Goal: Task Accomplishment & Management: Manage account settings

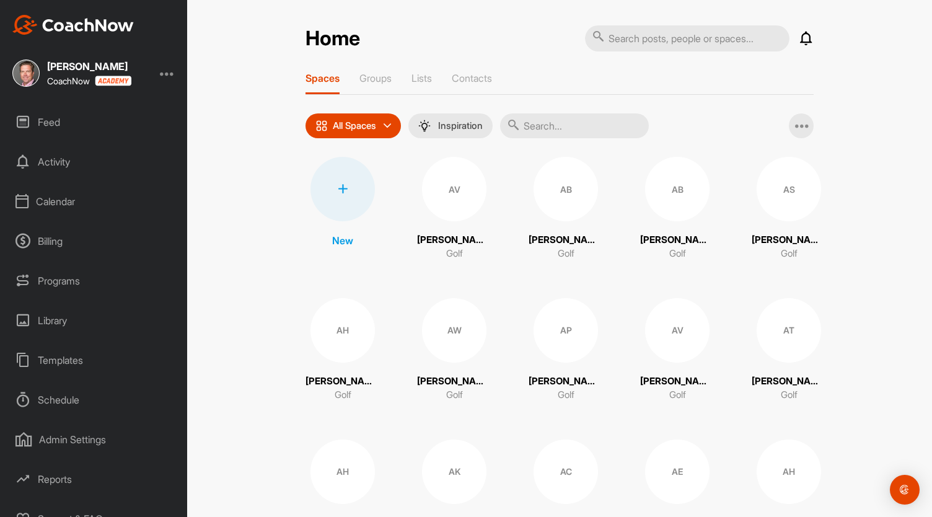
scroll to position [42, 0]
click at [68, 475] on div "Reports" at bounding box center [94, 477] width 175 height 31
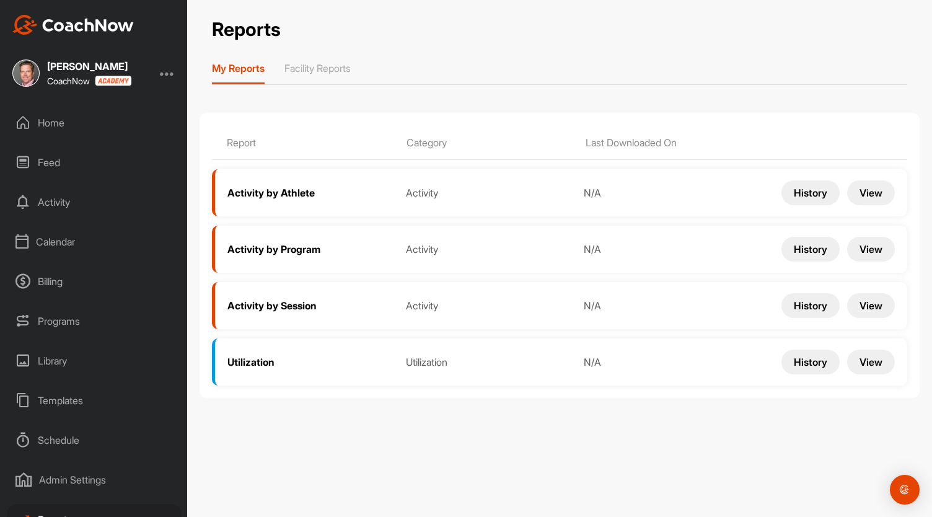
click at [880, 193] on button "View" at bounding box center [871, 192] width 48 height 25
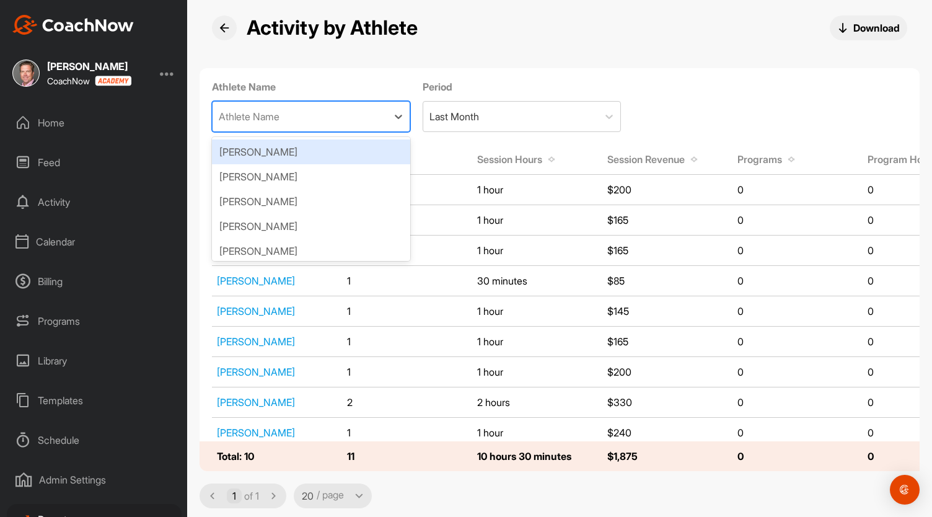
click at [299, 120] on div "Athlete Name" at bounding box center [300, 117] width 175 height 30
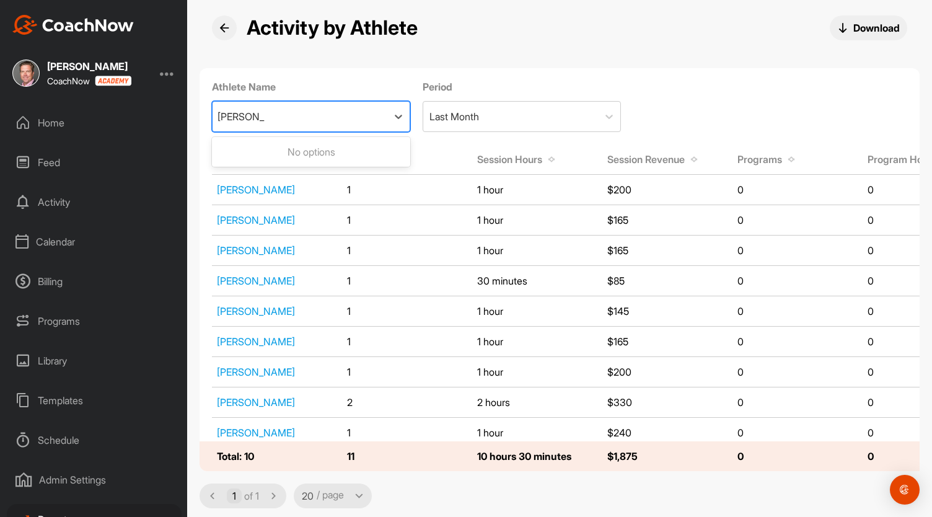
click at [219, 114] on input "[PERSON_NAME]" at bounding box center [241, 116] width 47 height 27
type input "[PERSON_NAME]"
click at [738, 120] on div "Athlete Name 0 results available for search term [PERSON_NAME]. Use Up and Down…" at bounding box center [560, 100] width 720 height 64
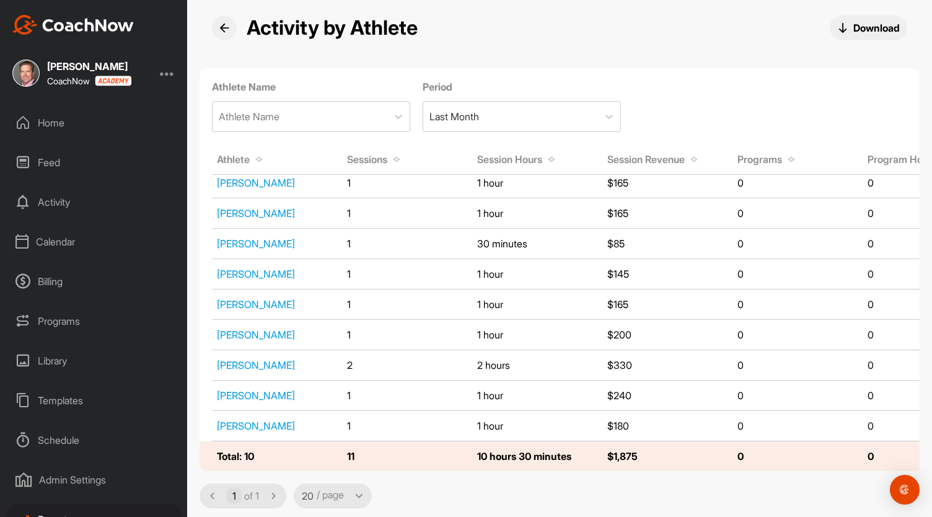
click at [221, 30] on icon at bounding box center [224, 28] width 10 height 10
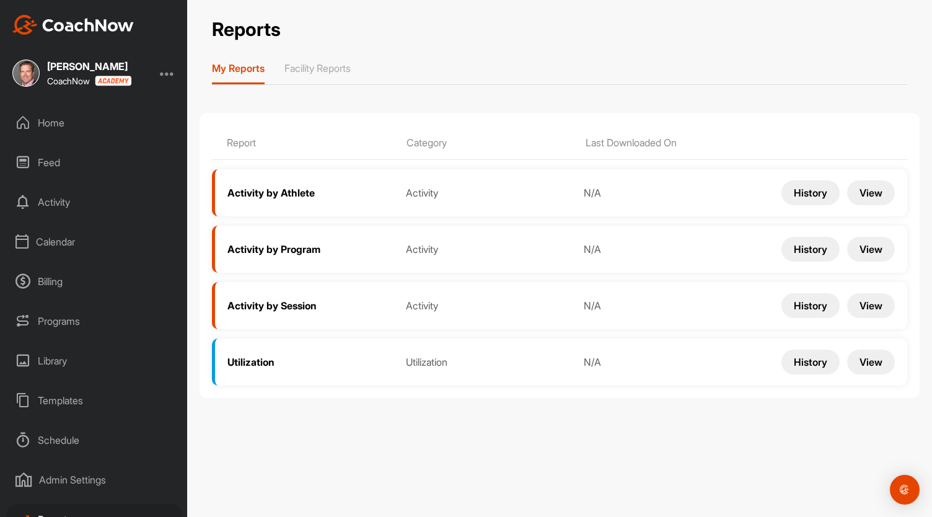
click at [79, 437] on div "Schedule" at bounding box center [94, 440] width 175 height 31
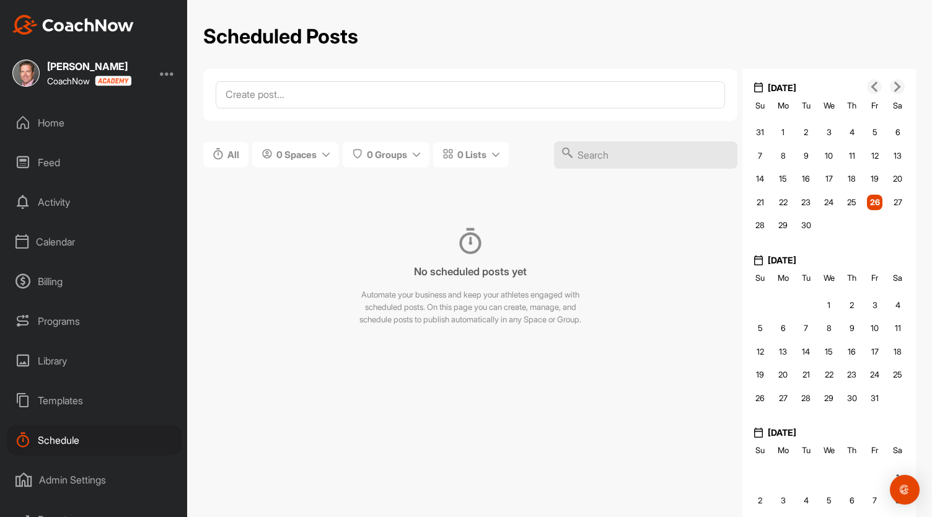
click at [68, 472] on div "Admin Settings" at bounding box center [94, 479] width 175 height 31
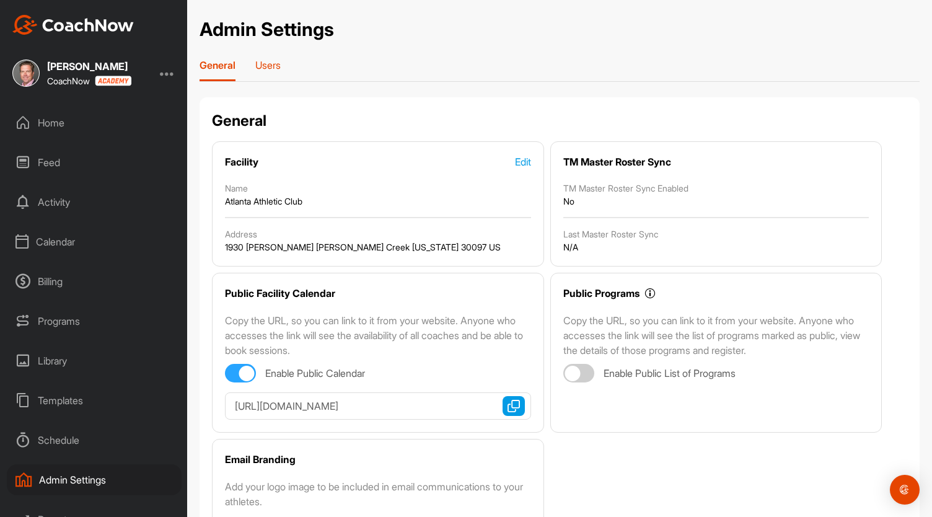
click at [279, 66] on p "Users" at bounding box center [267, 65] width 25 height 12
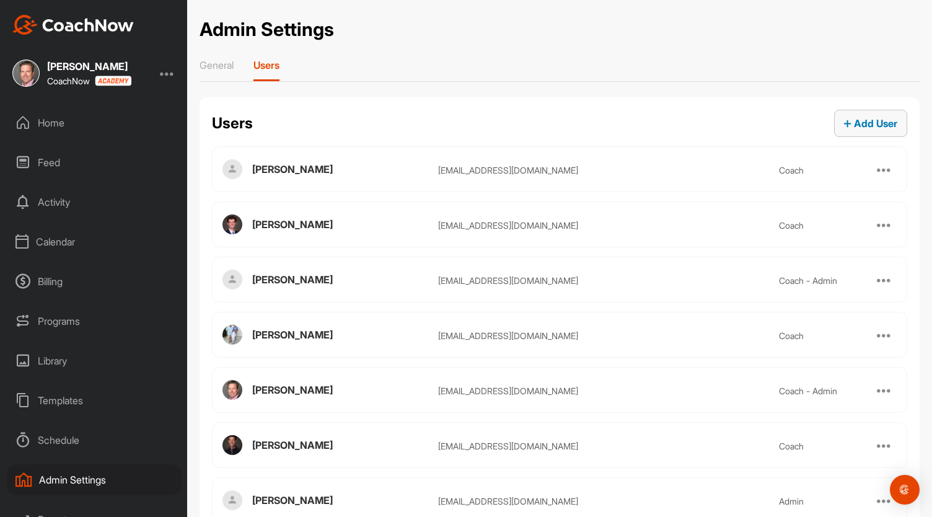
click at [860, 112] on button "Add User" at bounding box center [870, 123] width 73 height 27
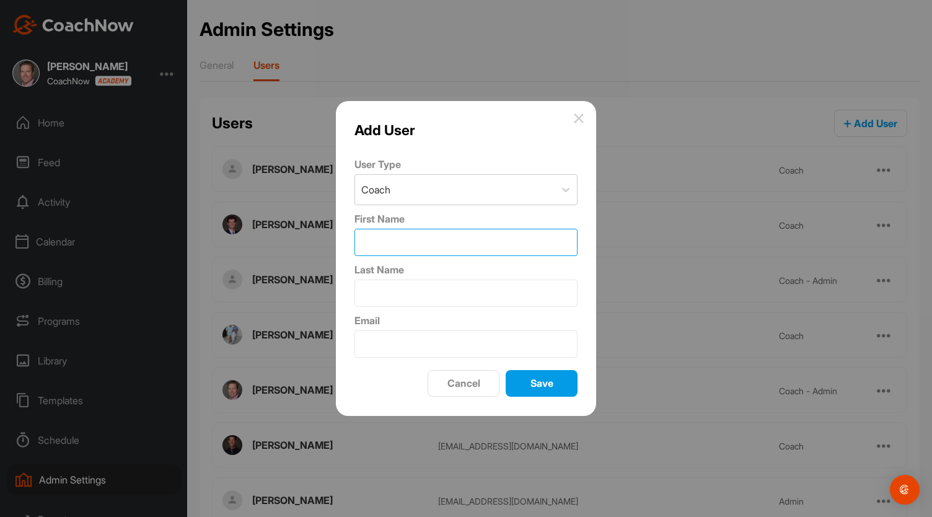
click at [371, 242] on input "First Name" at bounding box center [466, 242] width 223 height 27
type input "Rachel"
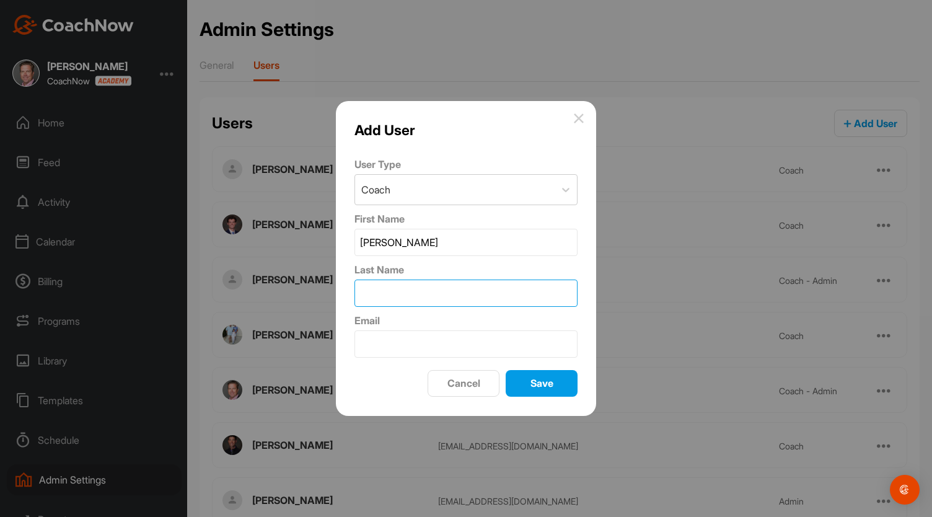
click at [366, 298] on input "Last Name" at bounding box center [466, 293] width 223 height 27
type input "Clopton"
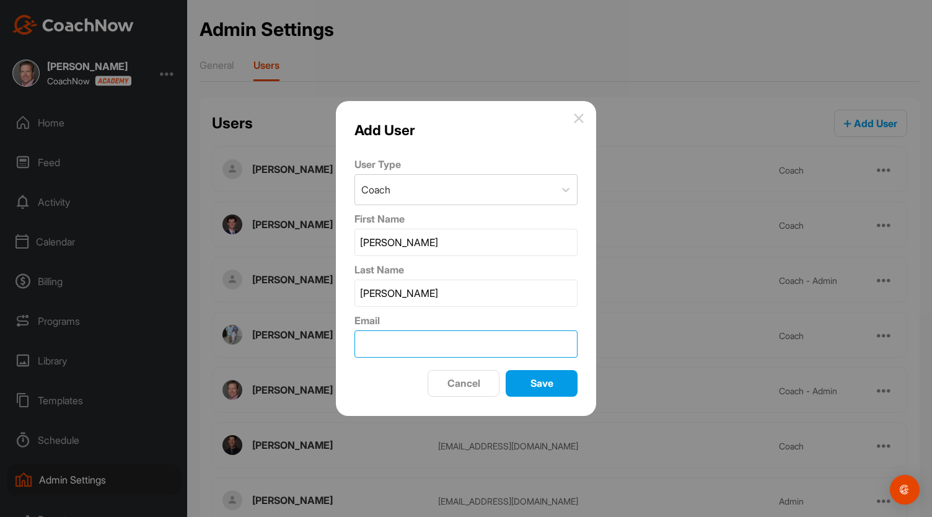
click at [386, 353] on input "Email" at bounding box center [466, 343] width 223 height 27
type input "rachelclopton93@gmail.com"
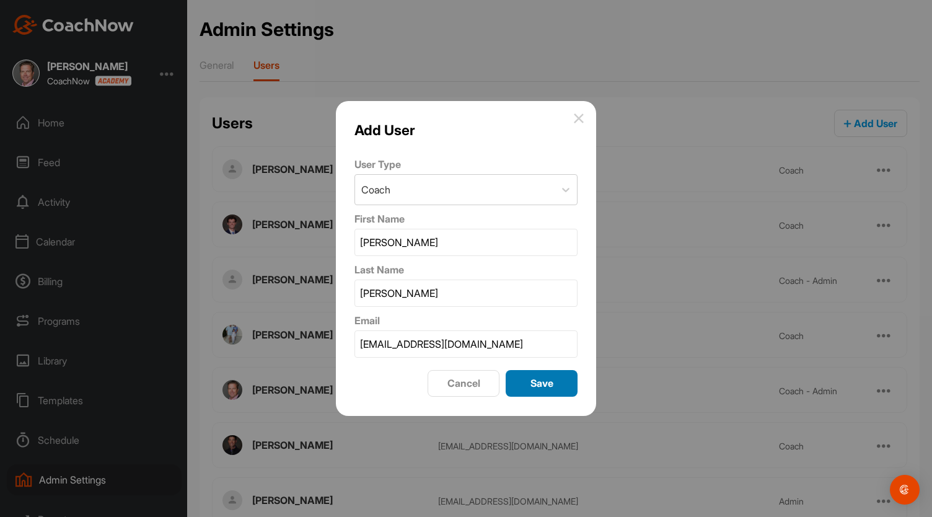
click at [541, 386] on span "Save" at bounding box center [542, 383] width 23 height 12
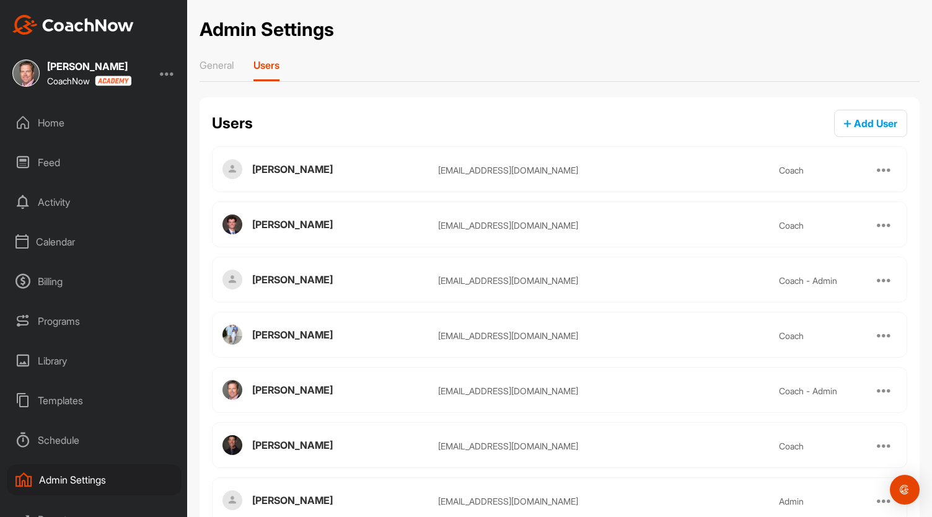
click at [63, 121] on div "Home" at bounding box center [94, 122] width 175 height 31
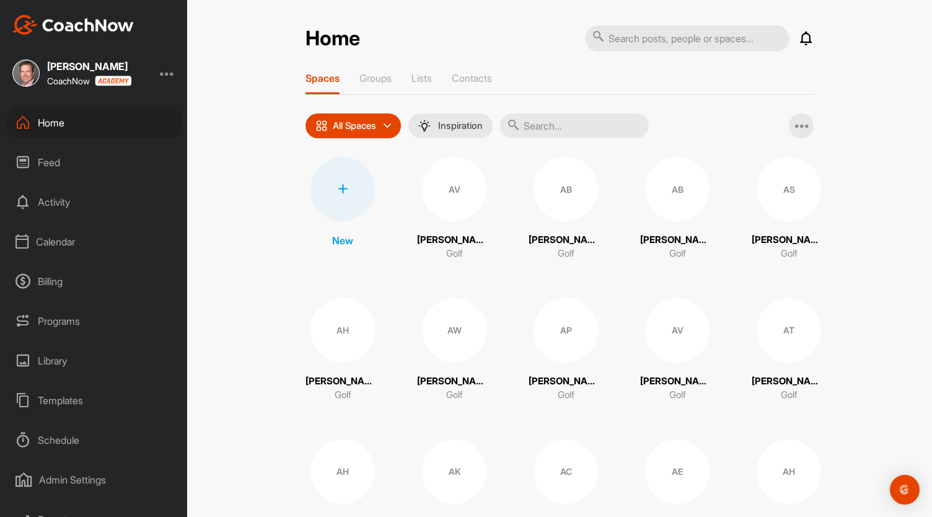
click at [62, 237] on div "Calendar" at bounding box center [94, 241] width 175 height 31
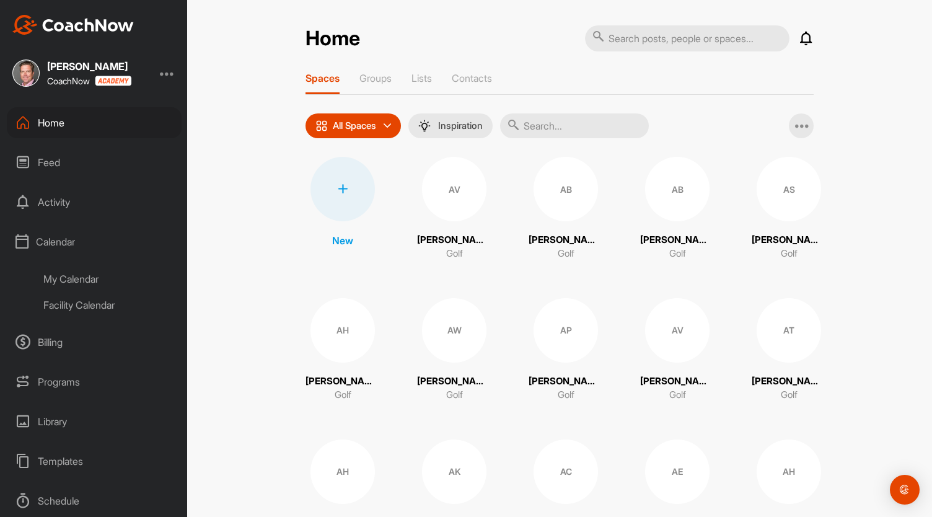
click at [77, 281] on div "My Calendar" at bounding box center [108, 279] width 147 height 26
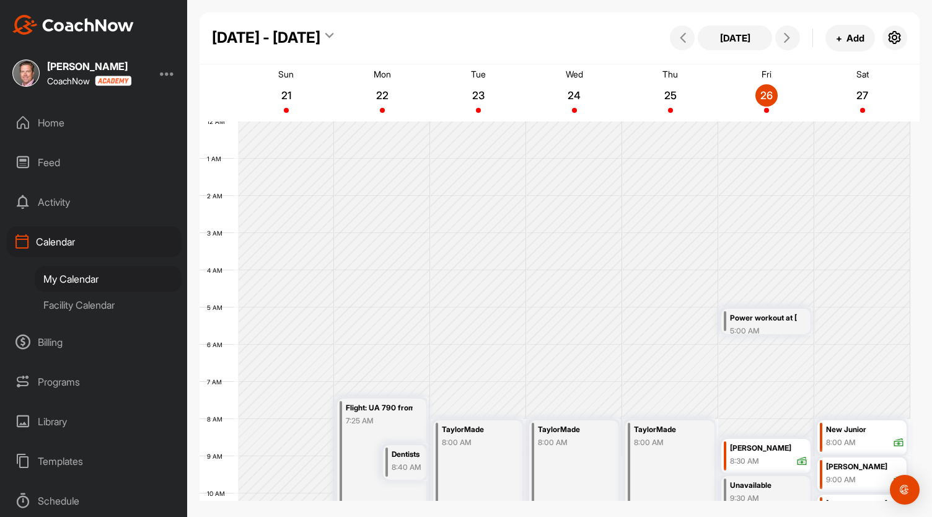
scroll to position [215, 0]
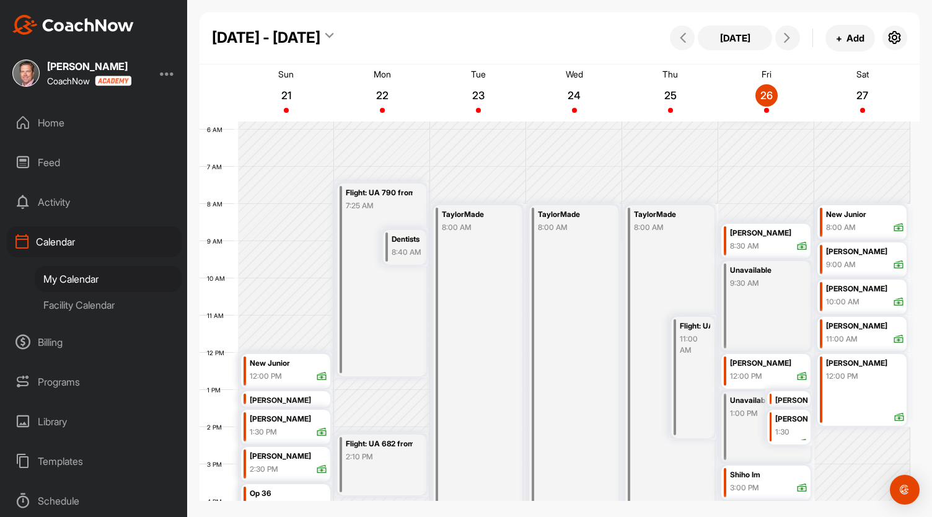
click at [798, 245] on icon at bounding box center [802, 246] width 11 height 11
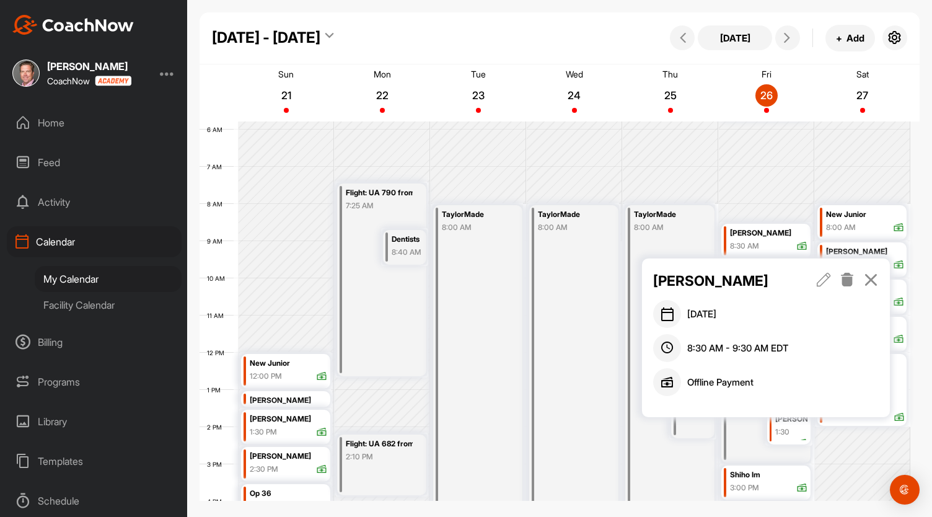
click at [878, 274] on icon at bounding box center [871, 280] width 14 height 14
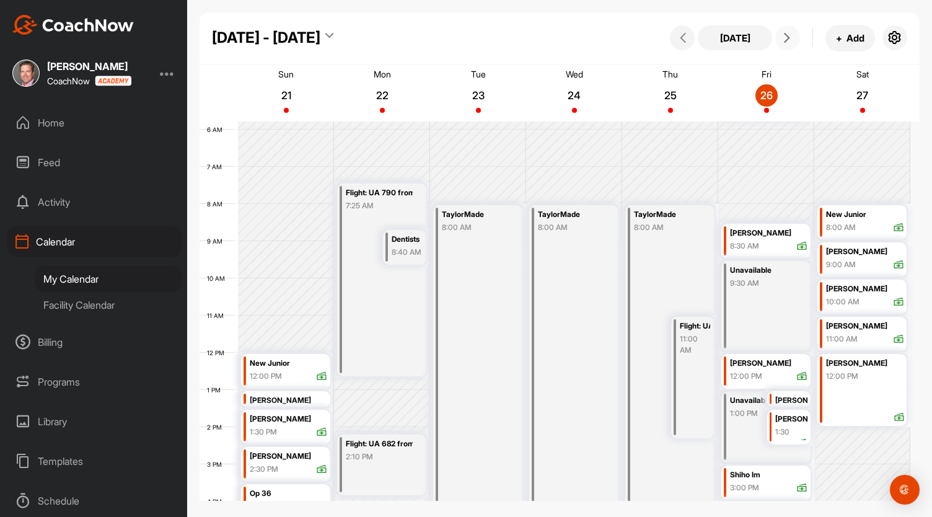
click at [784, 39] on icon at bounding box center [787, 38] width 10 height 10
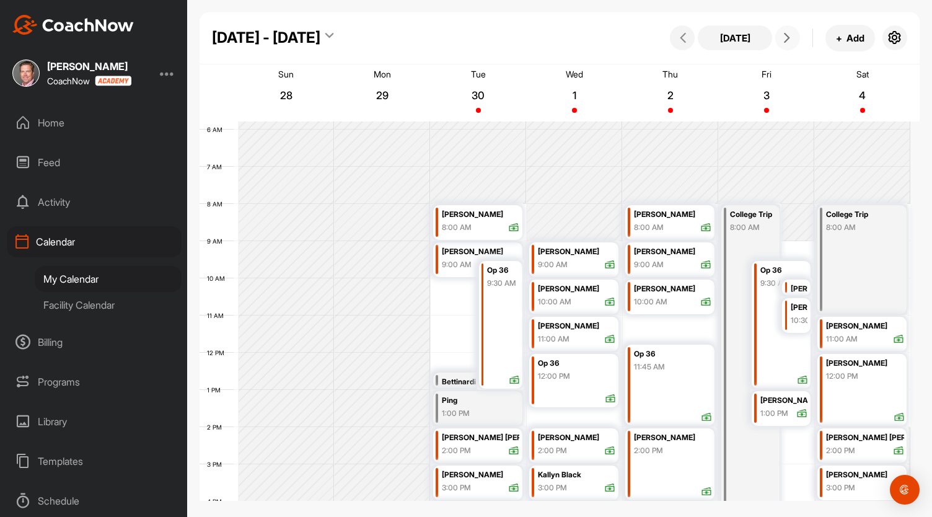
click at [784, 39] on icon at bounding box center [787, 38] width 10 height 10
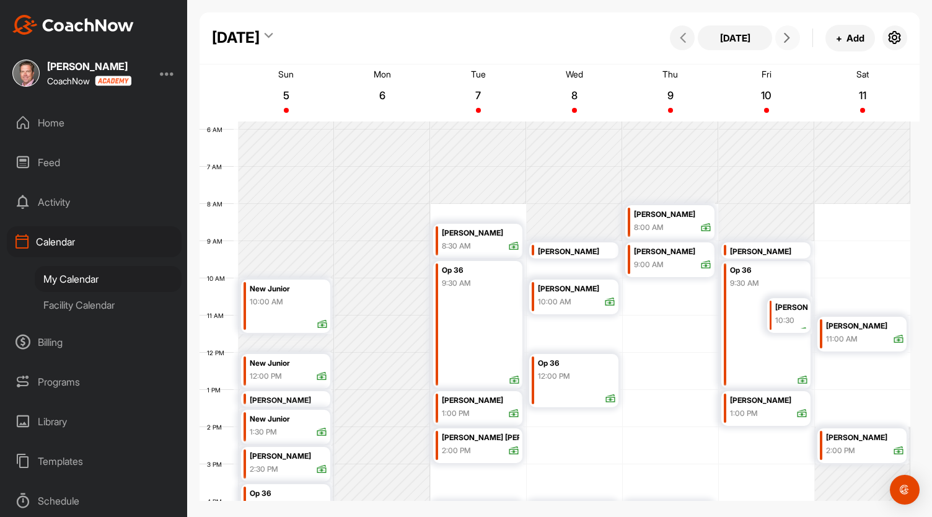
click at [547, 320] on div "12 AM 1 AM 2 AM 3 AM 4 AM 5 AM 6 AM 7 AM 8 AM 9 AM 10 AM 11 AM 12 PM 1 PM 2 PM …" at bounding box center [555, 352] width 711 height 893
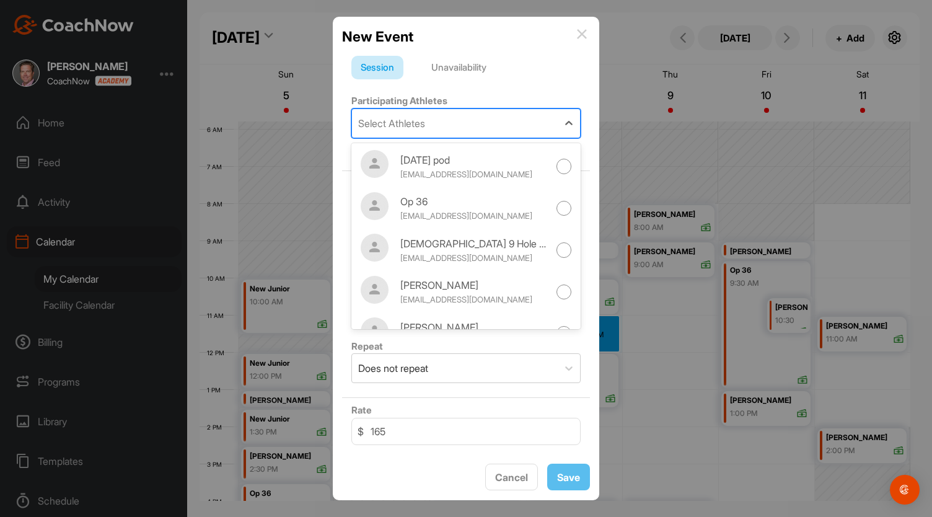
click at [399, 125] on div "Select Athletes" at bounding box center [391, 123] width 67 height 15
type input "k"
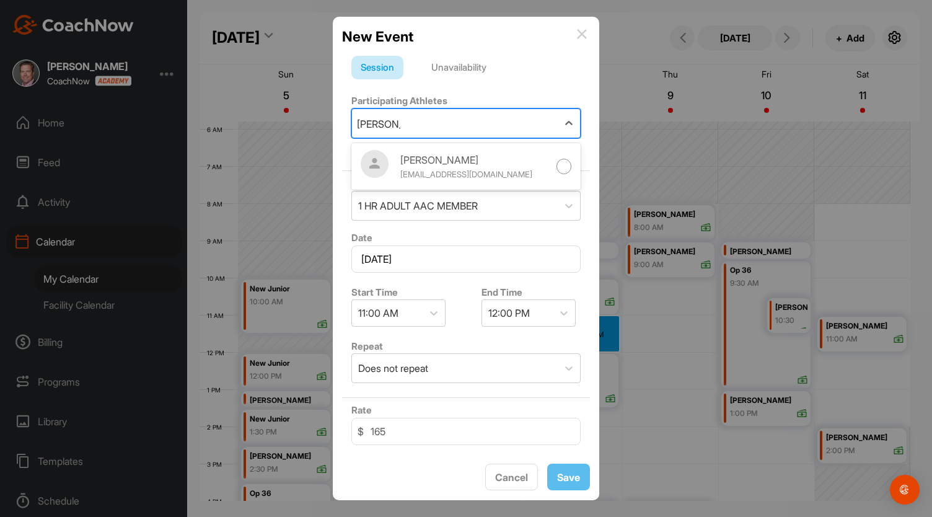
type input "KYLE Ma"
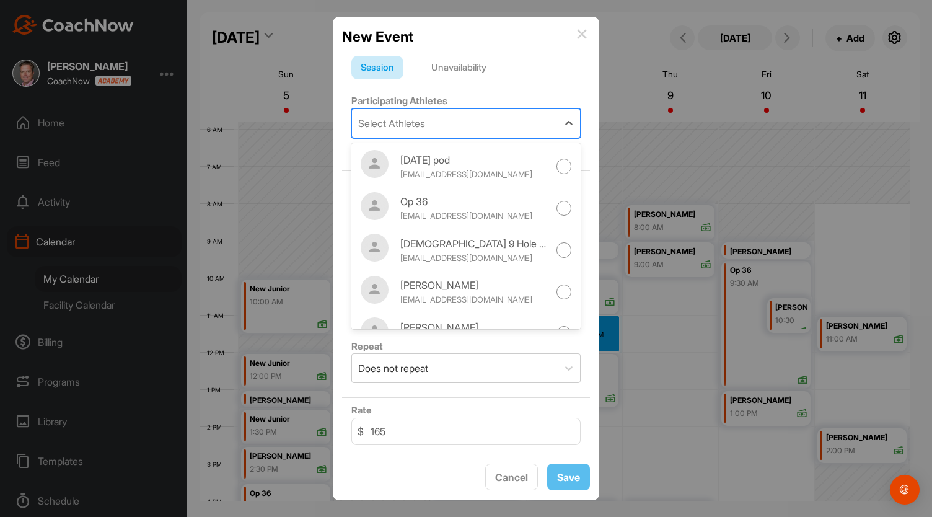
click at [434, 118] on div "Select Athletes" at bounding box center [455, 123] width 206 height 29
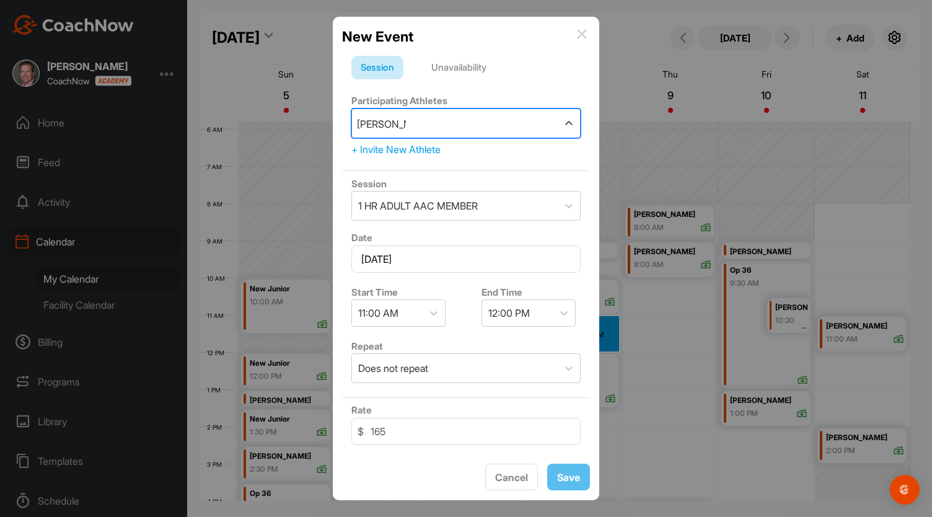
type input "Kyle mayer"
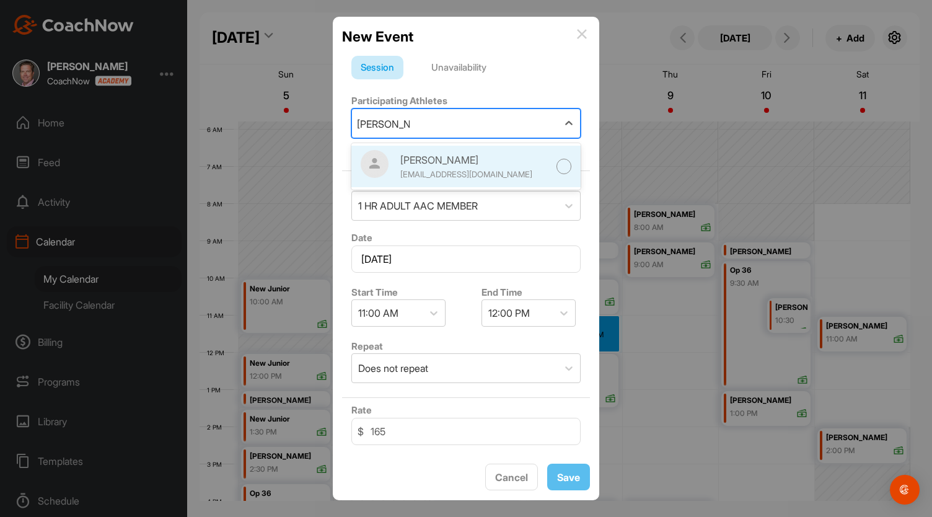
drag, startPoint x: 448, startPoint y: 165, endPoint x: 554, endPoint y: 167, distance: 106.6
click at [554, 167] on div "Kyle Mayer kmayer88@gmail.com" at bounding box center [465, 167] width 229 height 42
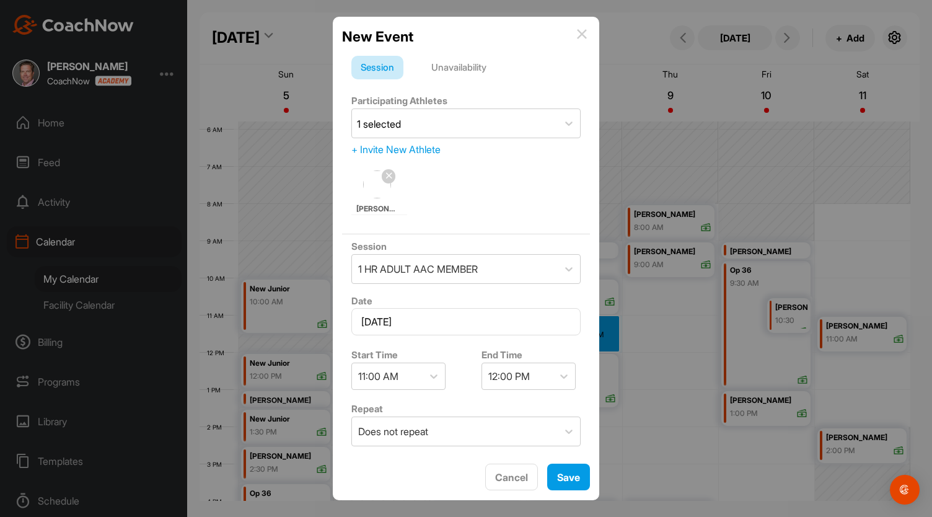
click at [554, 167] on div "Kyle Mayer" at bounding box center [465, 193] width 229 height 54
click at [529, 273] on div "1 HR ADULT AAC MEMBER" at bounding box center [455, 269] width 206 height 29
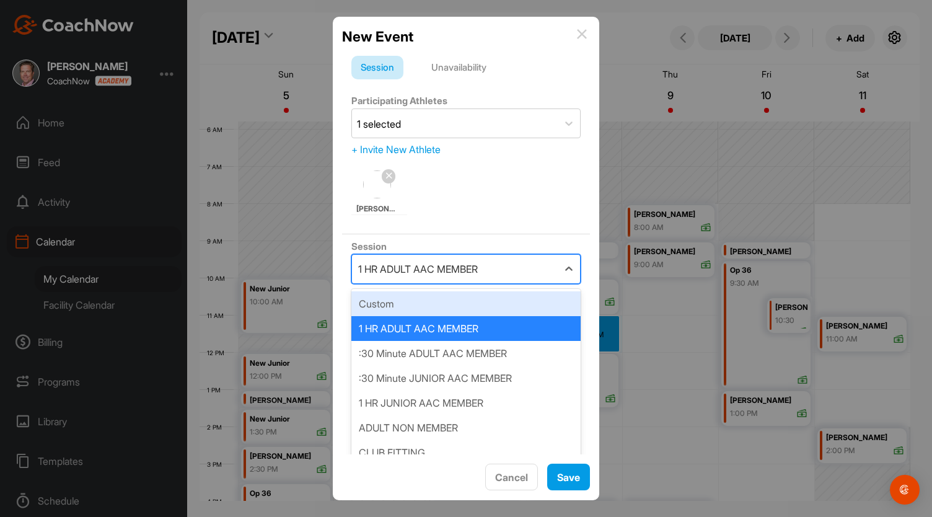
click at [398, 301] on div "Custom" at bounding box center [465, 303] width 229 height 25
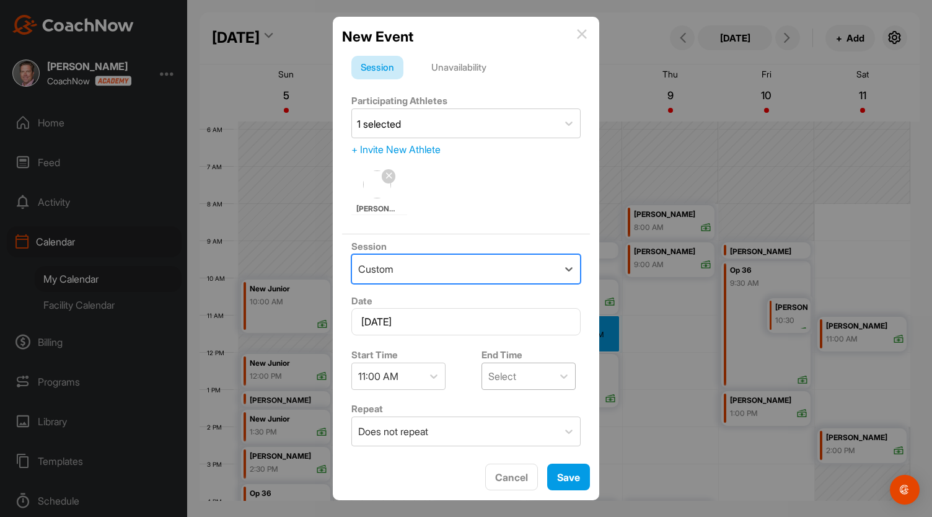
click at [517, 374] on div "Select" at bounding box center [517, 376] width 71 height 26
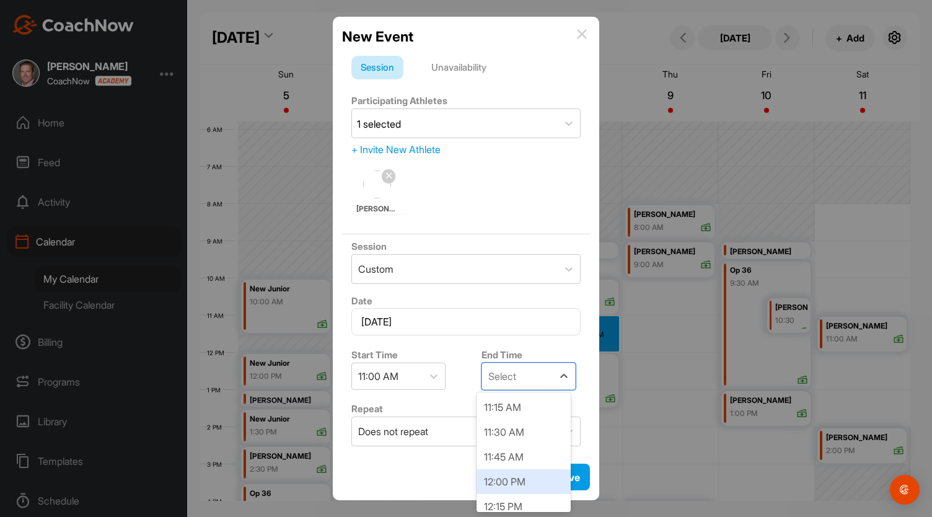
click at [501, 479] on div "12:00 PM" at bounding box center [524, 481] width 94 height 25
click at [544, 382] on div "Select" at bounding box center [517, 376] width 71 height 26
click at [505, 482] on div "12:00 PM" at bounding box center [524, 481] width 94 height 25
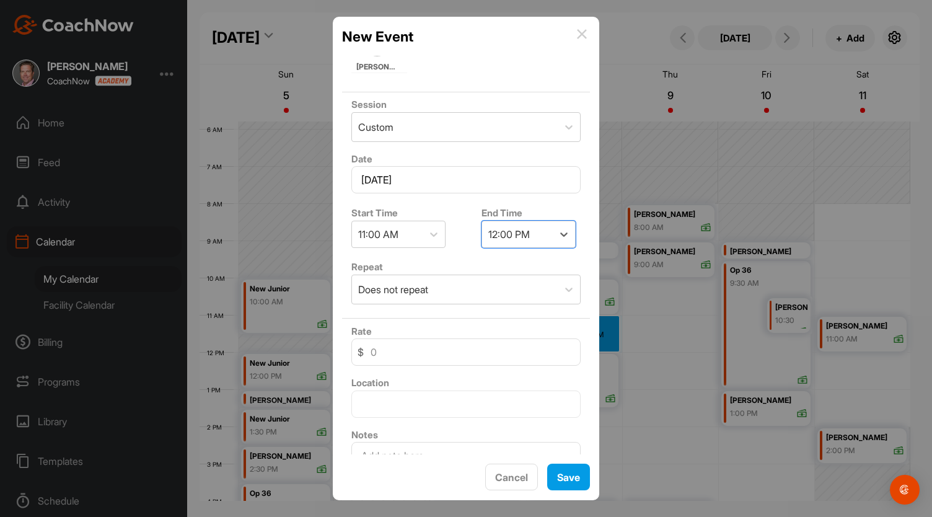
scroll to position [143, 0]
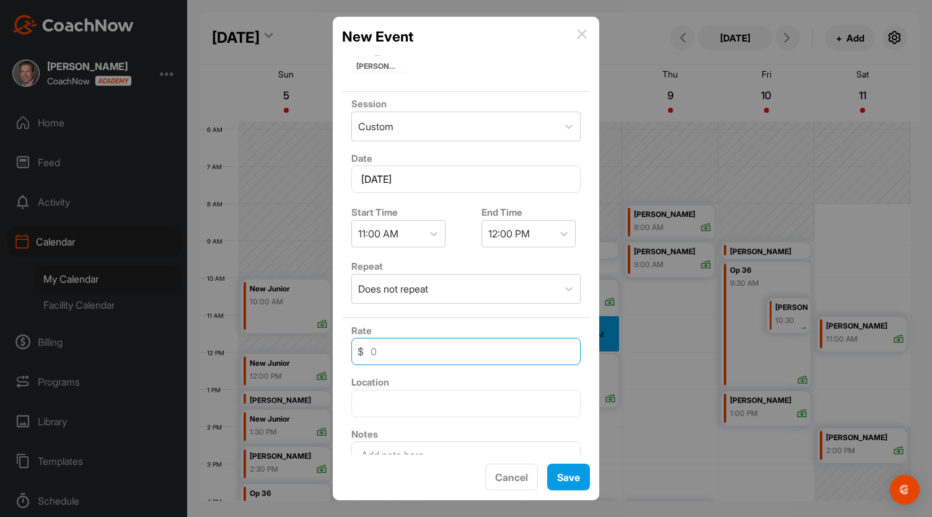
click at [397, 349] on input at bounding box center [465, 351] width 229 height 27
type input "180"
click at [568, 478] on span "Save" at bounding box center [568, 477] width 23 height 12
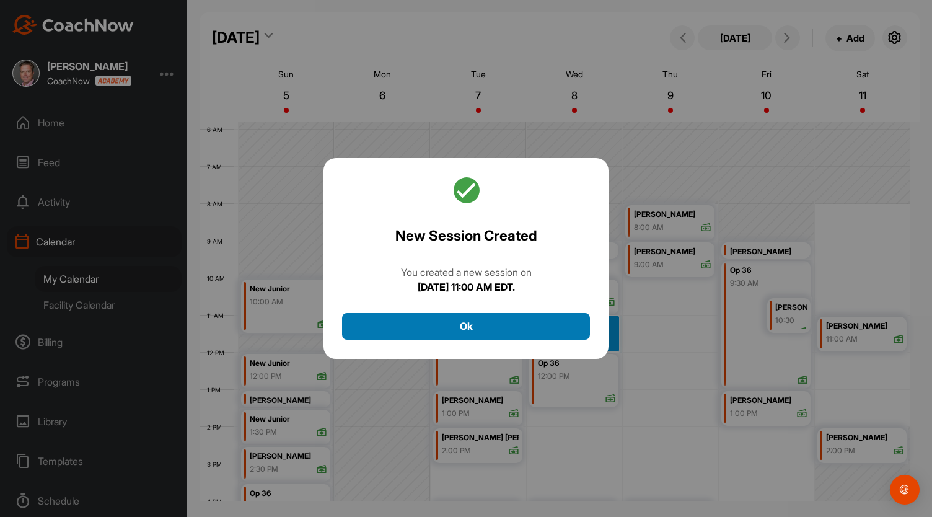
click at [519, 333] on button "Ok" at bounding box center [466, 326] width 248 height 27
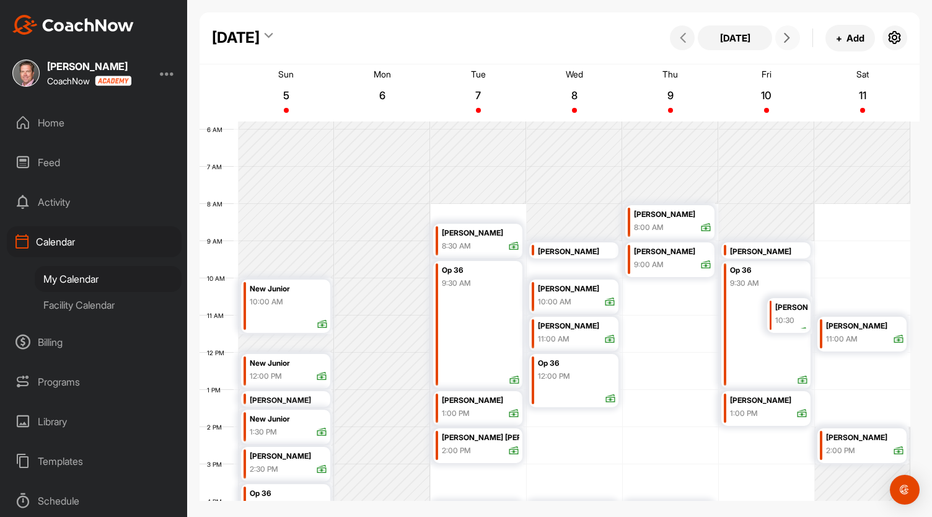
click at [784, 32] on button at bounding box center [787, 37] width 25 height 25
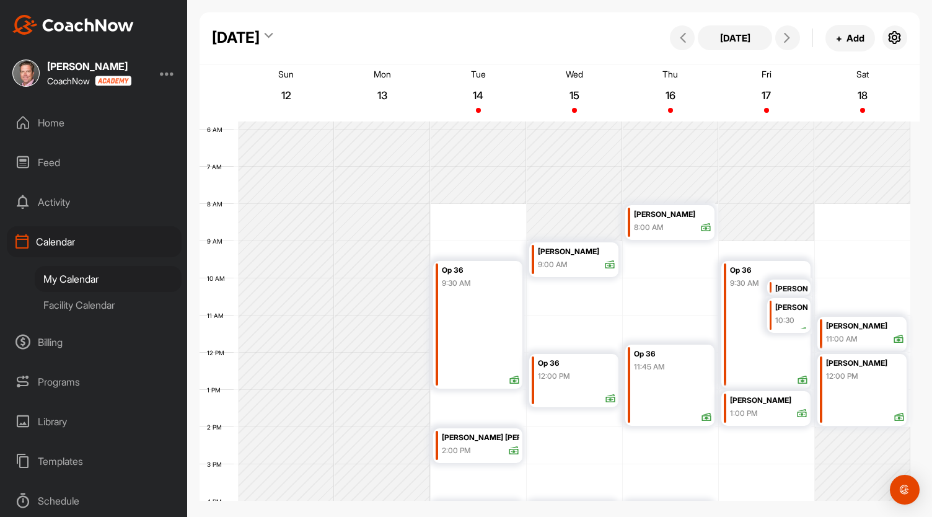
click at [260, 33] on div "October 2025" at bounding box center [236, 38] width 48 height 22
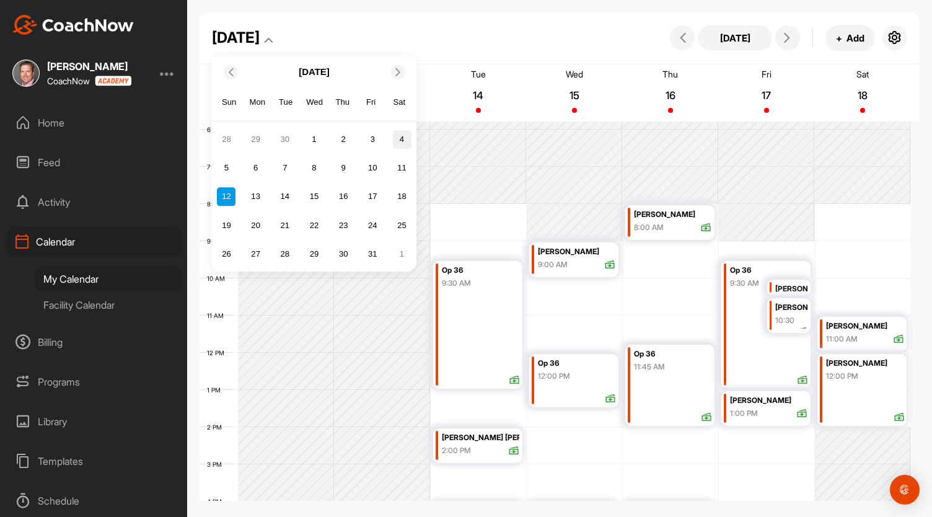
click at [404, 141] on div "4" at bounding box center [402, 139] width 19 height 19
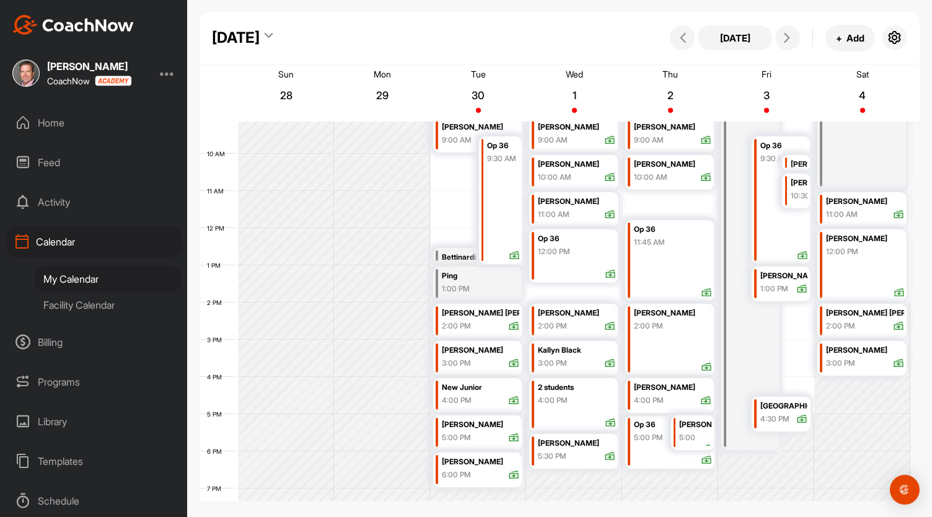
scroll to position [376, 0]
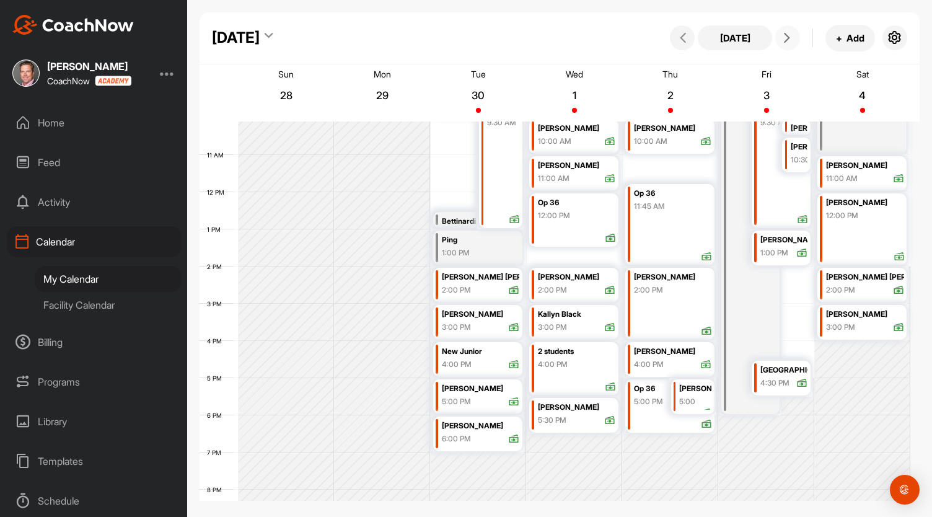
click at [791, 46] on button at bounding box center [787, 37] width 25 height 25
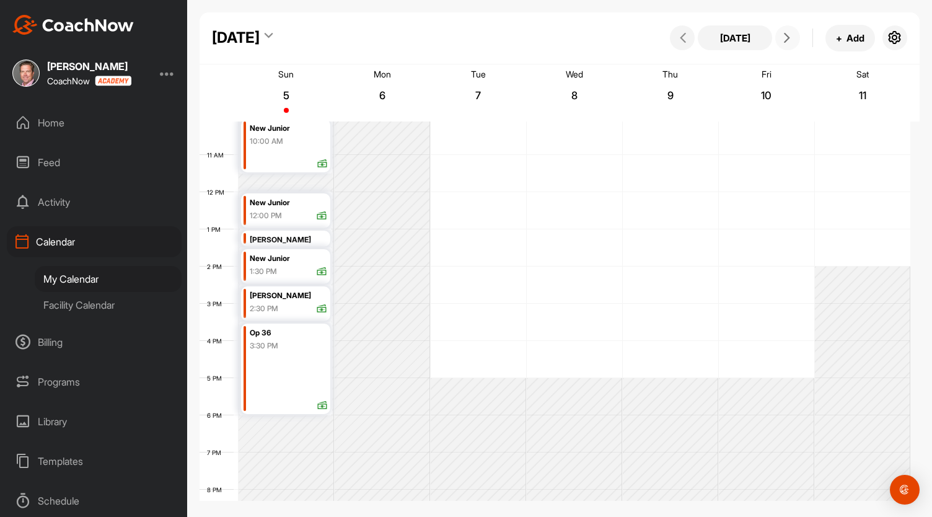
scroll to position [215, 0]
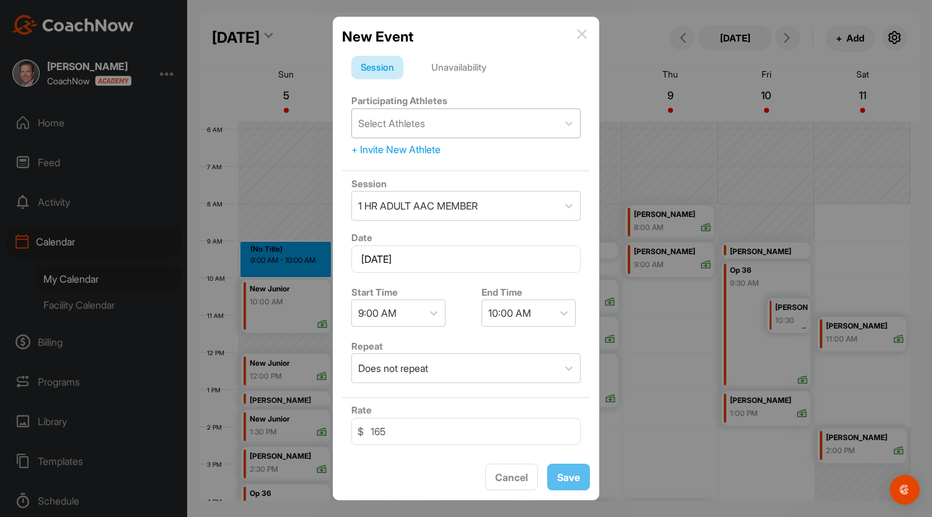
click at [370, 126] on div "Select Athletes" at bounding box center [391, 123] width 67 height 15
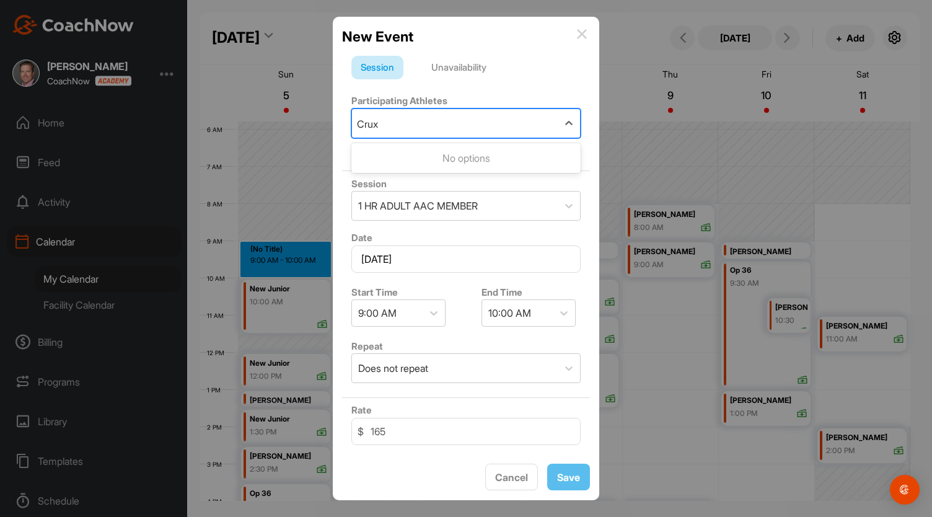
type input "Cru"
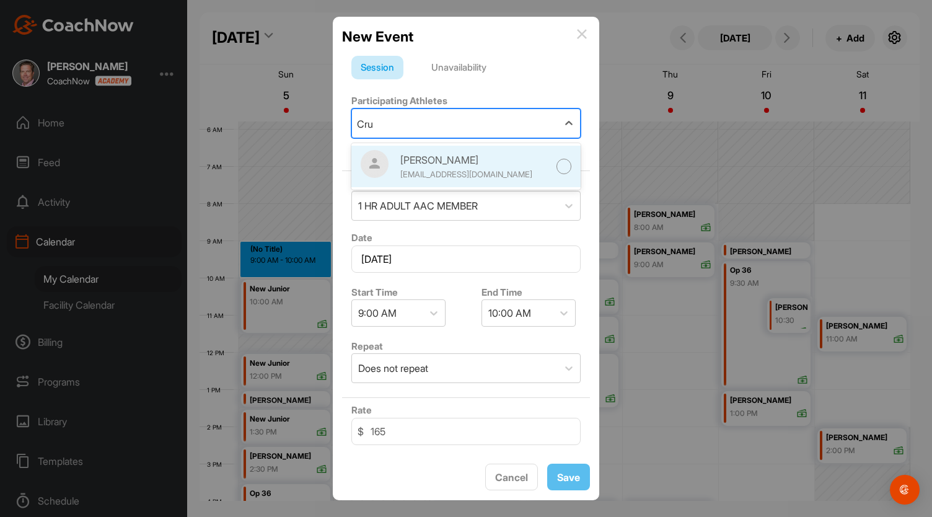
click at [557, 166] on div at bounding box center [564, 166] width 15 height 15
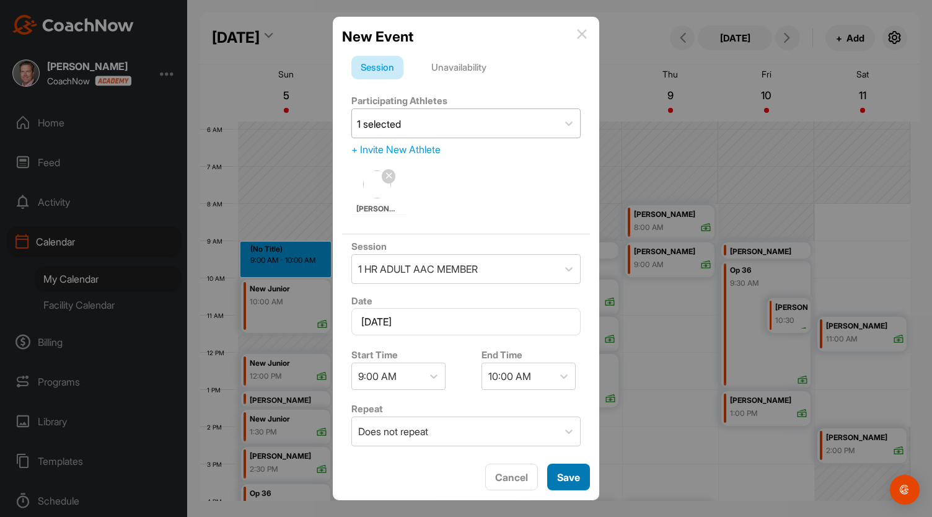
click at [576, 479] on span "Save" at bounding box center [568, 477] width 23 height 12
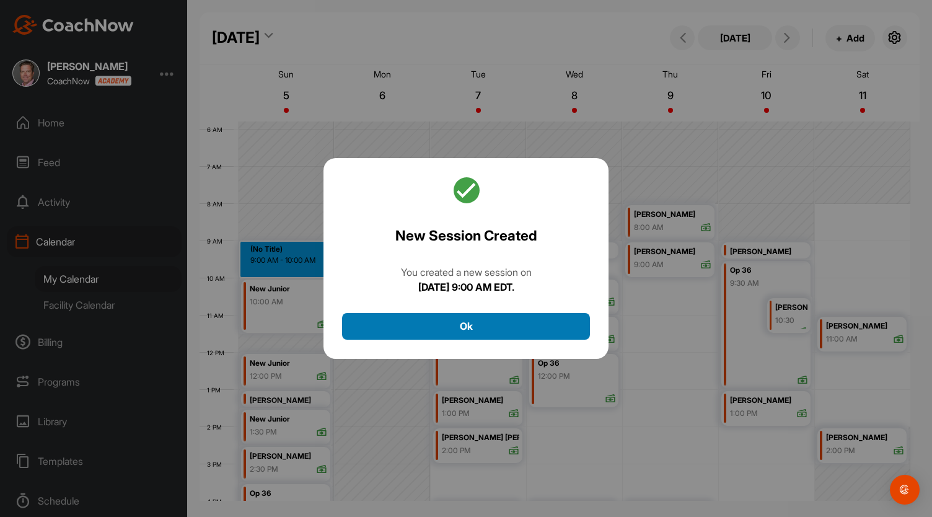
click at [543, 327] on button "Ok" at bounding box center [466, 326] width 248 height 27
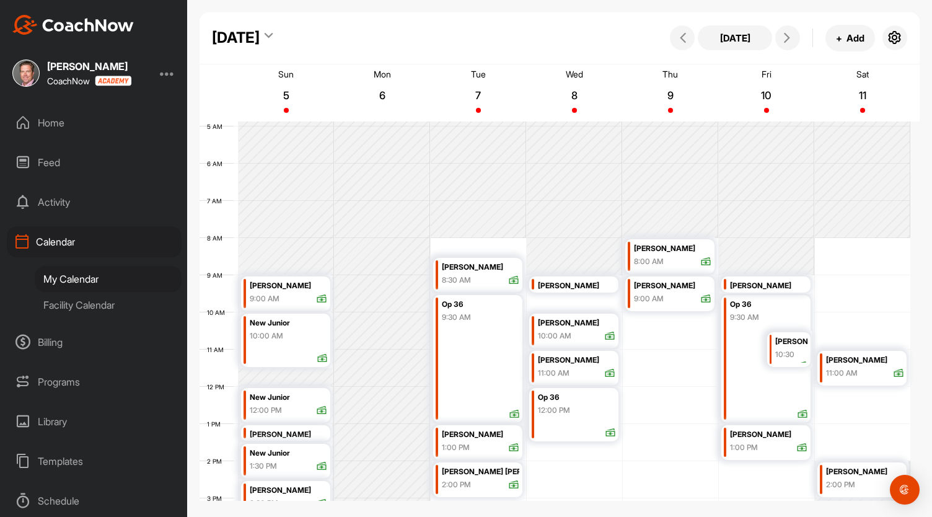
scroll to position [175, 0]
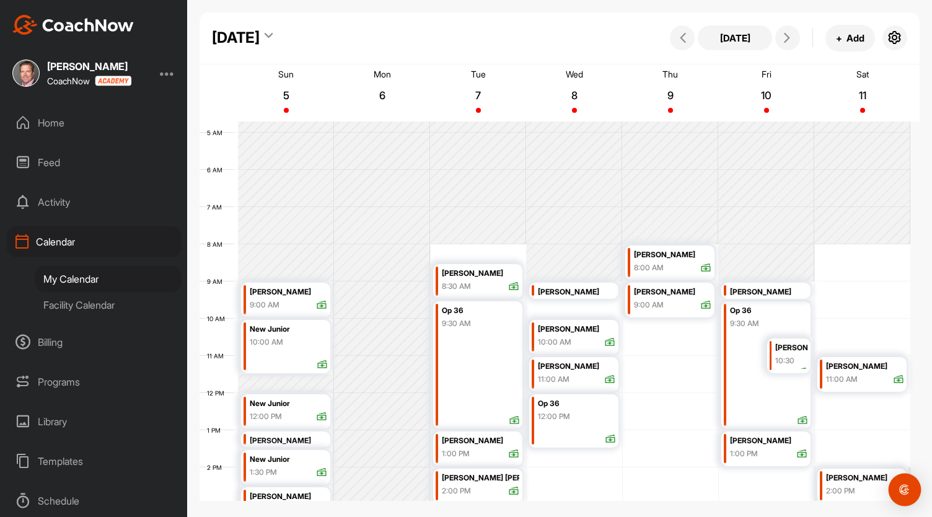
click at [906, 492] on img "Open Intercom Messenger" at bounding box center [905, 490] width 16 height 16
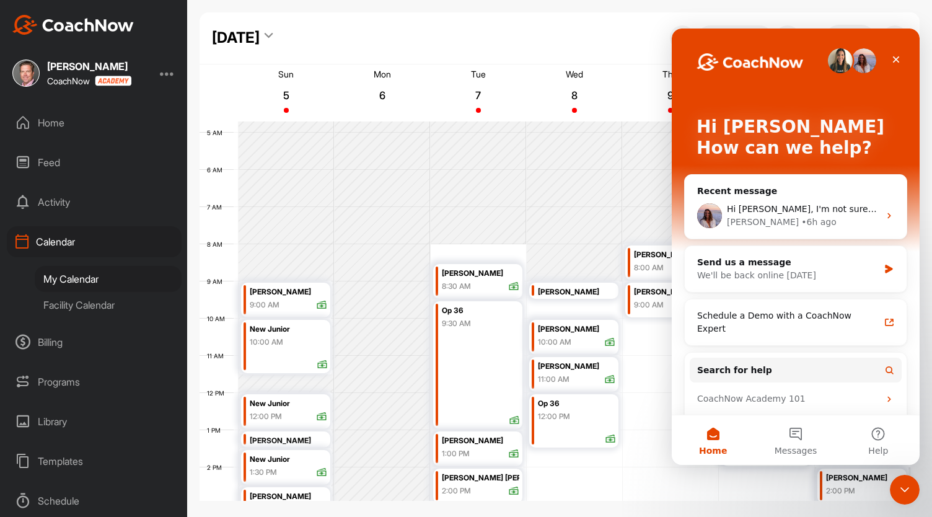
scroll to position [0, 0]
click at [888, 218] on icon "Intercom messenger" at bounding box center [889, 216] width 3 height 6
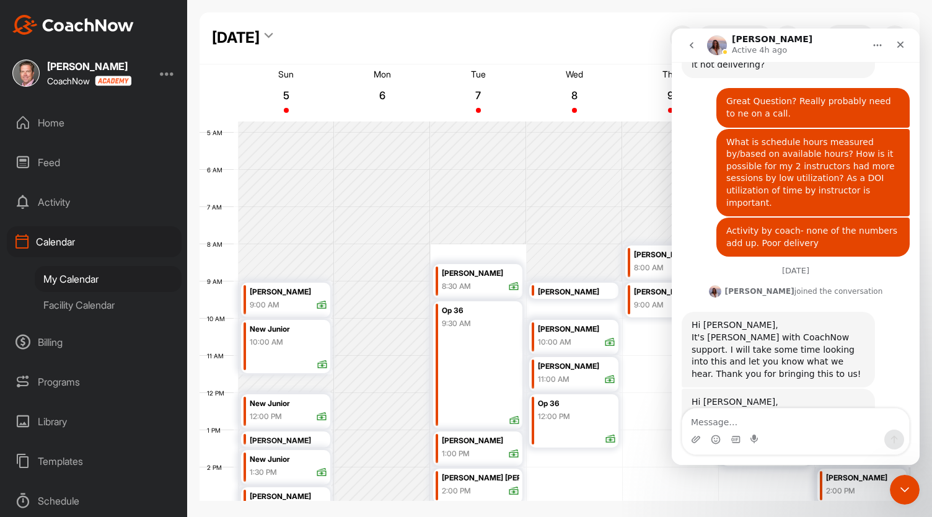
scroll to position [573, 0]
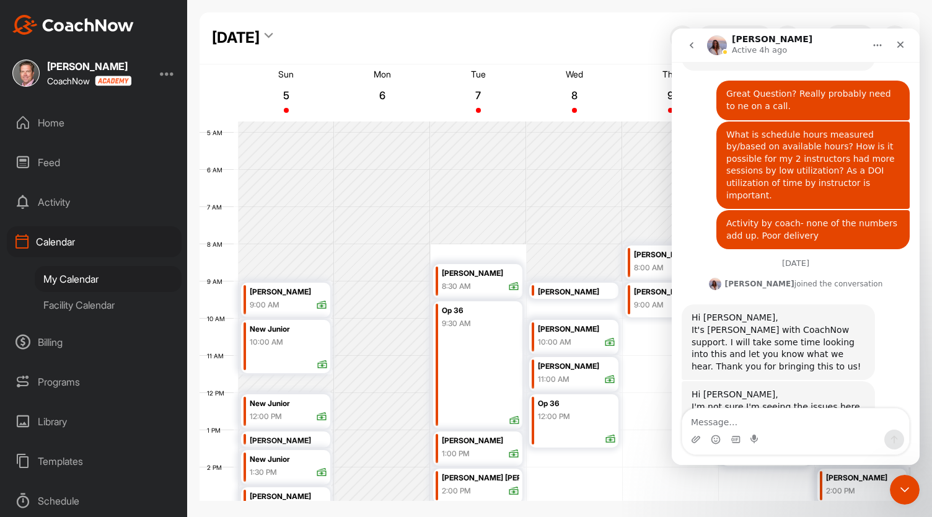
click at [763, 426] on link "here" at bounding box center [773, 431] width 20 height 10
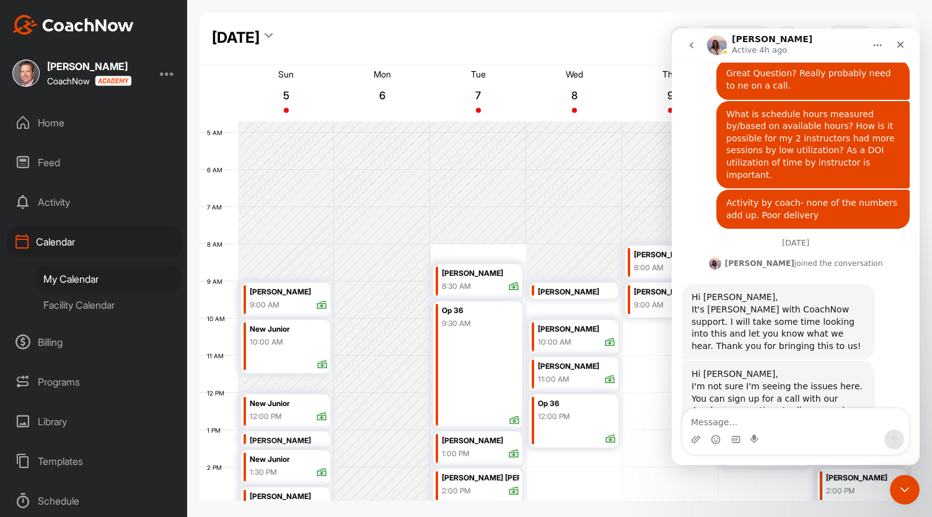
scroll to position [678, 0]
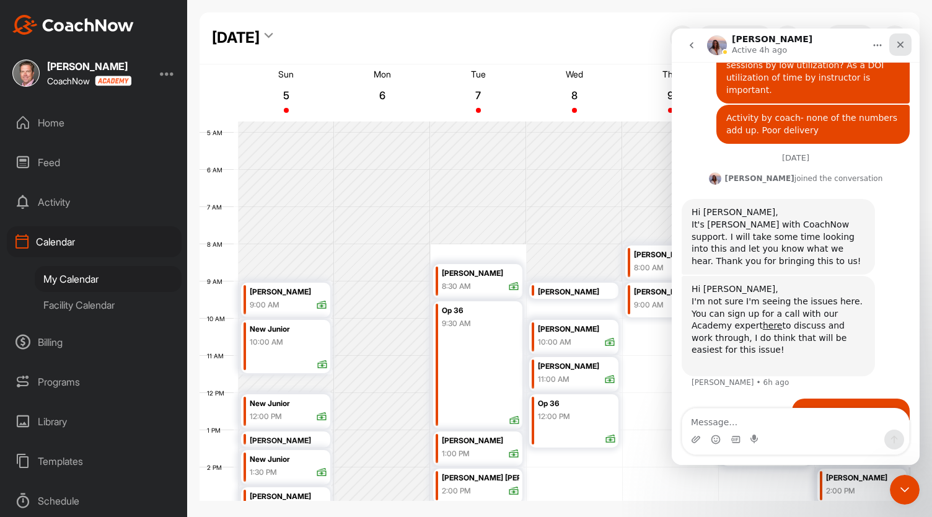
click at [905, 40] on icon "Close" at bounding box center [901, 45] width 10 height 10
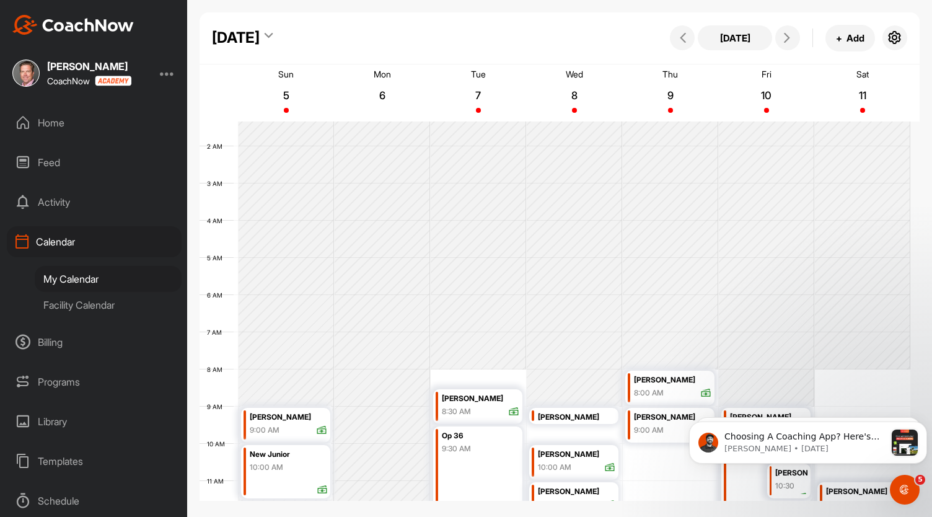
scroll to position [0, 0]
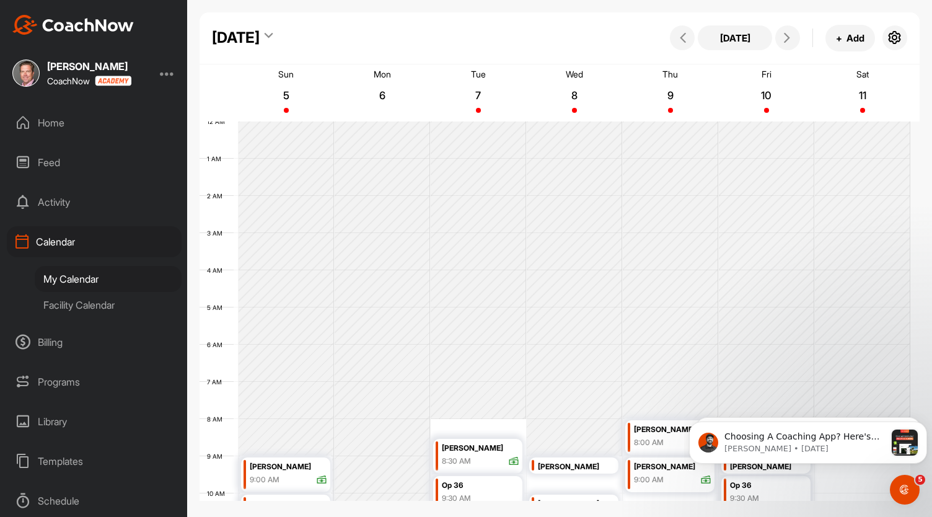
click at [273, 38] on div "October 2025" at bounding box center [242, 38] width 61 height 22
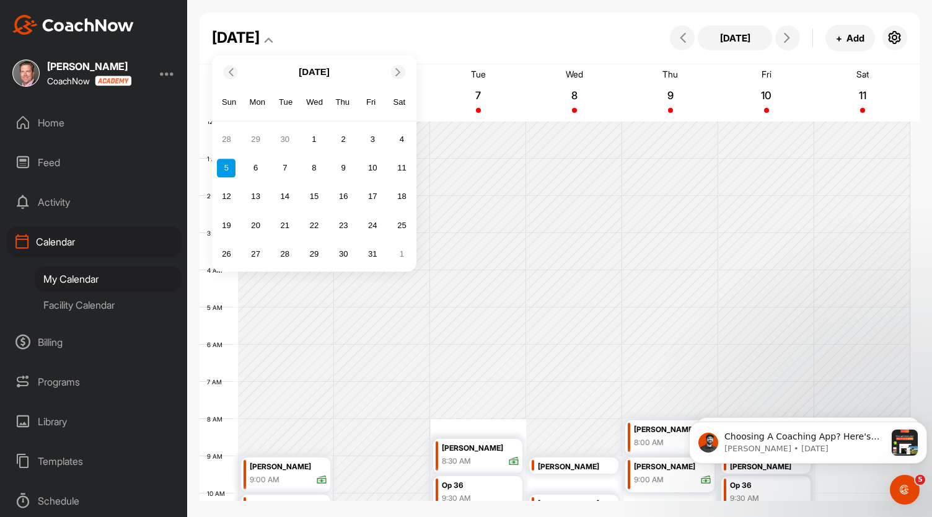
click at [231, 71] on icon at bounding box center [230, 72] width 8 height 8
click at [284, 257] on div "30" at bounding box center [285, 254] width 19 height 19
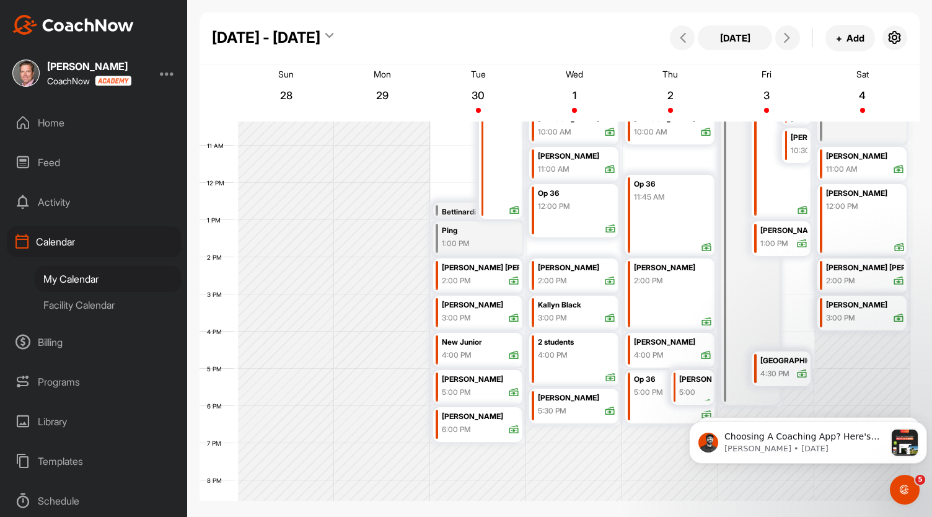
scroll to position [400, 0]
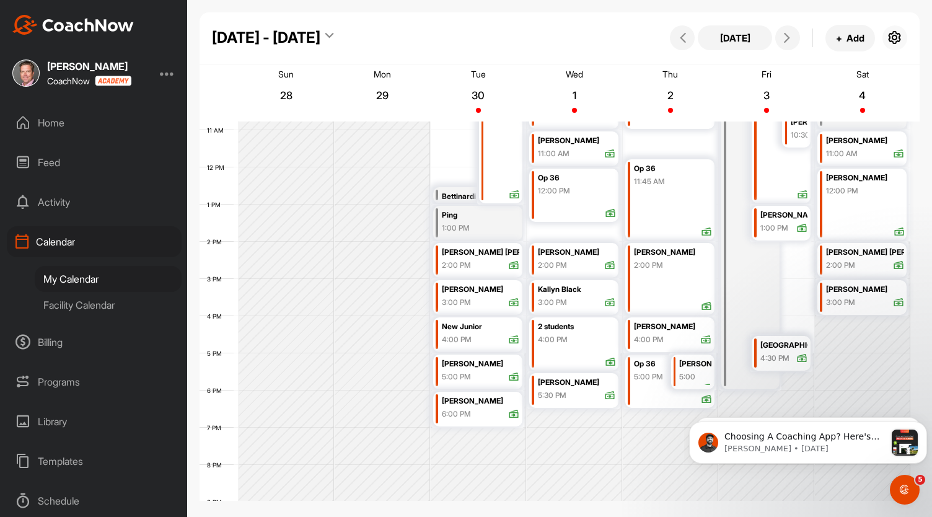
click at [893, 38] on icon "button" at bounding box center [895, 37] width 15 height 15
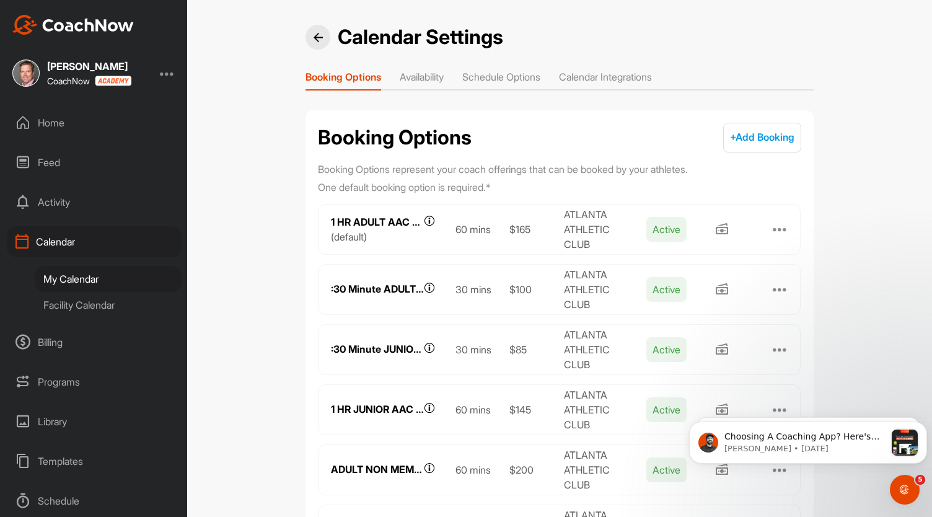
click at [428, 77] on li "Availability" at bounding box center [422, 79] width 44 height 20
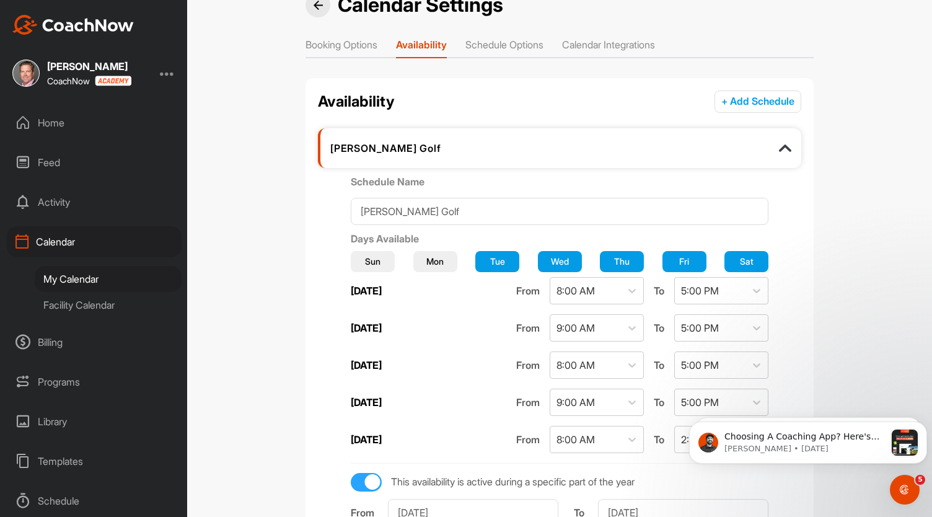
scroll to position [38, 0]
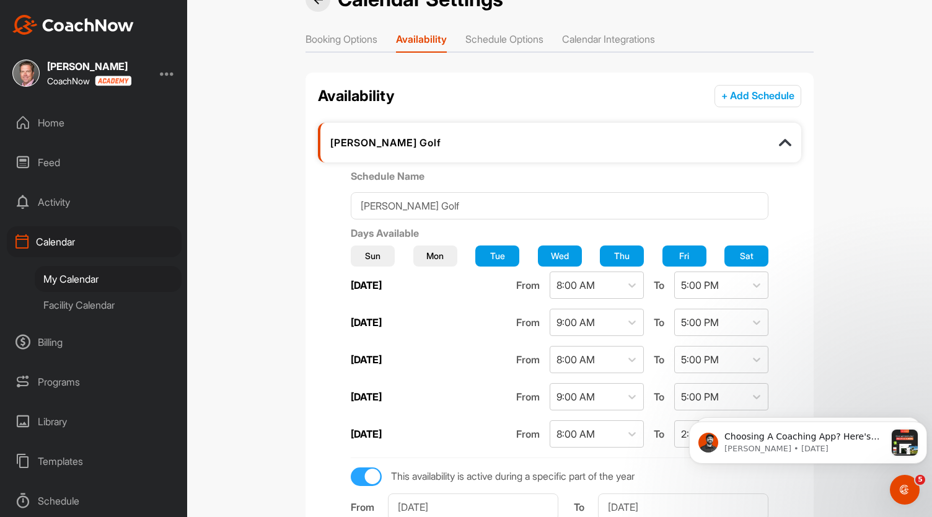
click at [779, 144] on img at bounding box center [785, 142] width 12 height 12
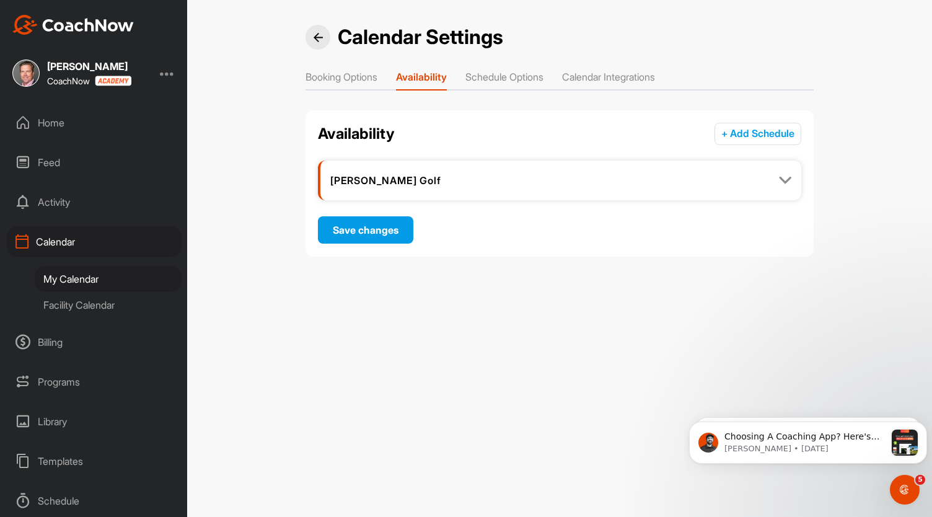
click at [776, 144] on button "+ Add Schedule" at bounding box center [758, 134] width 87 height 22
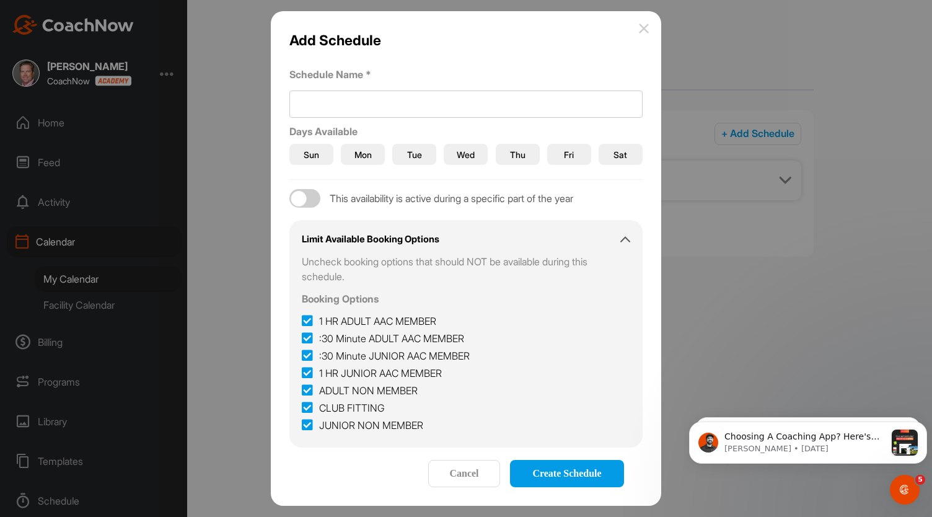
click at [643, 28] on img at bounding box center [644, 29] width 10 height 10
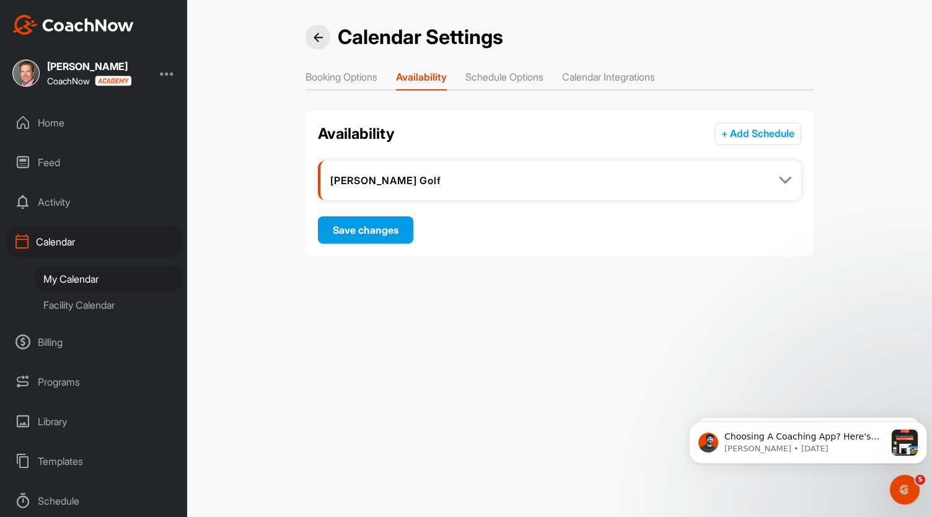
click at [354, 76] on li "Booking Options" at bounding box center [342, 79] width 72 height 20
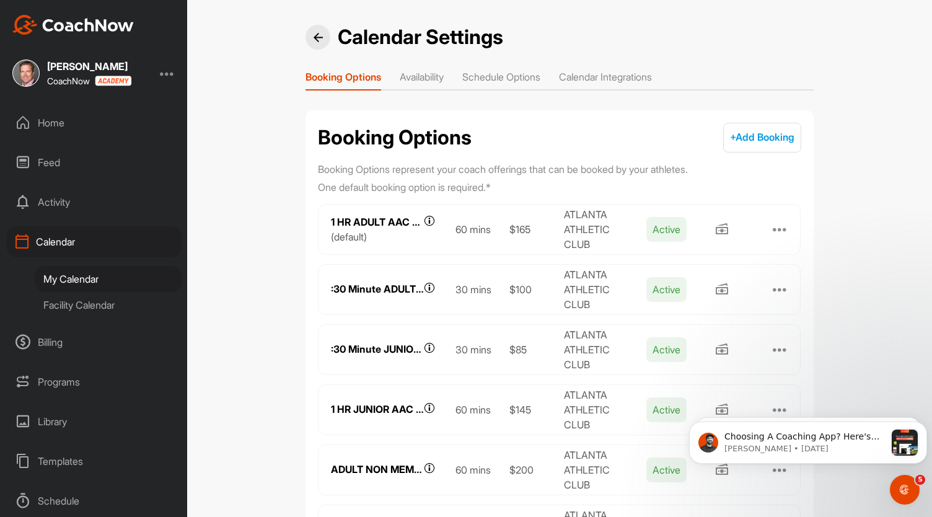
click at [430, 83] on li "Availability" at bounding box center [422, 79] width 44 height 20
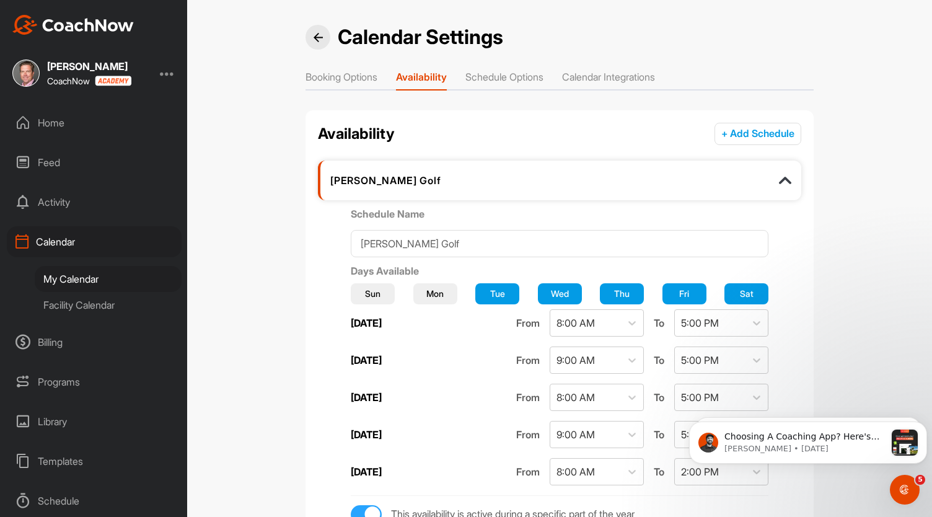
click at [532, 79] on li "Schedule Options" at bounding box center [505, 79] width 78 height 20
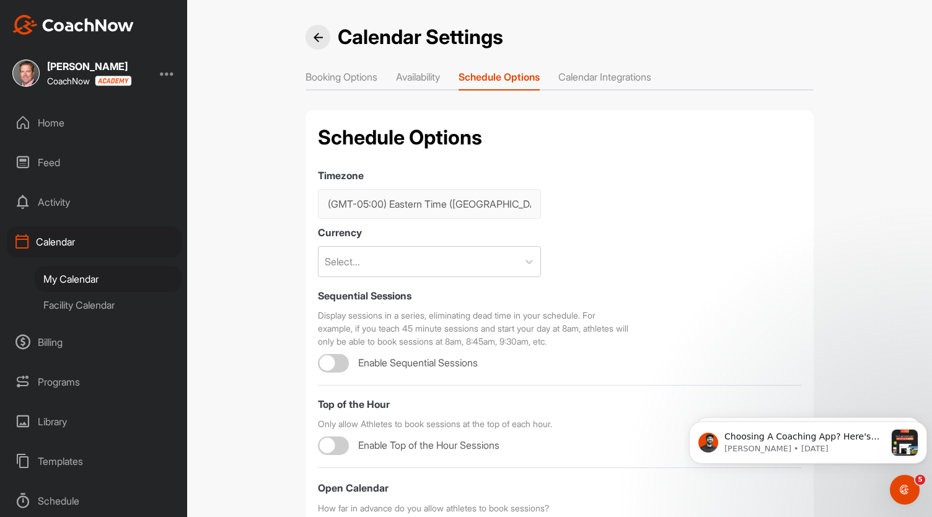
checkbox input "true"
click at [643, 76] on li "Calendar Integrations" at bounding box center [605, 79] width 93 height 20
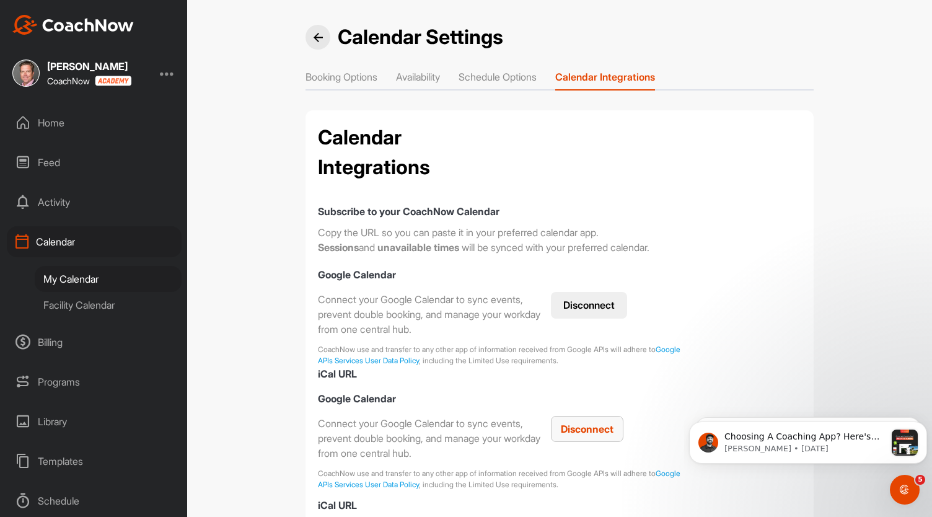
click at [576, 431] on span "Disconnect" at bounding box center [587, 429] width 53 height 12
click at [577, 425] on span "Connect" at bounding box center [585, 429] width 40 height 12
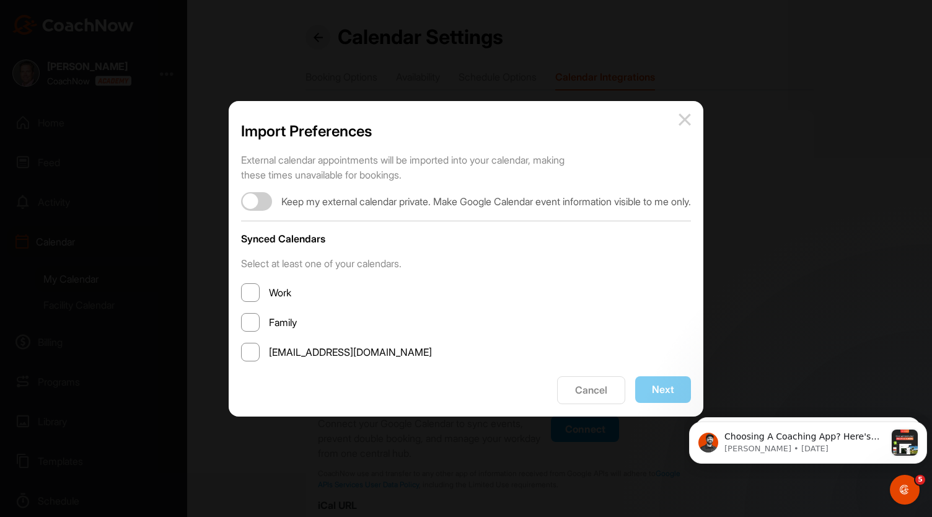
click at [241, 351] on span at bounding box center [250, 352] width 19 height 19
click at [269, 352] on input "koch5golf@gmail.com" at bounding box center [269, 352] width 0 height 0
click at [678, 391] on button "Next" at bounding box center [663, 389] width 56 height 27
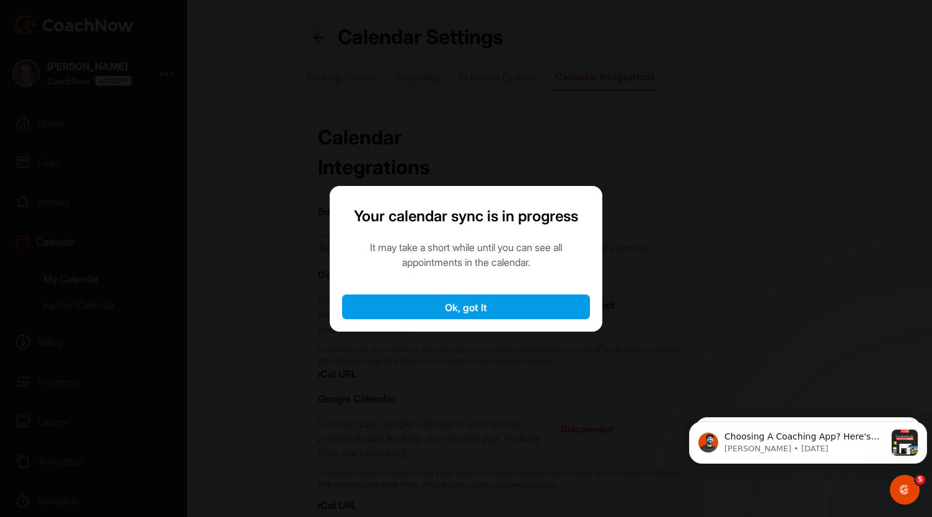
click at [564, 304] on button "Ok, got It" at bounding box center [466, 306] width 248 height 25
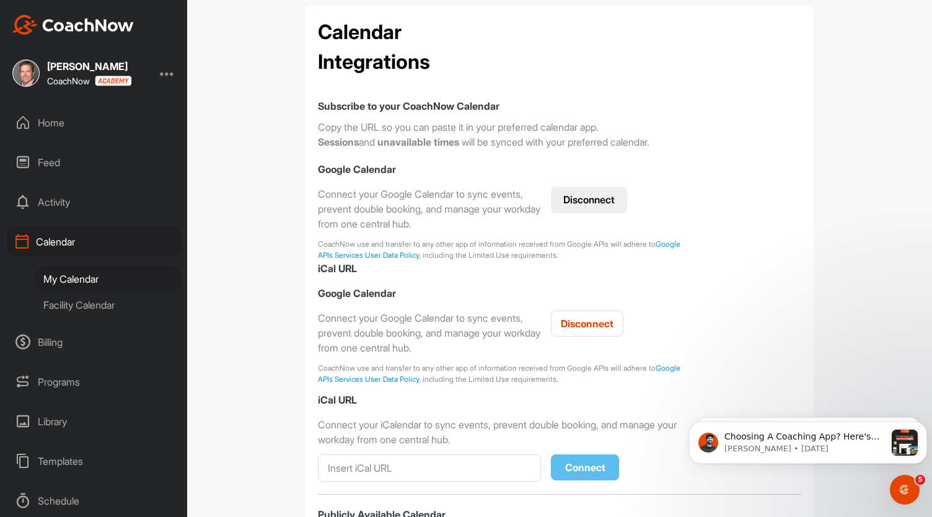
scroll to position [98, 0]
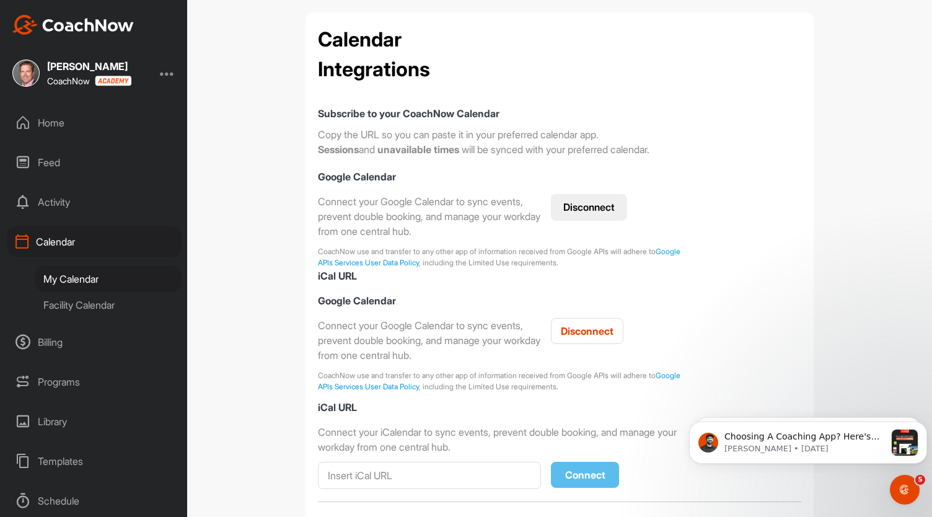
click at [583, 214] on button "Disconnect" at bounding box center [589, 207] width 76 height 27
click at [585, 206] on button "Connect" at bounding box center [583, 207] width 64 height 27
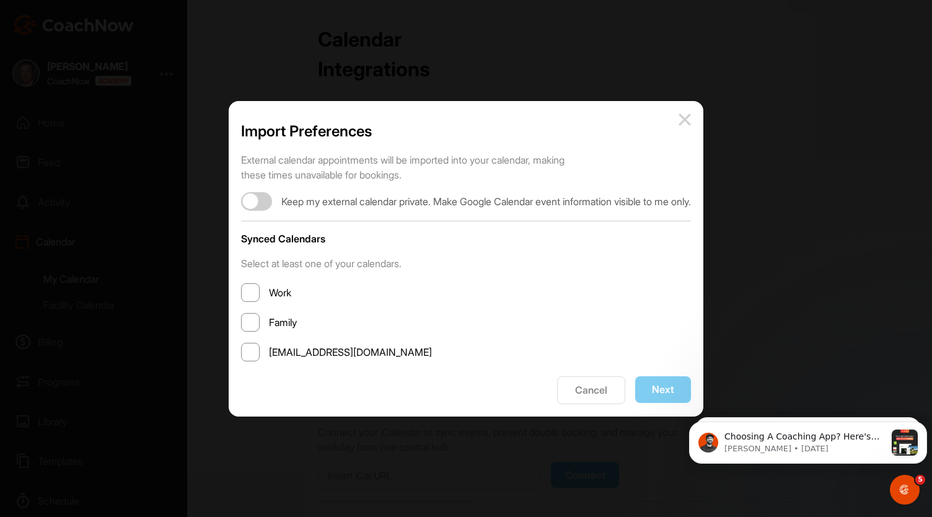
click at [241, 354] on span at bounding box center [250, 352] width 19 height 19
click at [269, 352] on input "koch5golf@gmail.com" at bounding box center [269, 352] width 0 height 0
click at [243, 201] on div at bounding box center [250, 200] width 15 height 15
checkbox input "true"
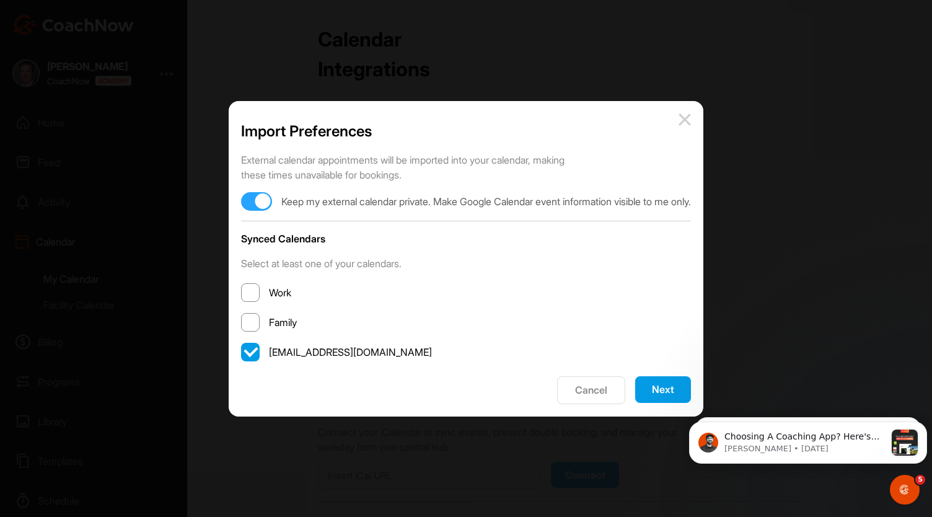
click at [678, 385] on button "Next" at bounding box center [663, 389] width 56 height 27
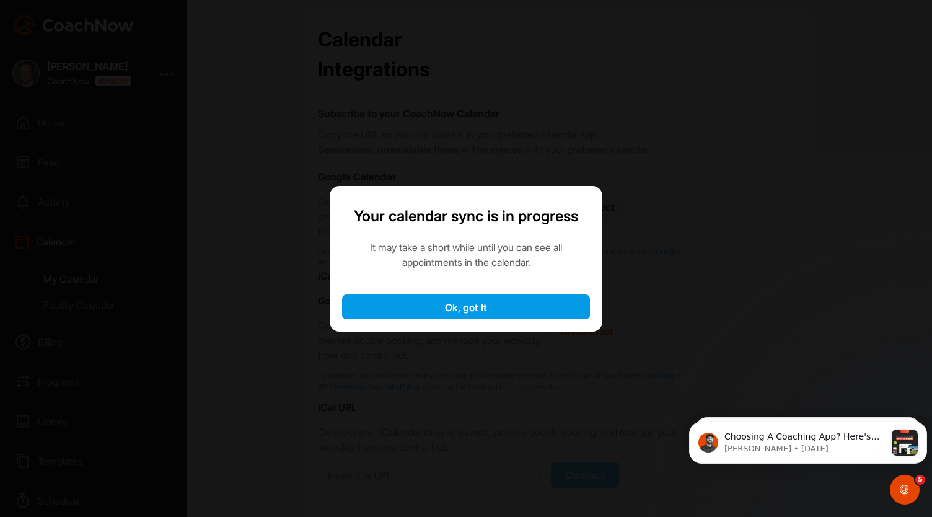
click at [553, 307] on button "Ok, got It" at bounding box center [466, 306] width 248 height 25
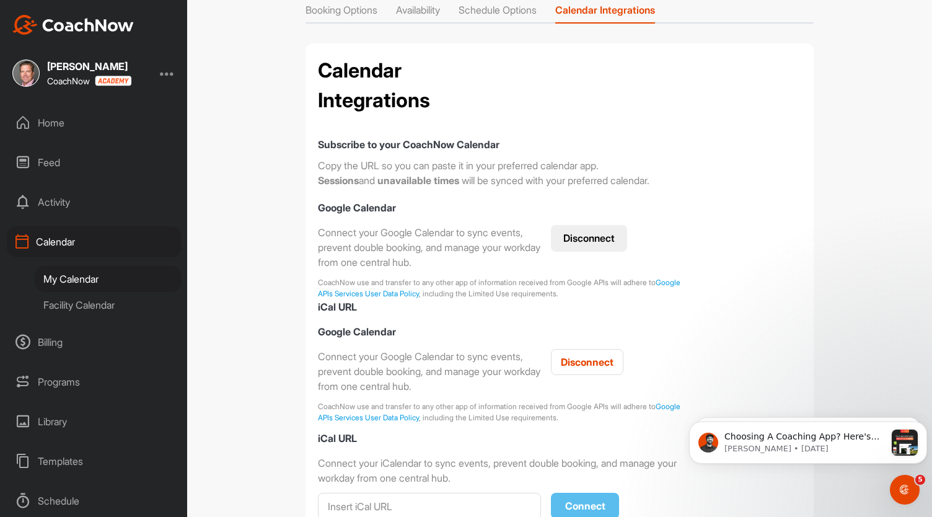
scroll to position [0, 0]
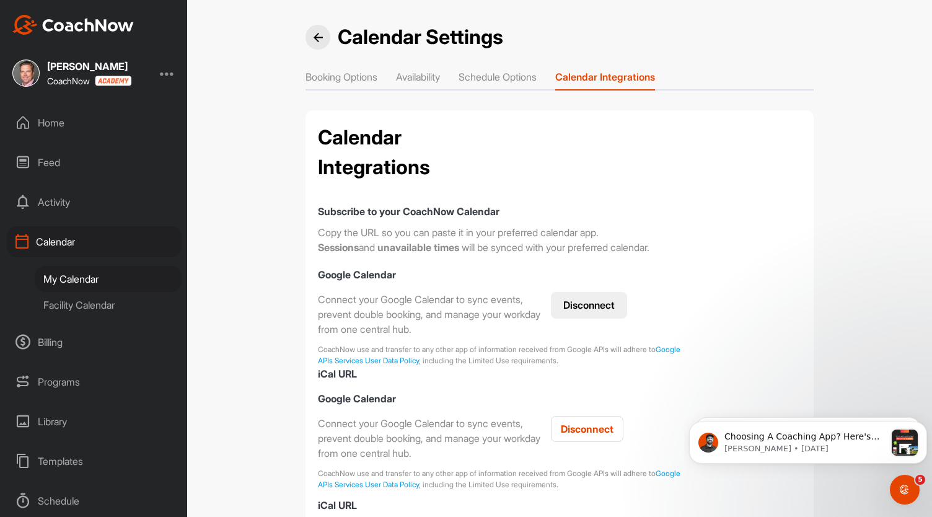
click at [508, 80] on li "Schedule Options" at bounding box center [498, 79] width 78 height 20
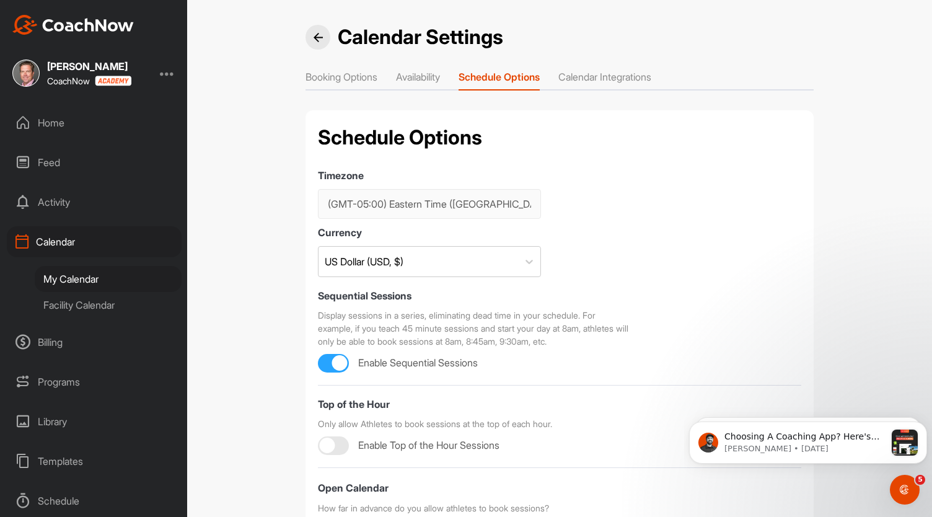
click at [604, 80] on li "Calendar Integrations" at bounding box center [605, 79] width 93 height 20
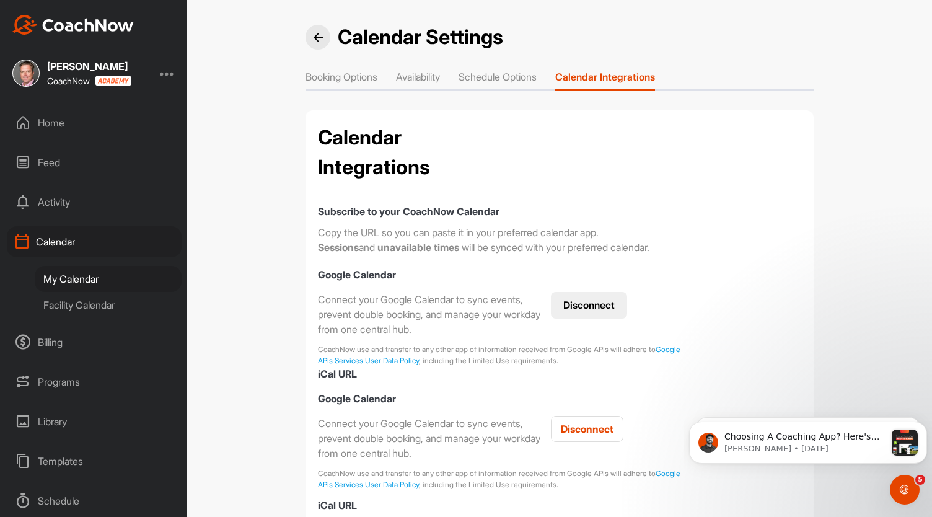
click at [84, 304] on div "Facility Calendar" at bounding box center [108, 305] width 147 height 26
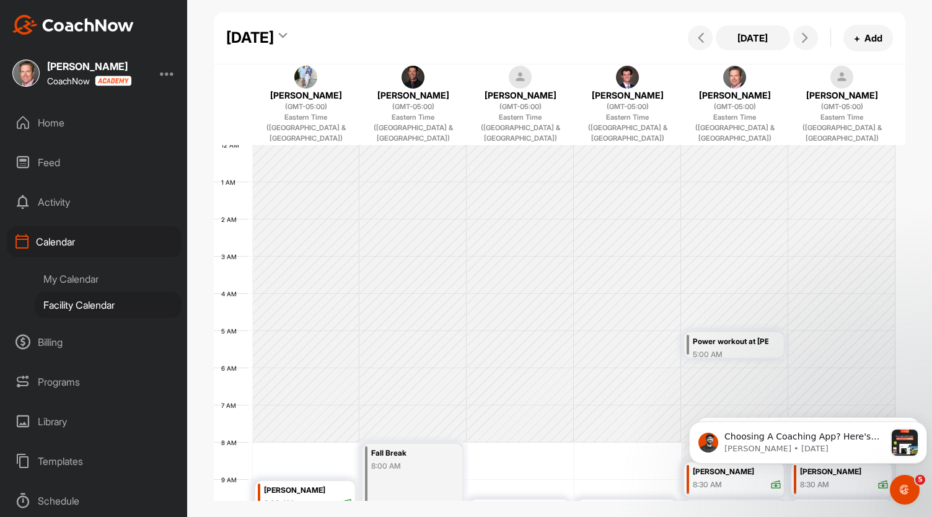
scroll to position [215, 0]
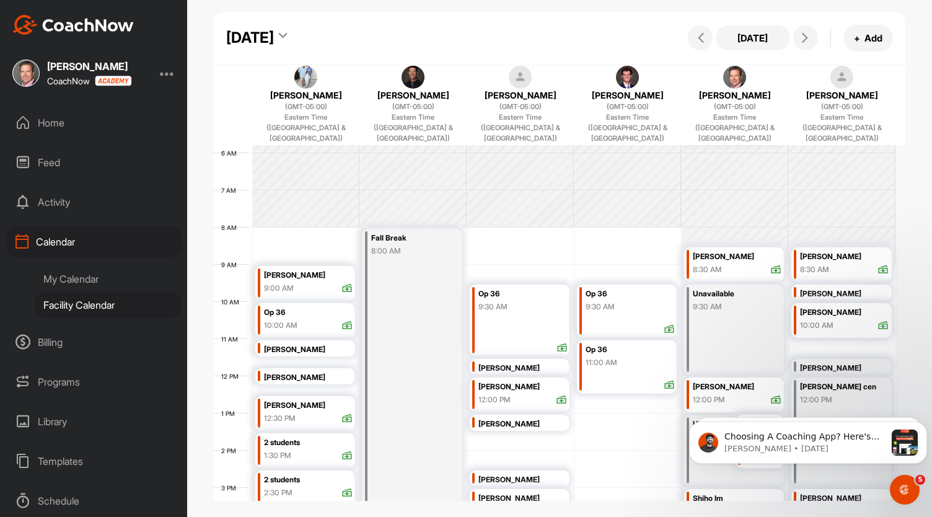
click at [92, 274] on div "My Calendar" at bounding box center [108, 279] width 147 height 26
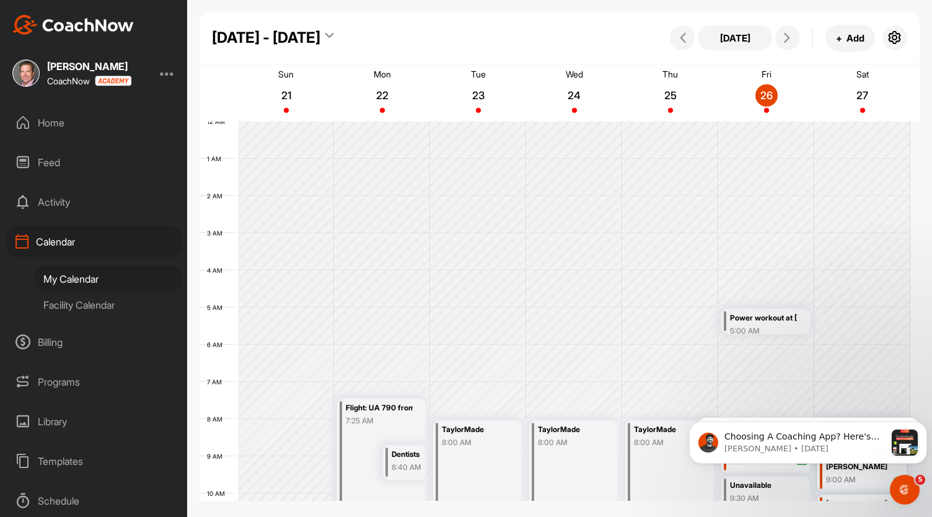
scroll to position [215, 0]
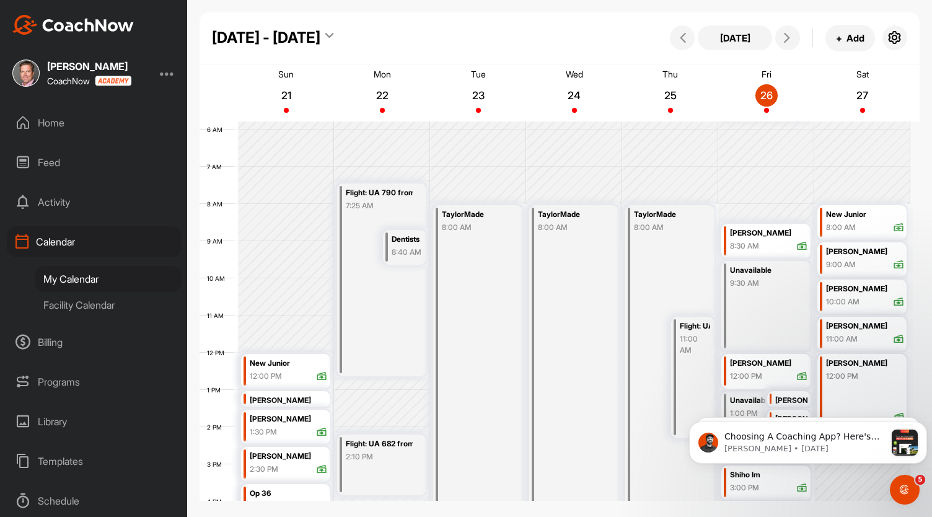
click at [90, 307] on div "Facility Calendar" at bounding box center [108, 305] width 147 height 26
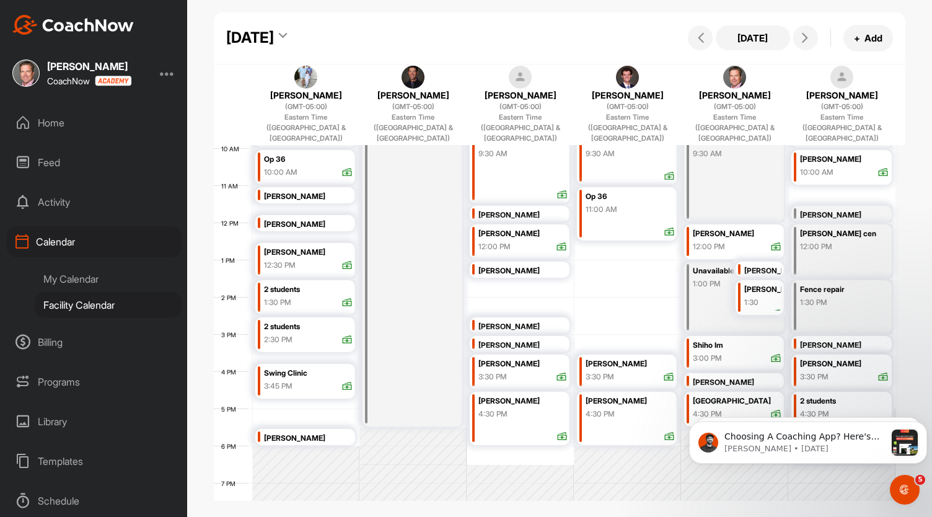
scroll to position [369, 0]
click at [716, 281] on div "Unavailable 1:00 PM" at bounding box center [734, 296] width 100 height 72
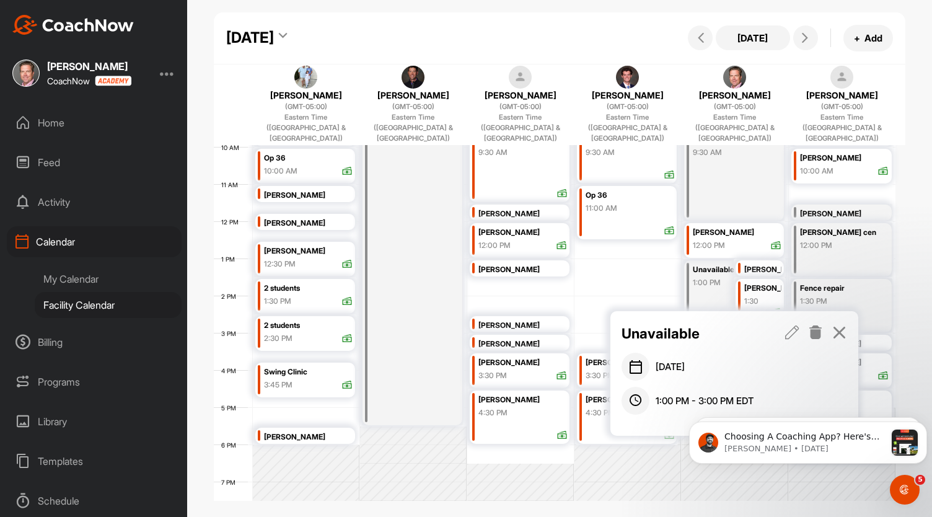
click at [816, 332] on icon at bounding box center [816, 332] width 14 height 14
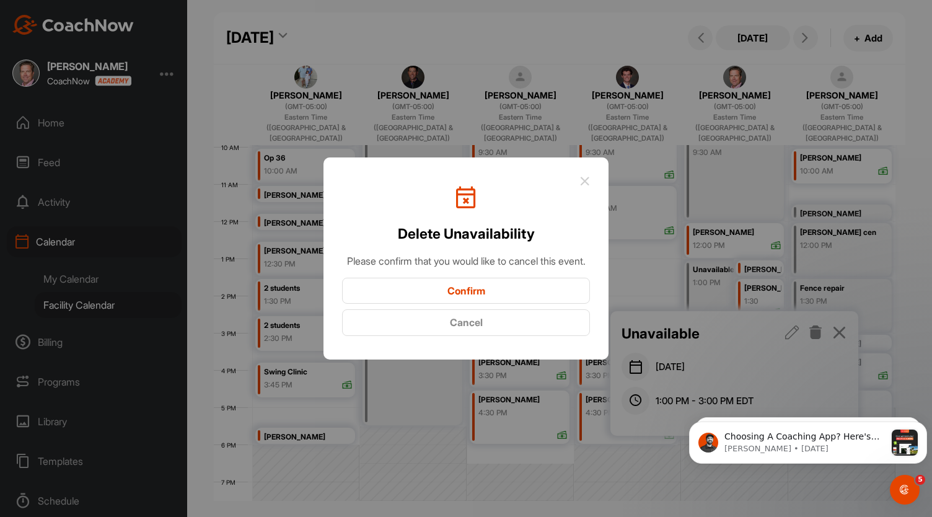
click at [568, 298] on button "Confirm" at bounding box center [466, 291] width 248 height 27
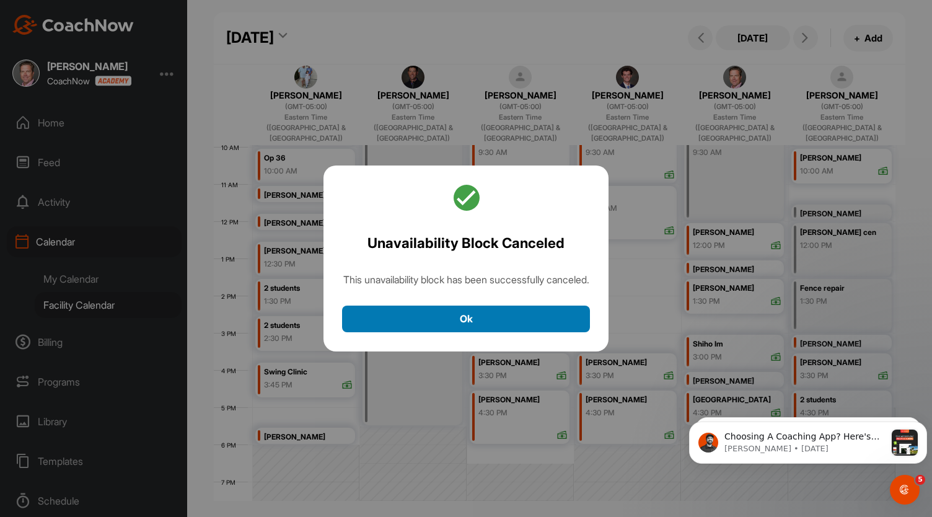
click at [537, 327] on button "Ok" at bounding box center [466, 319] width 248 height 27
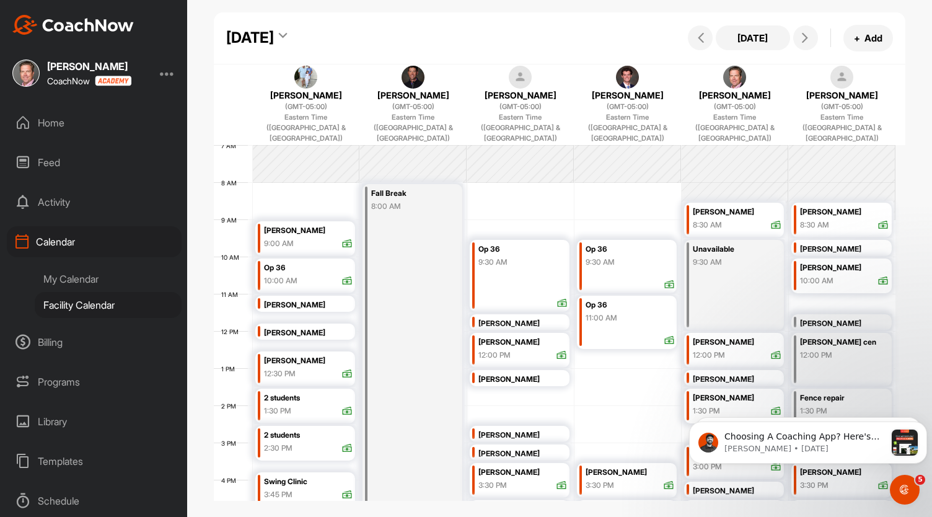
scroll to position [259, 0]
drag, startPoint x: 862, startPoint y: 428, endPoint x: 918, endPoint y: 476, distance: 73.4
click at [918, 476] on body "Choosing A Coaching App? Here's What To Look For When you’re choosing what soft…" at bounding box center [808, 440] width 238 height 77
click at [925, 426] on icon "Dismiss notification" at bounding box center [924, 425] width 7 height 7
click at [925, 425] on icon "Dismiss notification" at bounding box center [924, 425] width 7 height 7
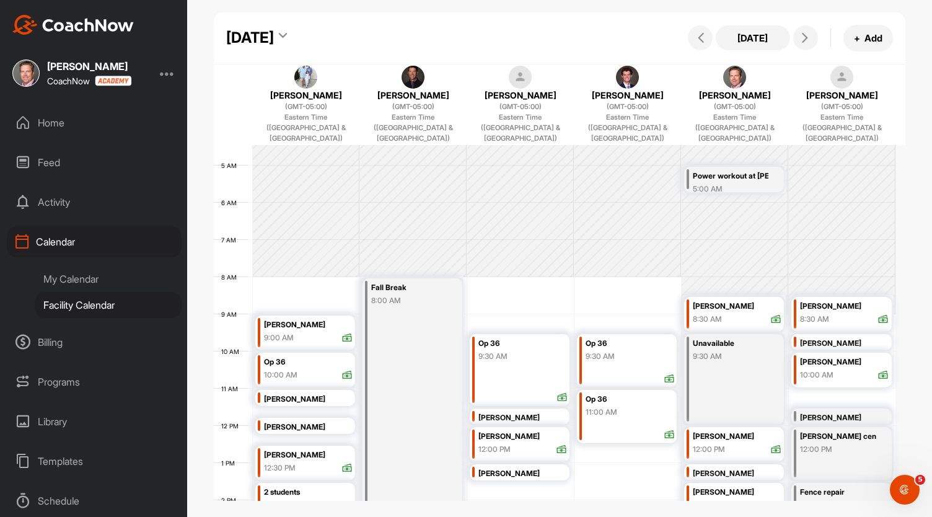
scroll to position [164, 0]
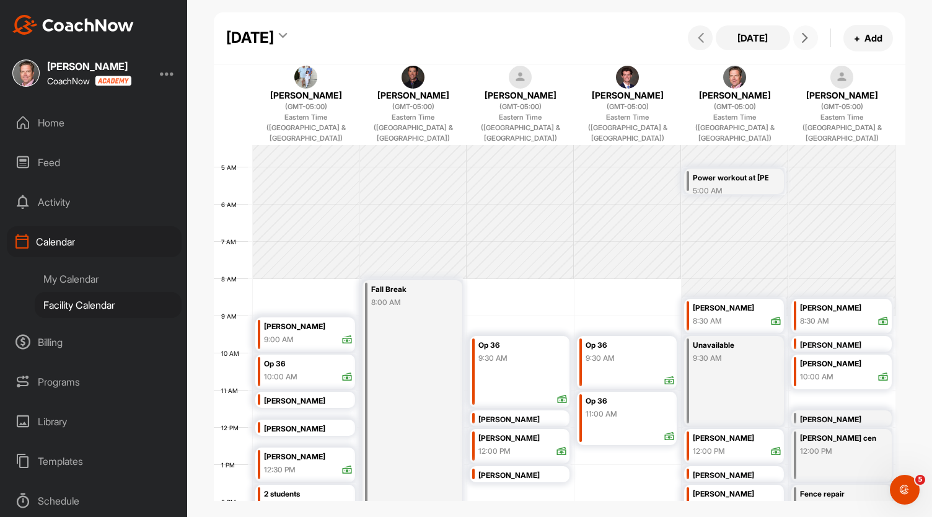
click at [808, 37] on icon at bounding box center [805, 38] width 10 height 10
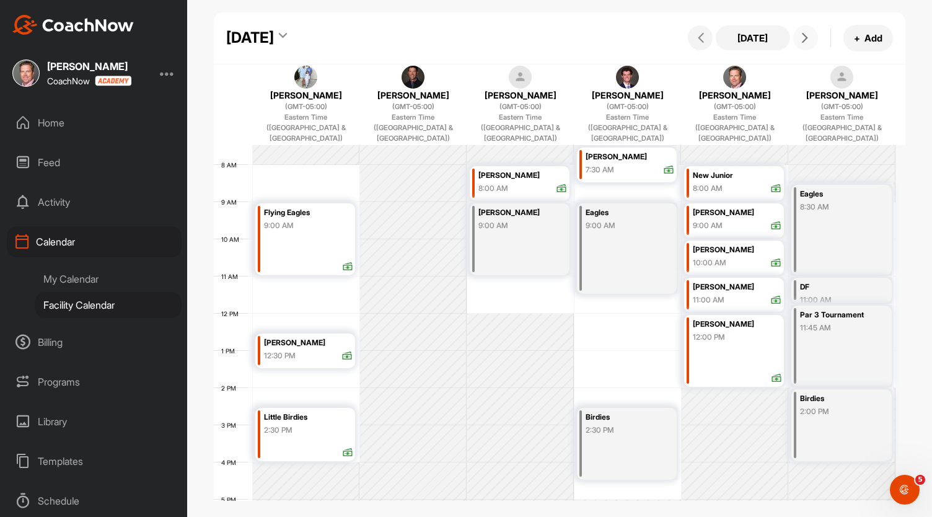
scroll to position [244, 0]
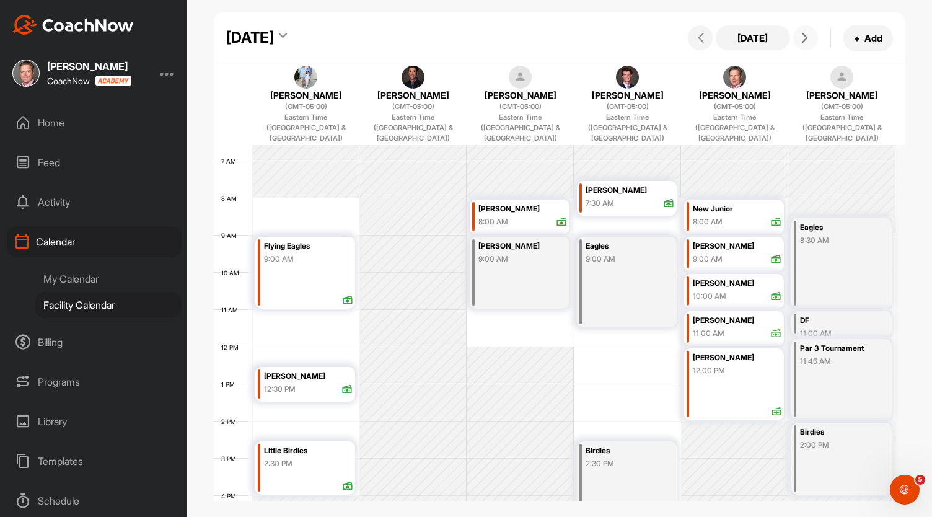
click at [804, 38] on icon at bounding box center [805, 38] width 10 height 10
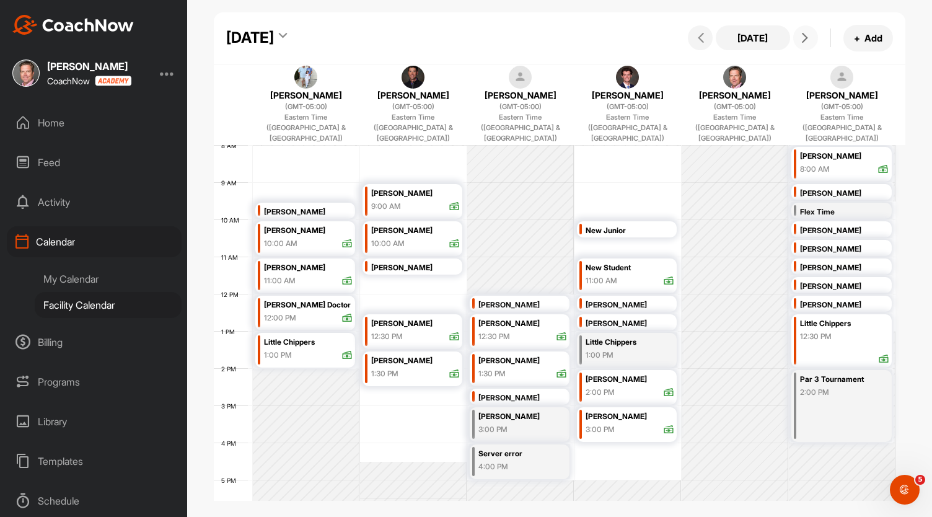
scroll to position [298, 0]
click at [539, 409] on div "Clark" at bounding box center [517, 416] width 76 height 14
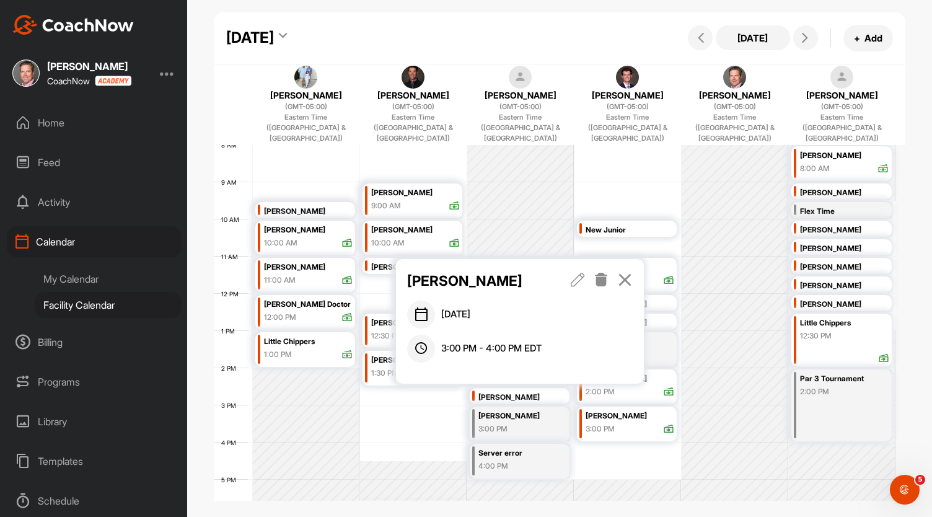
click at [629, 278] on icon at bounding box center [625, 280] width 14 height 14
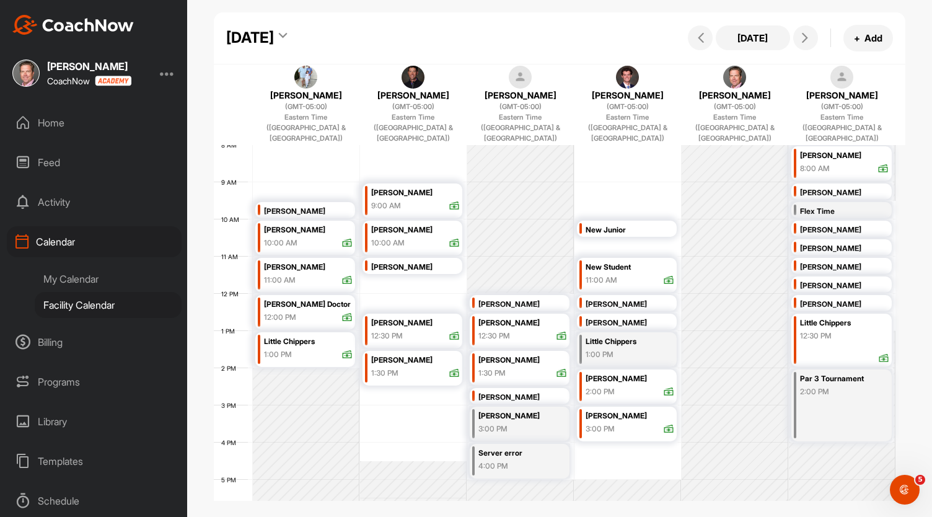
click at [615, 275] on div "11:00 AM" at bounding box center [602, 280] width 32 height 11
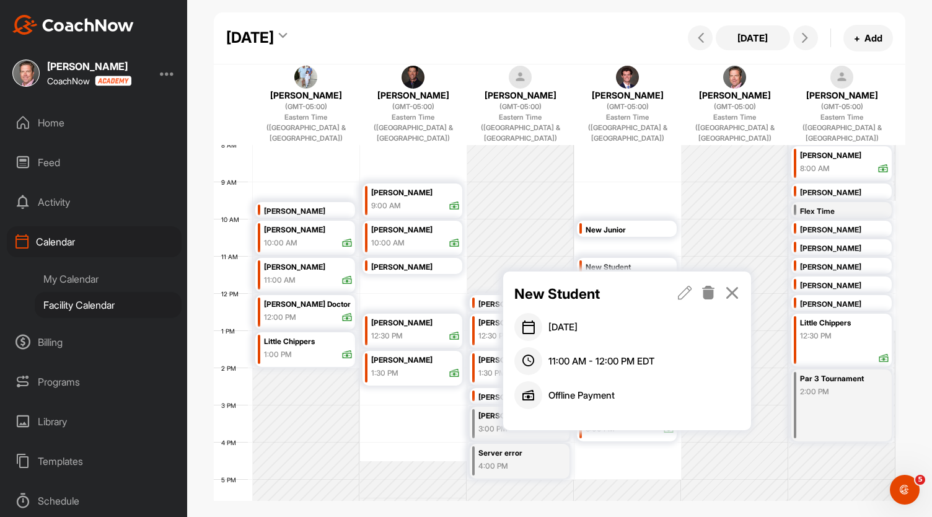
click at [735, 290] on icon at bounding box center [732, 293] width 14 height 14
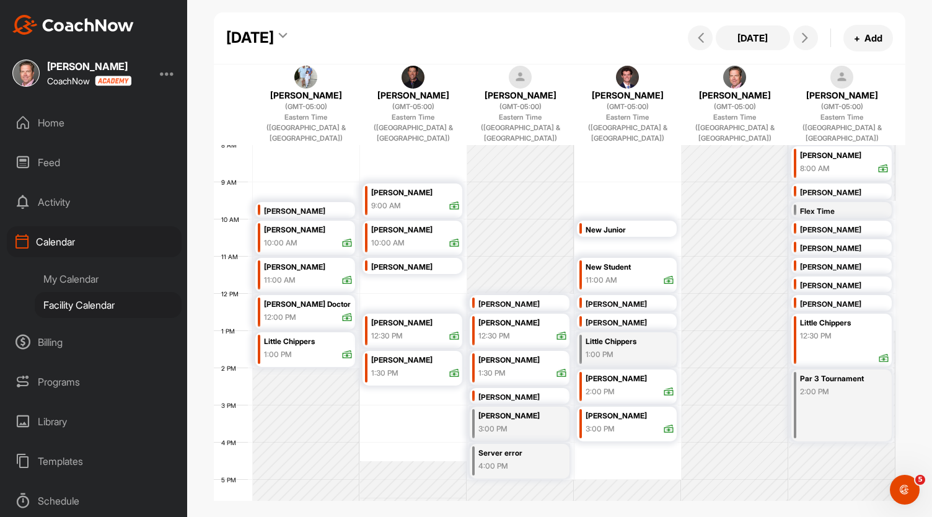
click at [644, 223] on div "New Junior" at bounding box center [630, 230] width 89 height 14
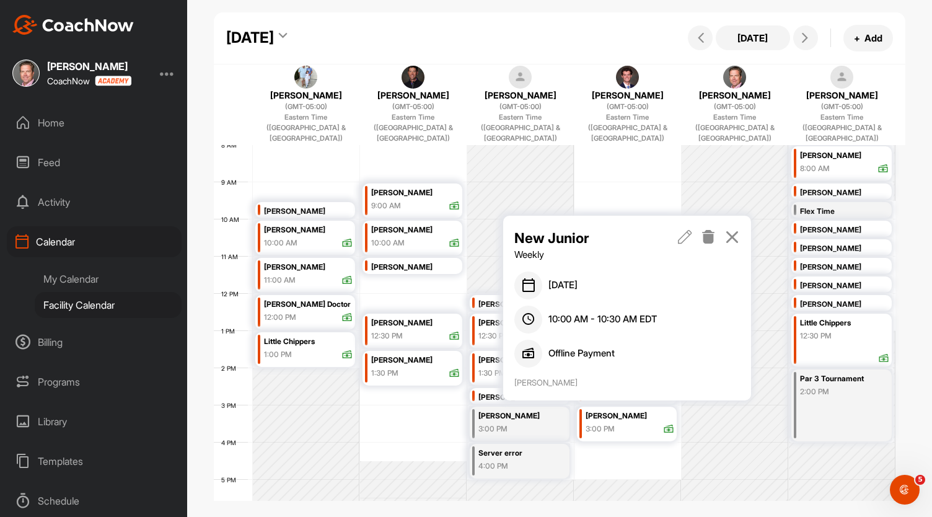
click at [735, 236] on icon at bounding box center [732, 237] width 14 height 14
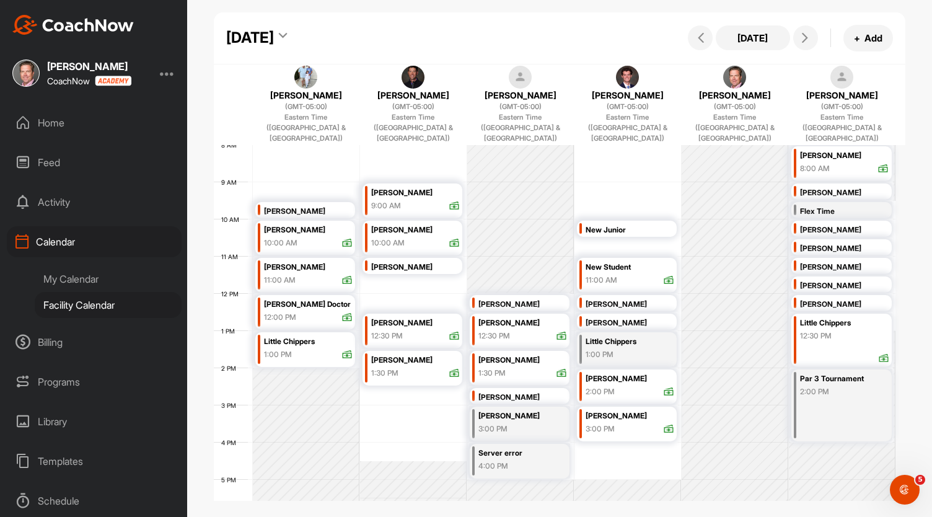
click at [634, 275] on div "11:00 AM" at bounding box center [630, 280] width 89 height 11
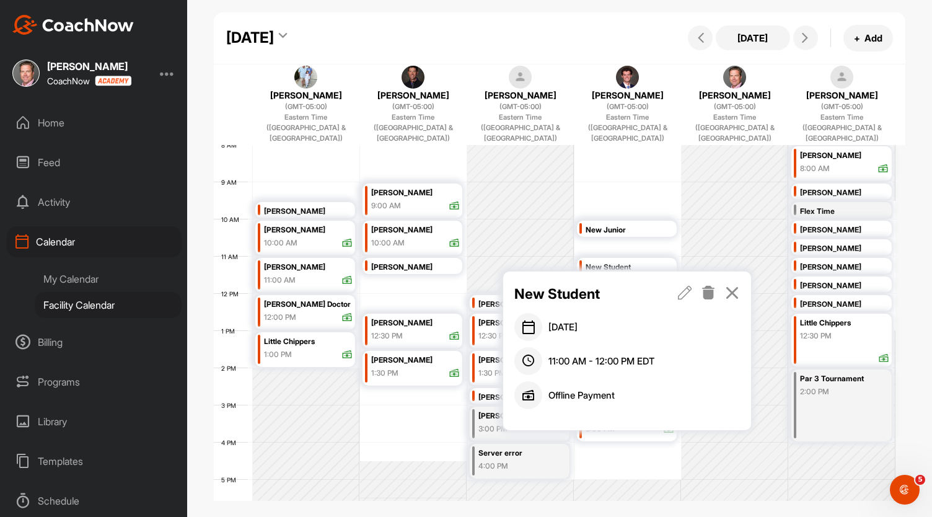
click at [731, 291] on icon at bounding box center [732, 293] width 14 height 14
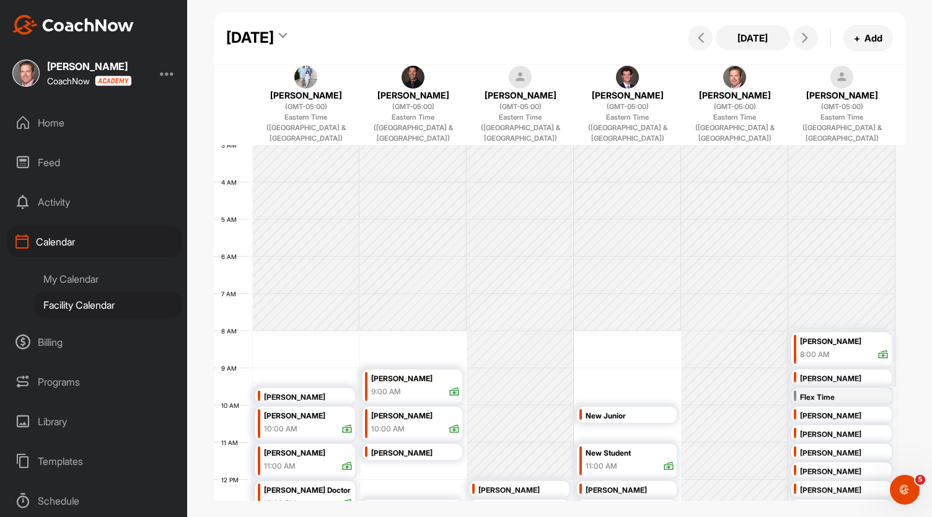
scroll to position [0, 0]
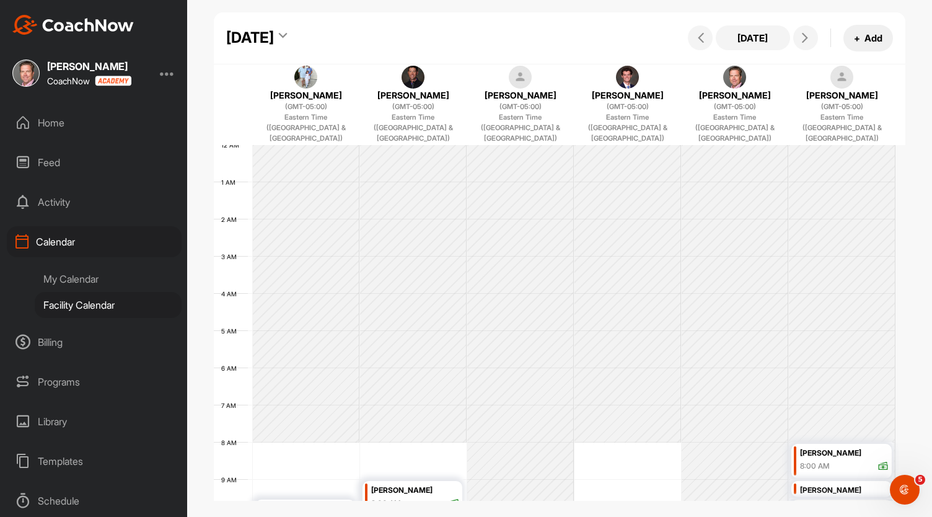
click at [876, 37] on button "+ Add" at bounding box center [869, 38] width 50 height 27
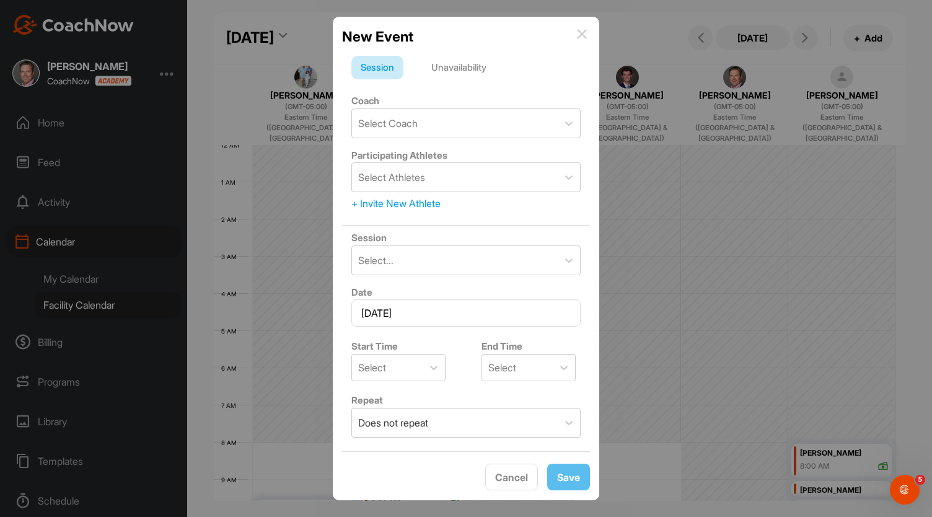
click at [578, 34] on img at bounding box center [582, 34] width 10 height 10
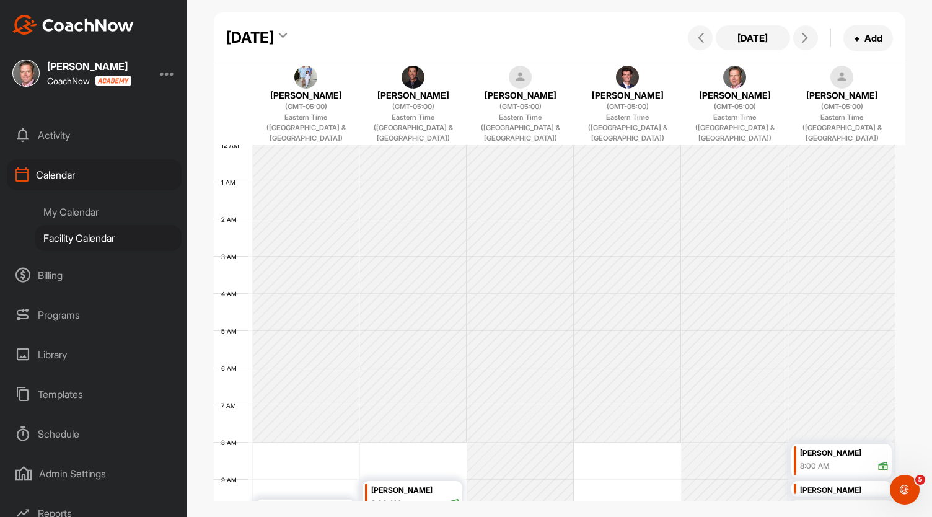
scroll to position [118, 0]
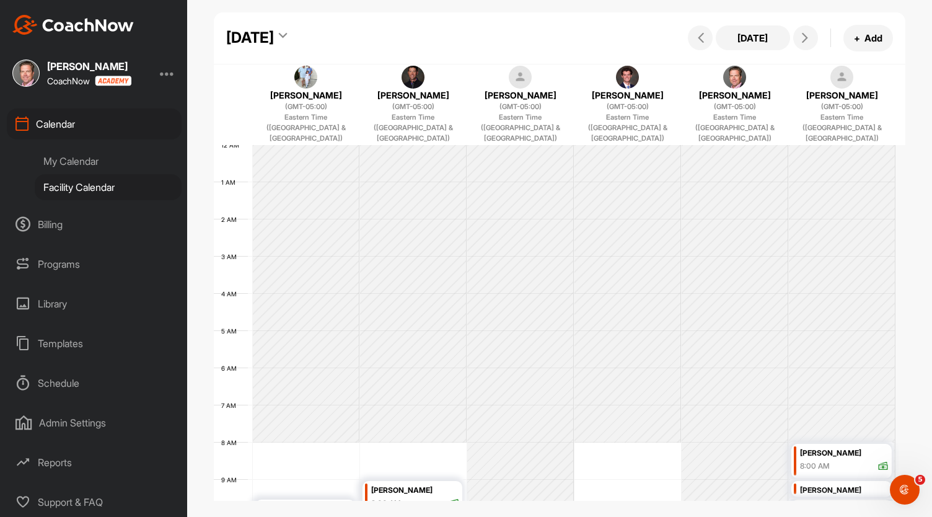
click at [64, 423] on div "Admin Settings" at bounding box center [94, 422] width 175 height 31
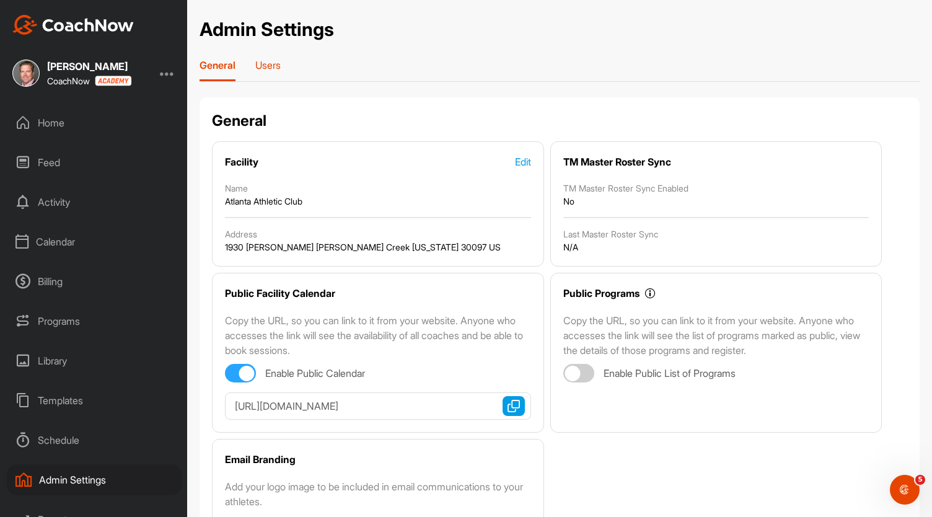
click at [267, 61] on p "Users" at bounding box center [267, 65] width 25 height 12
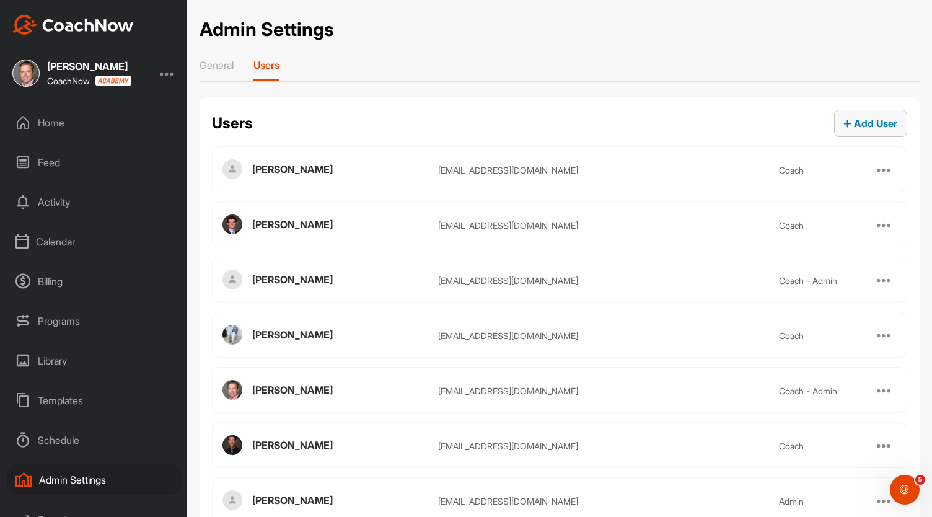
click at [844, 123] on span "Add User" at bounding box center [870, 123] width 53 height 12
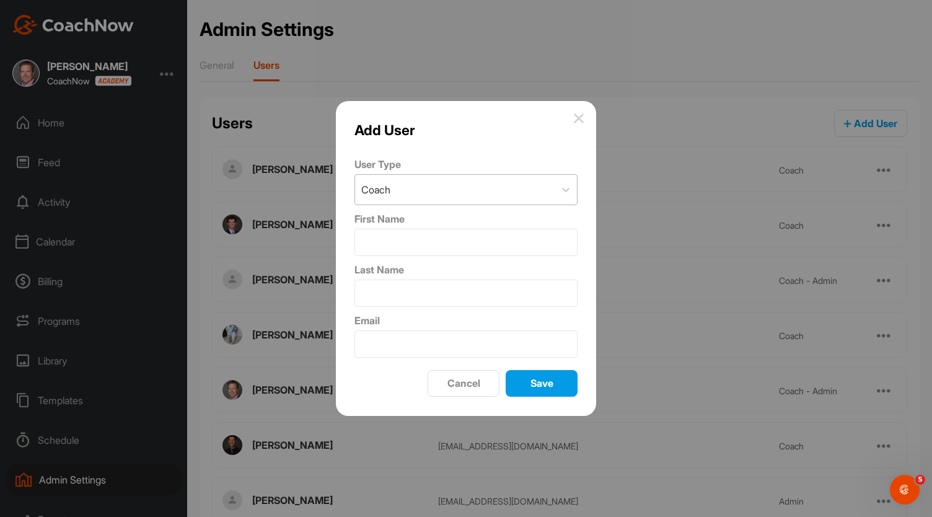
click at [408, 194] on div "Coach" at bounding box center [455, 190] width 200 height 30
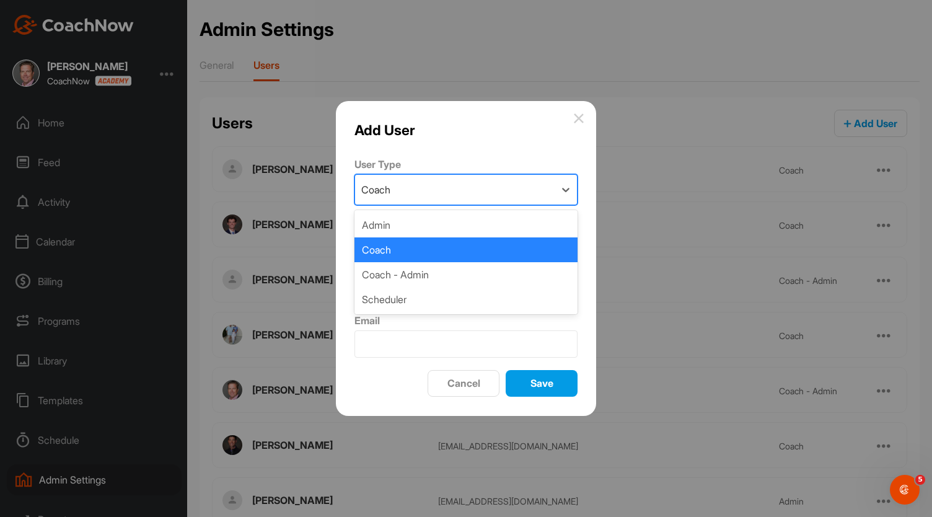
click at [375, 251] on div "Coach" at bounding box center [466, 249] width 223 height 25
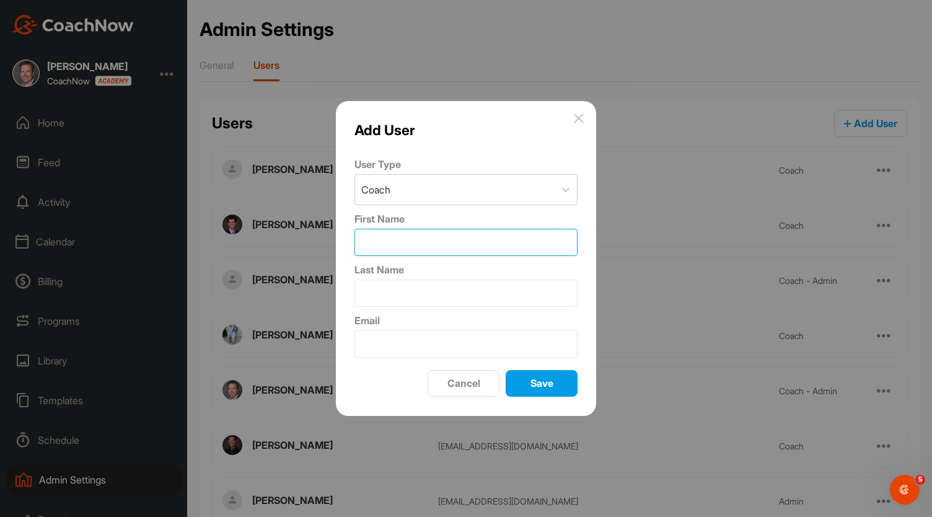
click at [370, 240] on input "First Name" at bounding box center [466, 242] width 223 height 27
type input "Rachel"
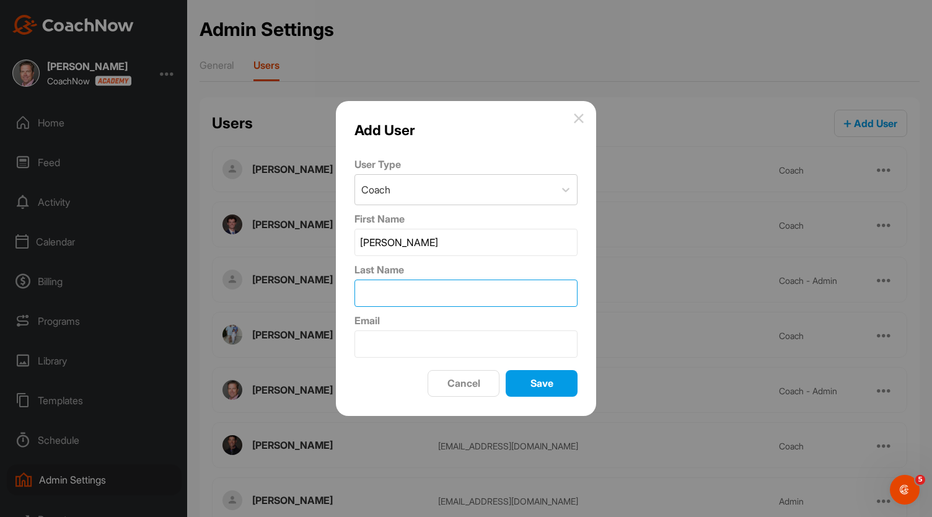
click at [394, 294] on input "Last Name" at bounding box center [466, 293] width 223 height 27
type input "Clopton"
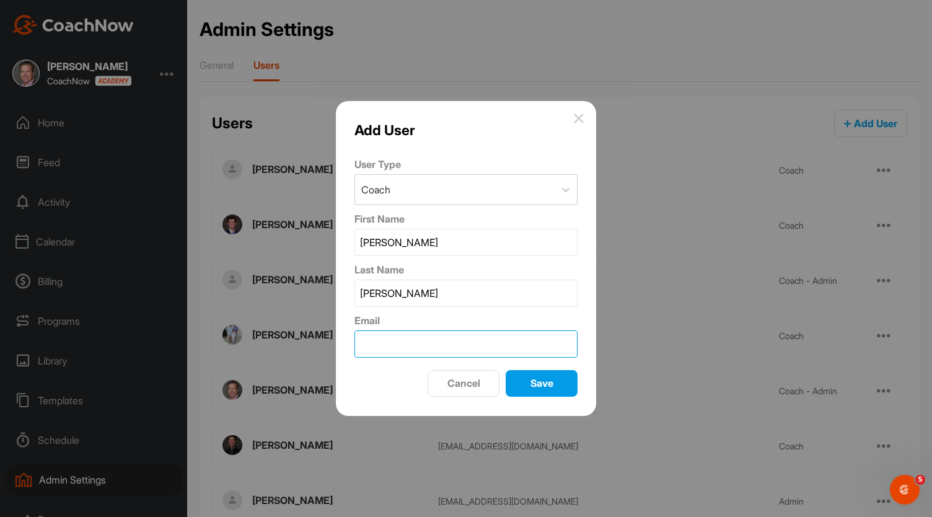
click at [384, 348] on input "Email" at bounding box center [466, 343] width 223 height 27
type input "rachelclopton93@gmail.com"
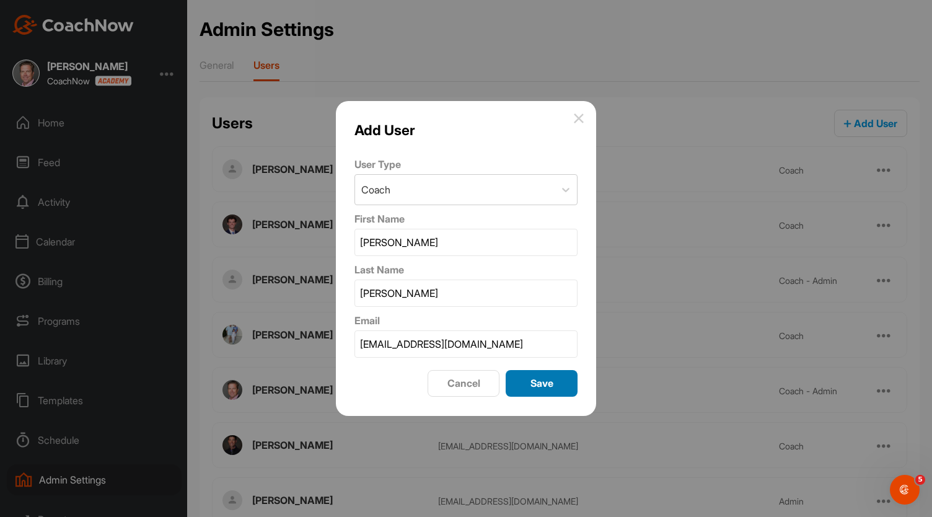
click at [548, 378] on span "Save" at bounding box center [542, 383] width 23 height 12
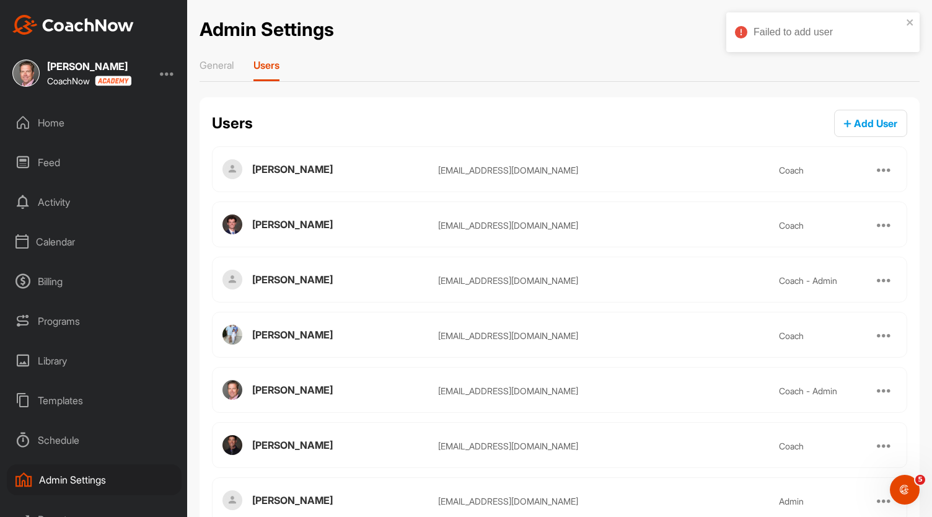
click at [756, 26] on div "Failed to add user" at bounding box center [828, 32] width 149 height 15
click at [910, 476] on div "Open Intercom Messenger" at bounding box center [903, 487] width 41 height 41
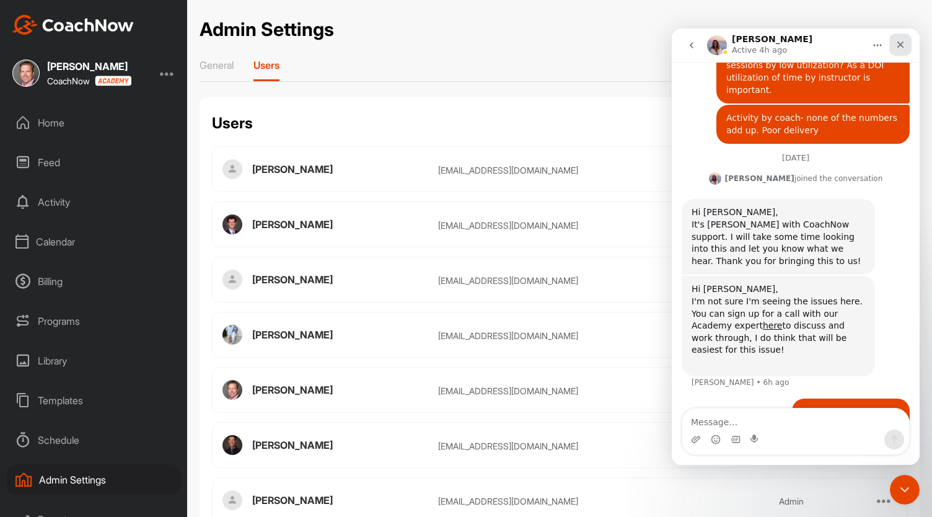
click at [902, 43] on icon "Close" at bounding box center [901, 45] width 7 height 7
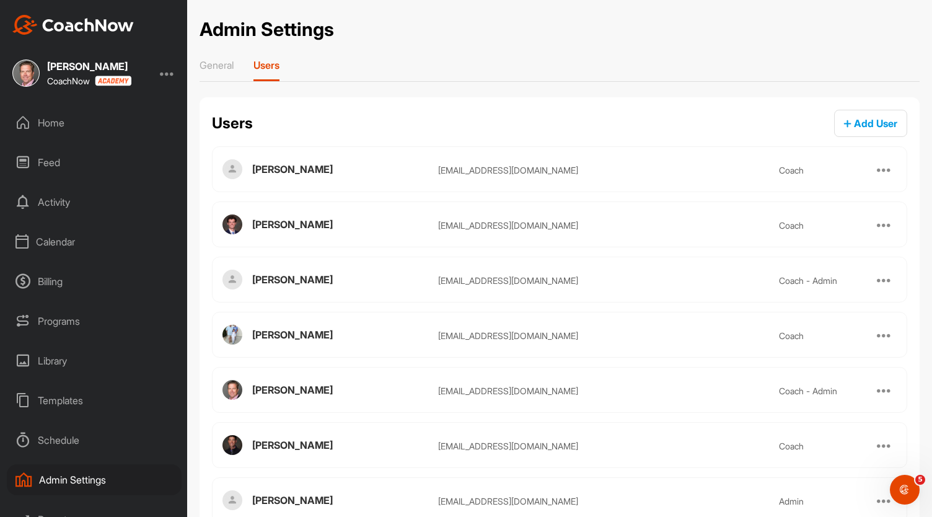
click at [68, 280] on div "Billing" at bounding box center [94, 281] width 175 height 31
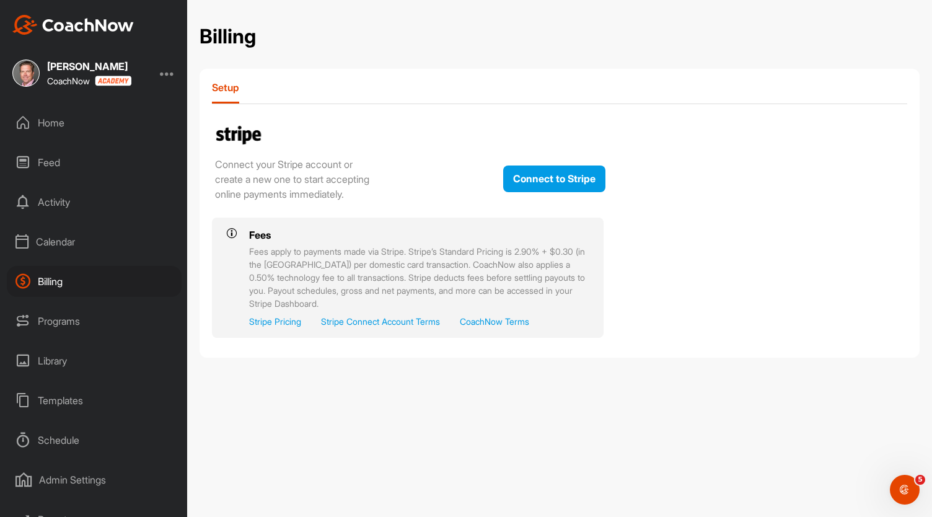
click at [70, 252] on div "Calendar" at bounding box center [94, 241] width 175 height 31
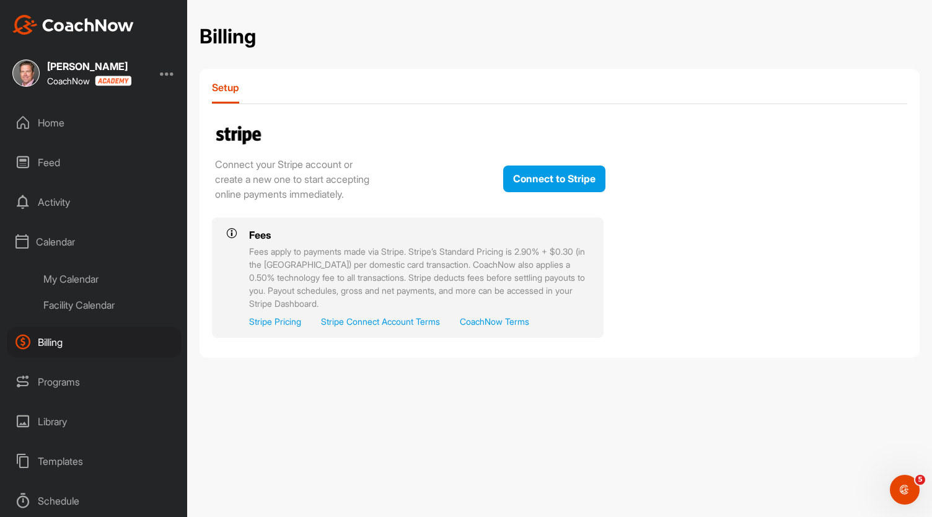
click at [70, 252] on div "Calendar" at bounding box center [94, 241] width 175 height 31
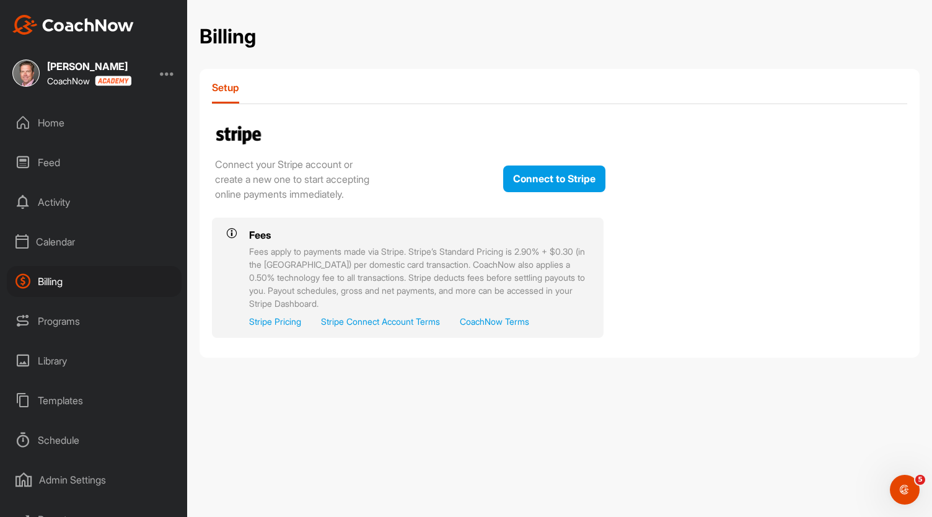
click at [74, 439] on div "Schedule" at bounding box center [94, 440] width 175 height 31
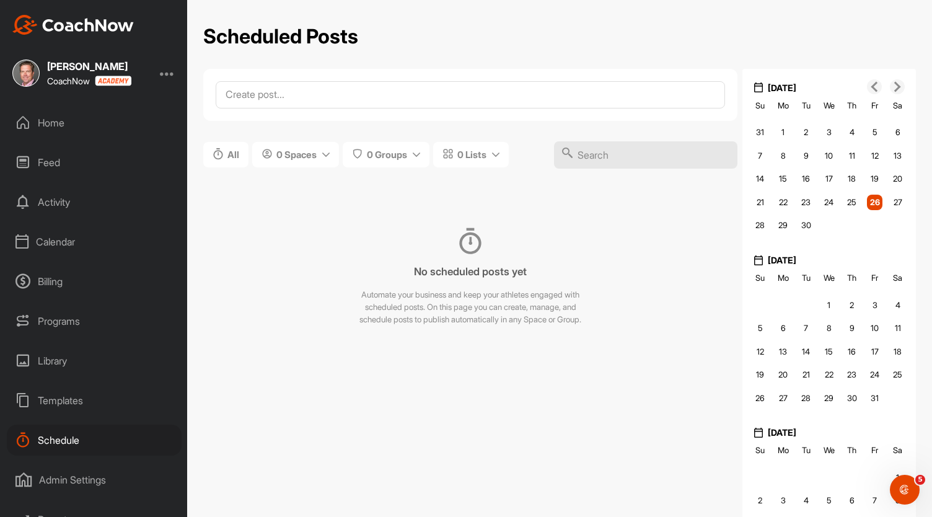
scroll to position [57, 0]
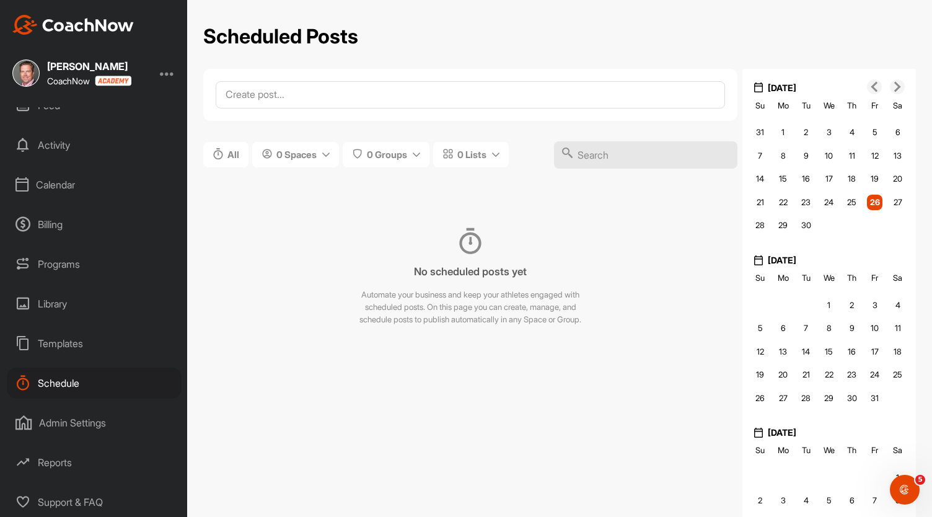
click at [55, 457] on div "Reports" at bounding box center [94, 462] width 175 height 31
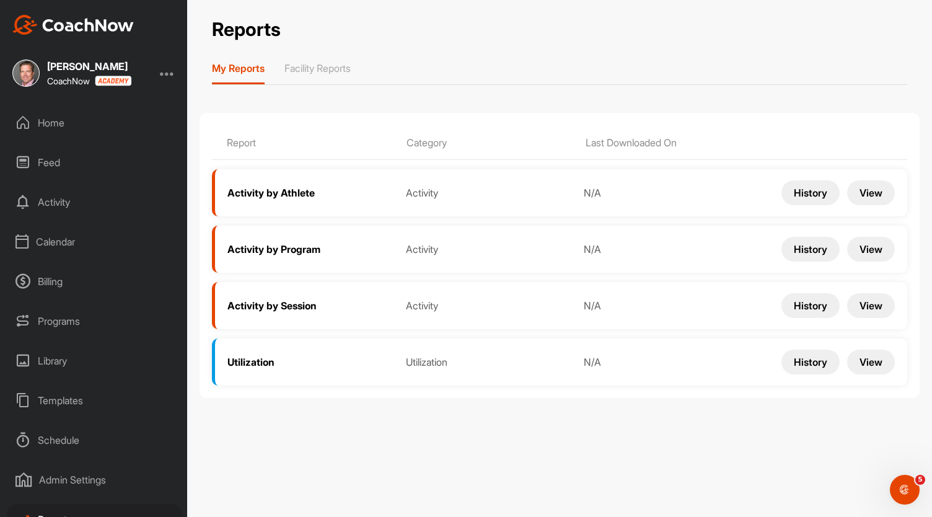
click at [877, 304] on button "View" at bounding box center [871, 305] width 48 height 25
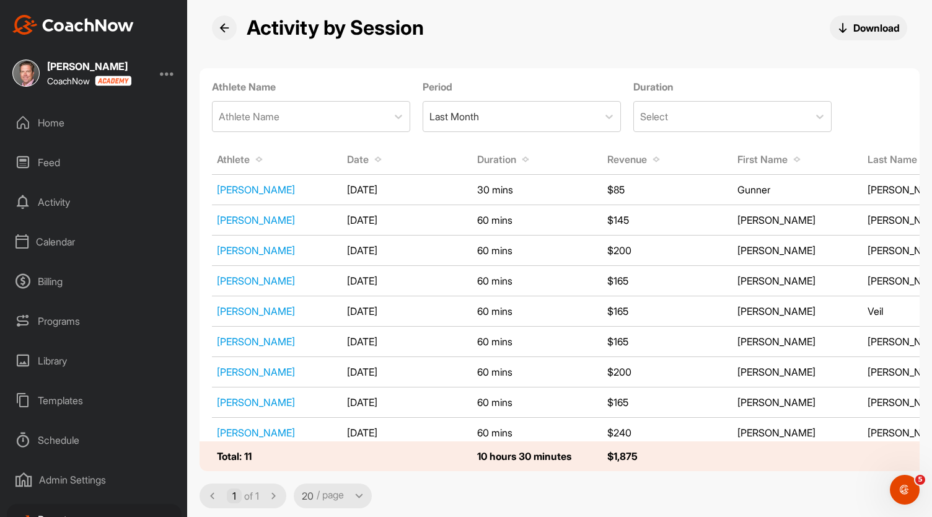
click at [364, 497] on select "20 40 60" at bounding box center [334, 495] width 65 height 15
select select "60"
click at [224, 23] on icon at bounding box center [224, 28] width 10 height 10
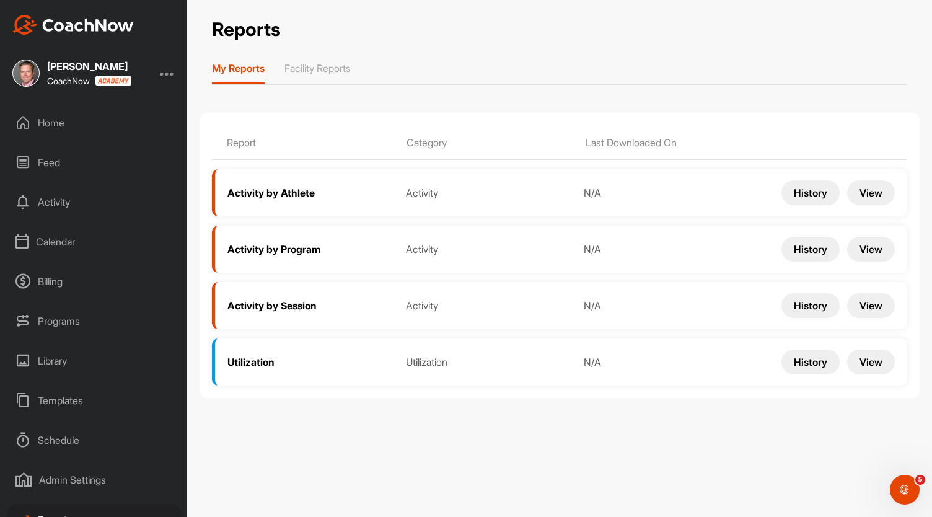
click at [68, 122] on div "Home" at bounding box center [94, 122] width 175 height 31
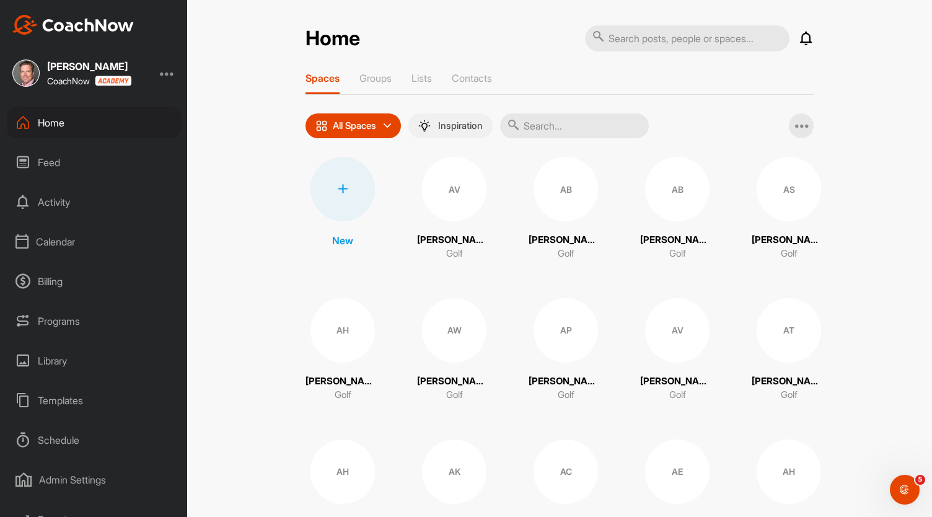
click at [464, 123] on p "Inspiration" at bounding box center [460, 126] width 45 height 10
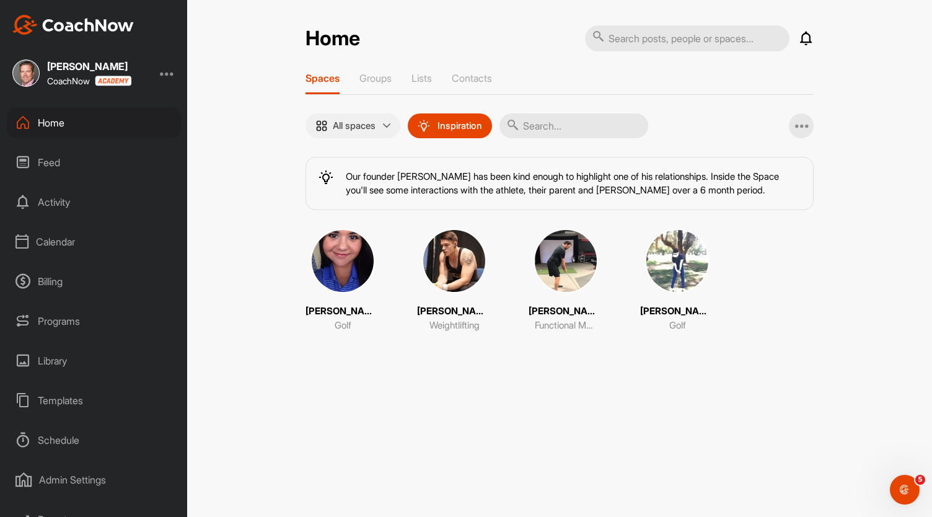
click at [340, 136] on div "All spaces" at bounding box center [353, 125] width 95 height 25
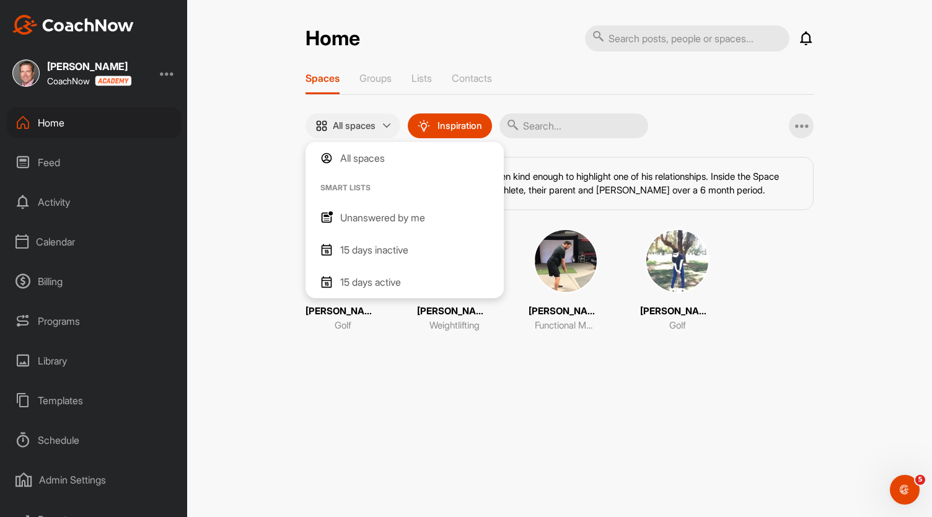
click at [340, 136] on div "All spaces" at bounding box center [353, 125] width 95 height 25
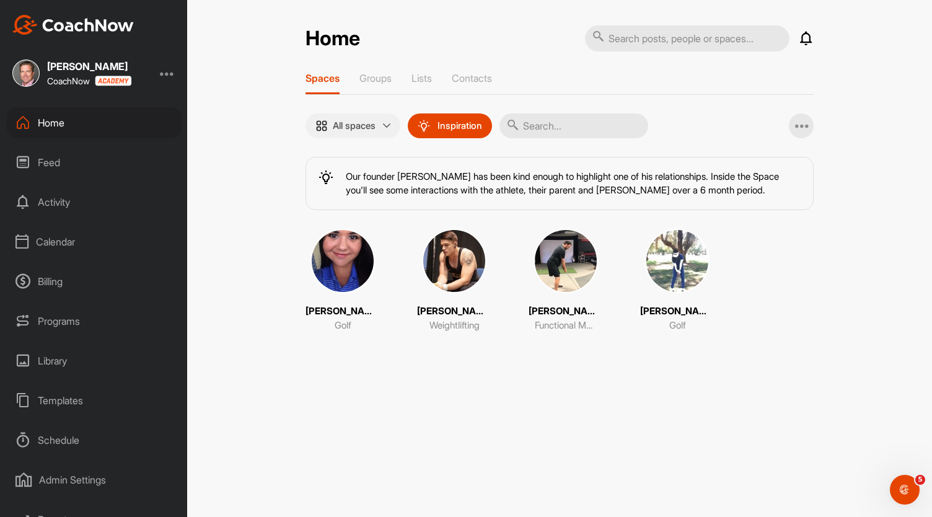
click at [341, 121] on p "All spaces" at bounding box center [354, 126] width 43 height 10
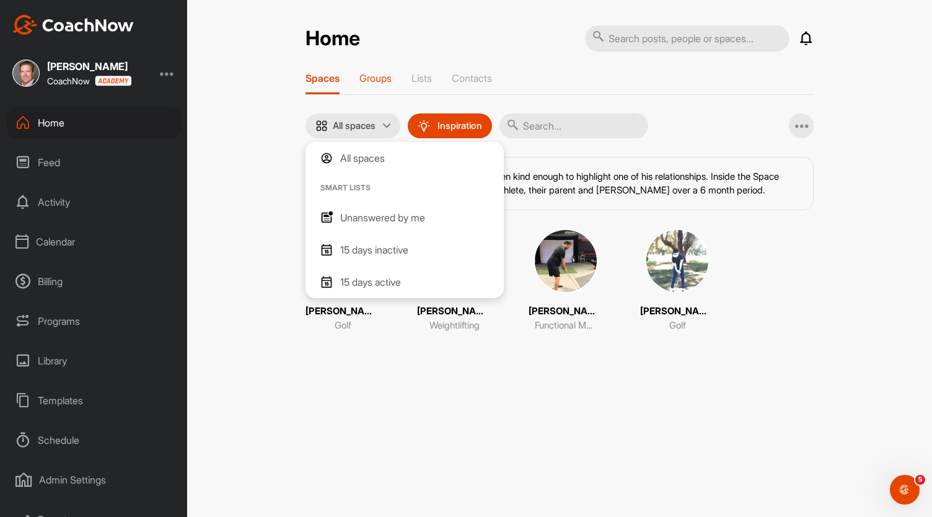
click at [372, 74] on p "Groups" at bounding box center [376, 78] width 32 height 12
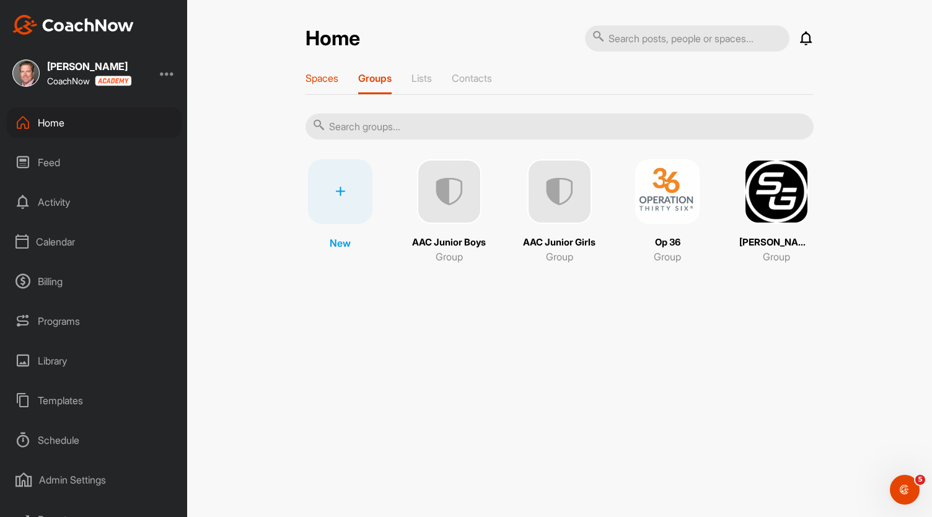
click at [318, 77] on p "Spaces" at bounding box center [322, 78] width 33 height 12
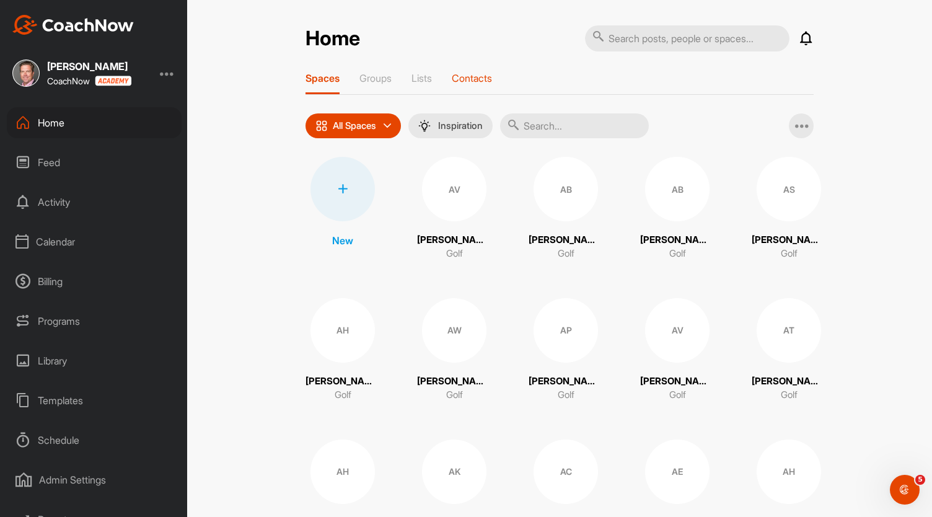
click at [467, 83] on p "Contacts" at bounding box center [472, 78] width 40 height 12
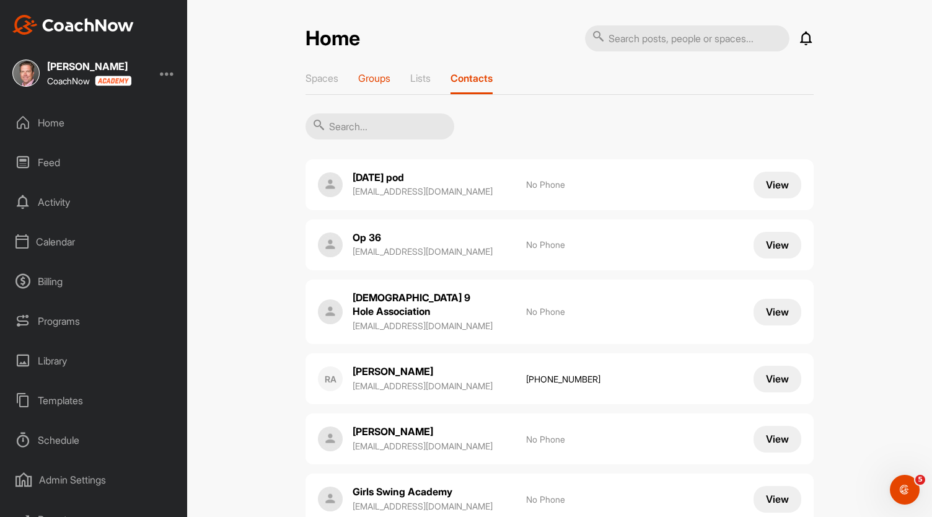
click at [369, 79] on p "Groups" at bounding box center [374, 78] width 32 height 12
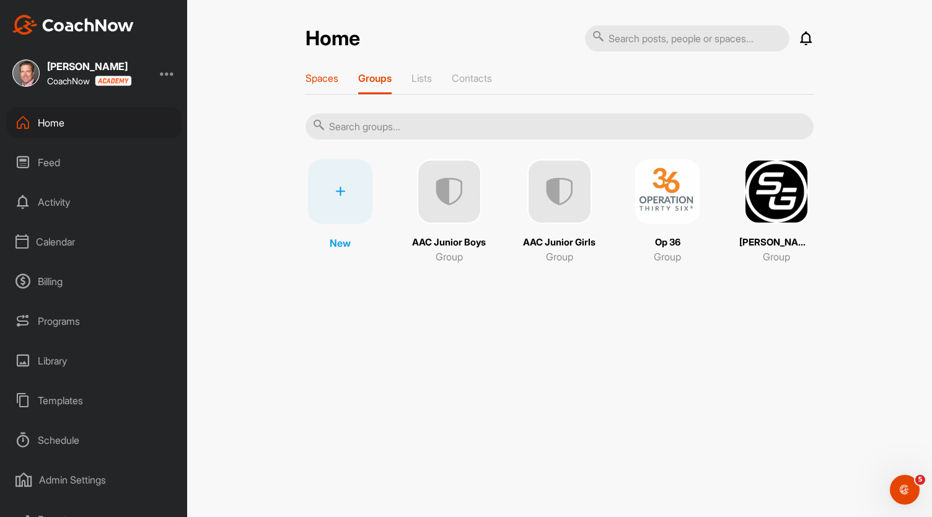
click at [321, 74] on p "Spaces" at bounding box center [322, 78] width 33 height 12
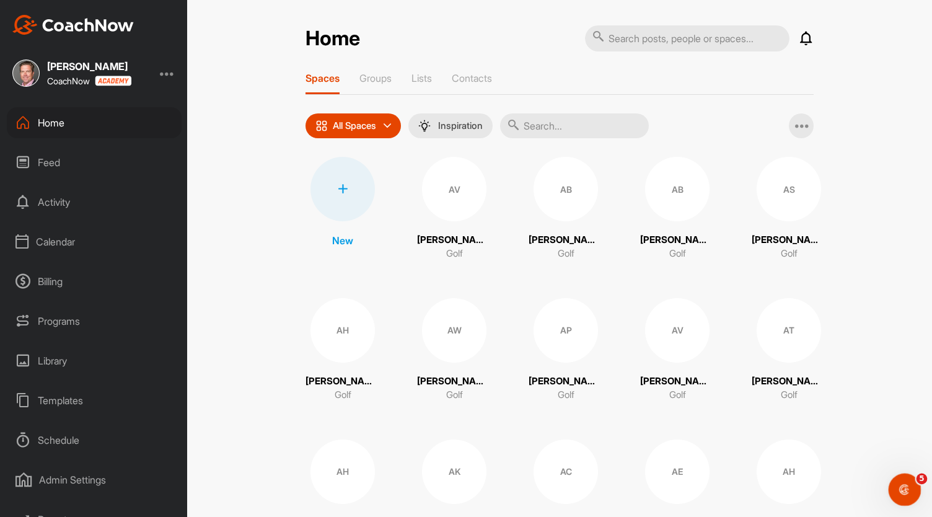
click at [903, 490] on icon "Open Intercom Messenger" at bounding box center [903, 488] width 20 height 20
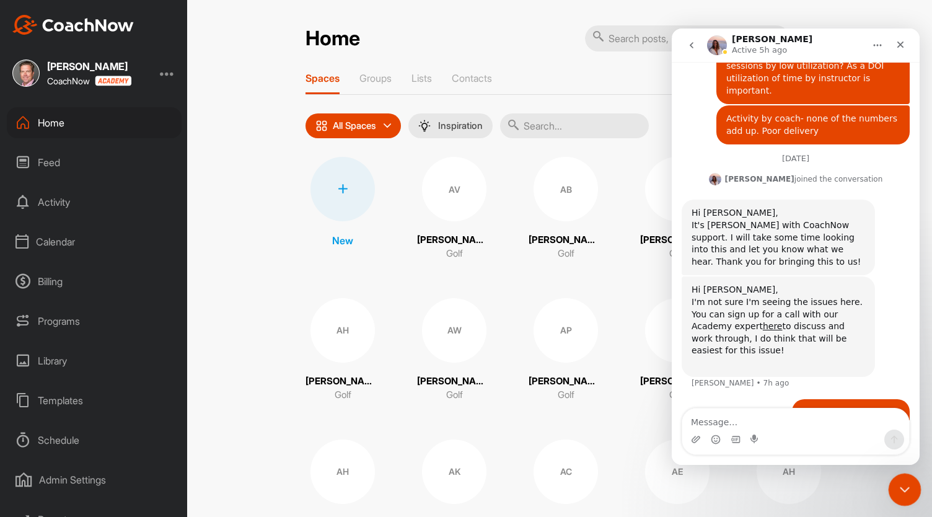
scroll to position [678, 0]
click at [900, 40] on icon "Close" at bounding box center [901, 45] width 10 height 10
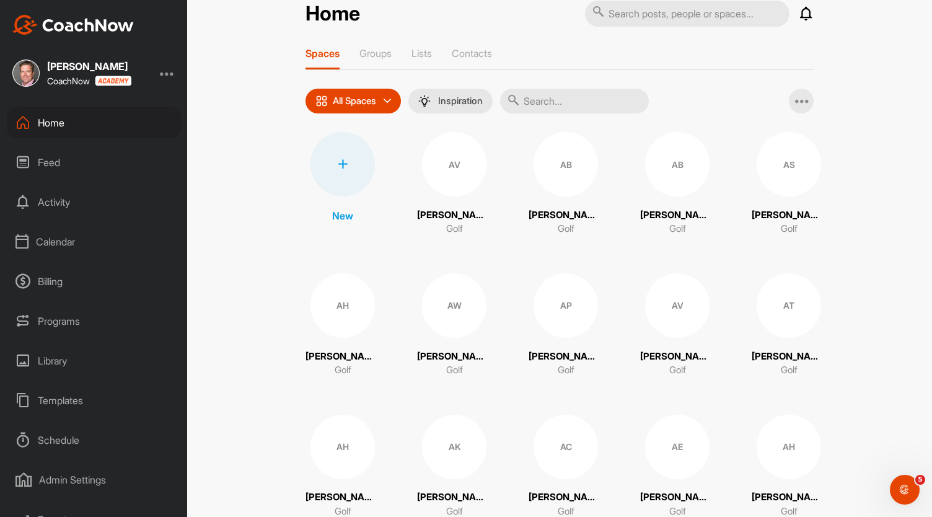
scroll to position [0, 0]
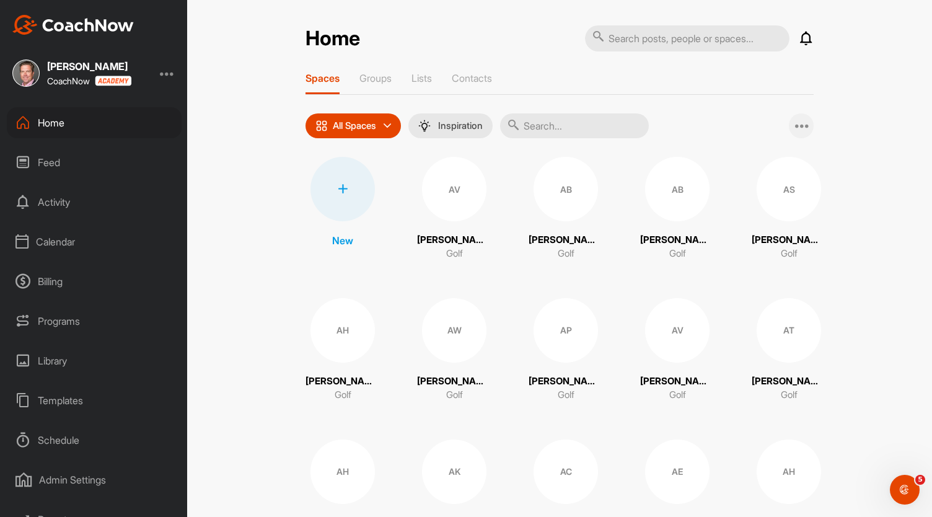
click at [800, 122] on icon at bounding box center [802, 125] width 15 height 15
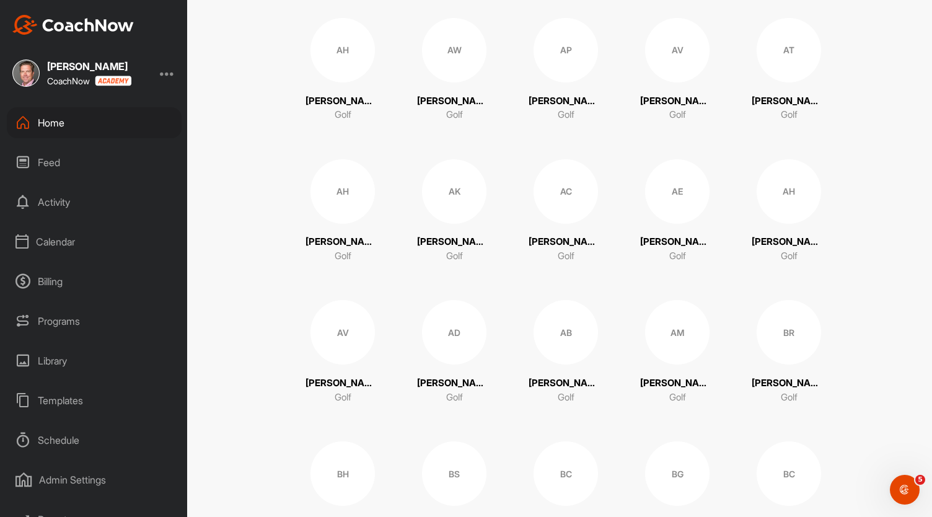
scroll to position [233, 0]
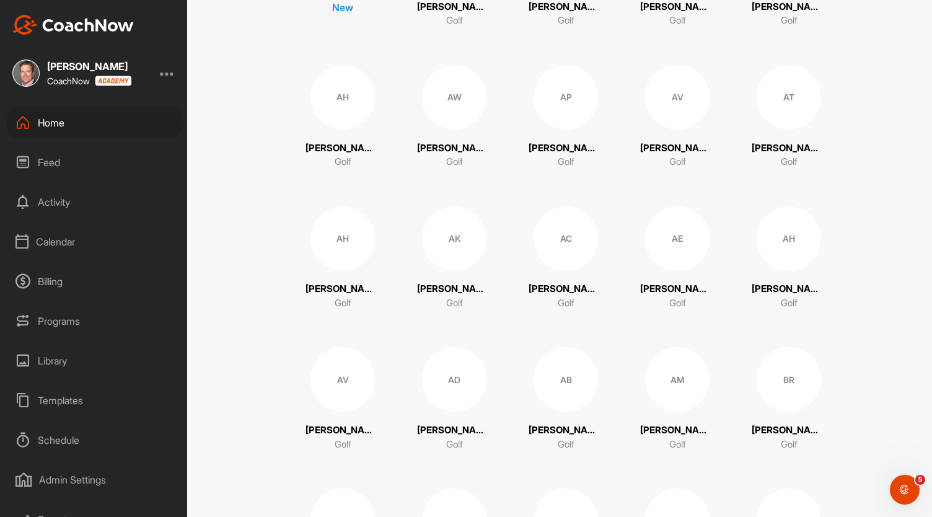
click at [72, 239] on div "Calendar" at bounding box center [94, 241] width 175 height 31
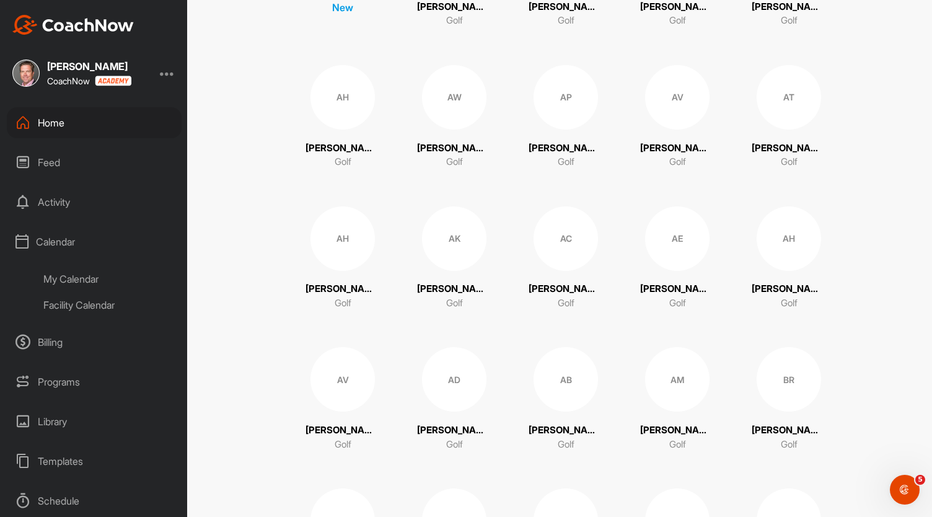
click at [77, 273] on div "My Calendar" at bounding box center [108, 279] width 147 height 26
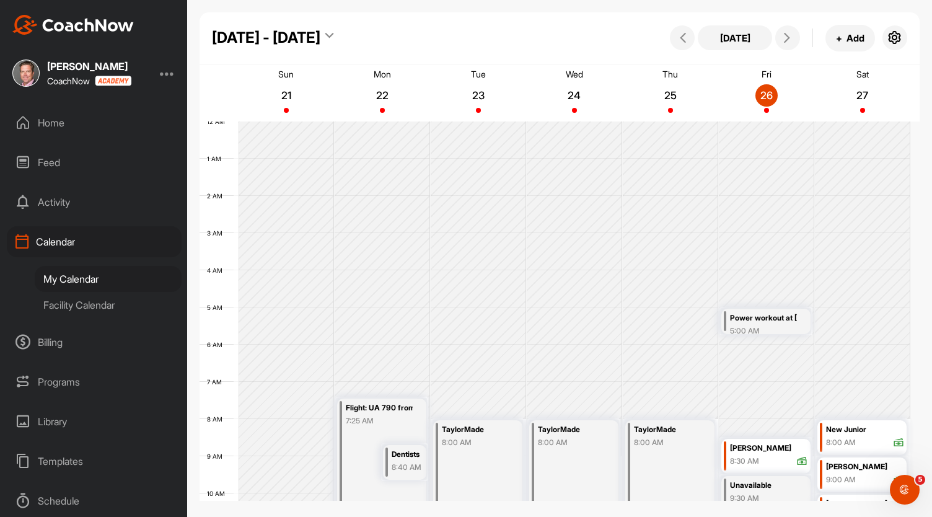
scroll to position [215, 0]
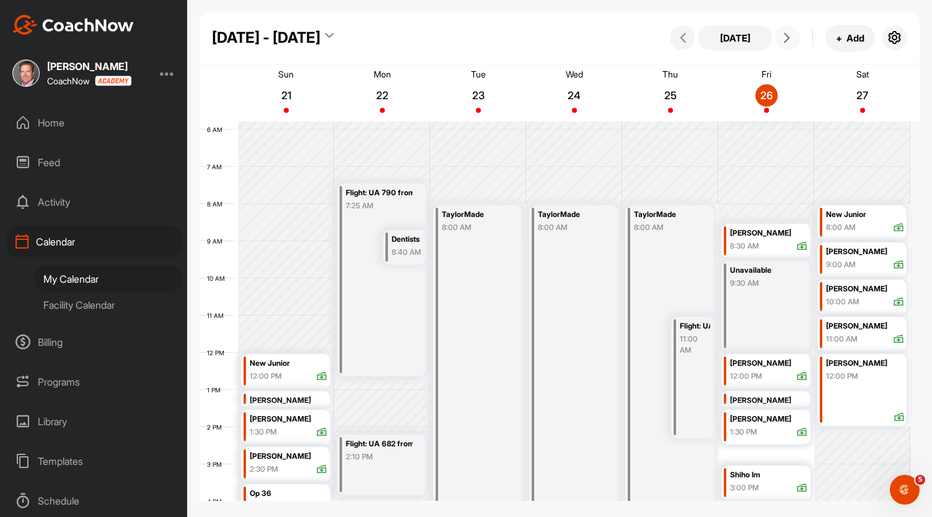
click at [786, 36] on icon at bounding box center [787, 38] width 10 height 10
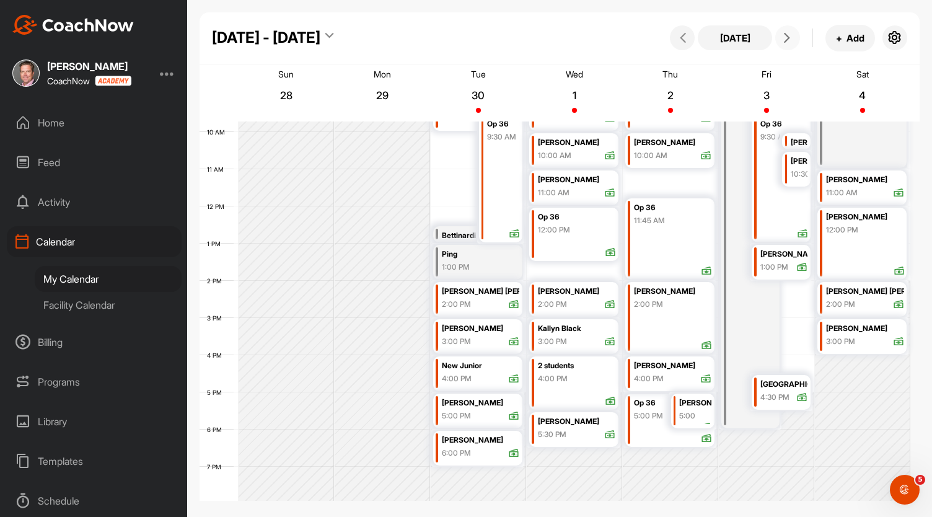
scroll to position [433, 0]
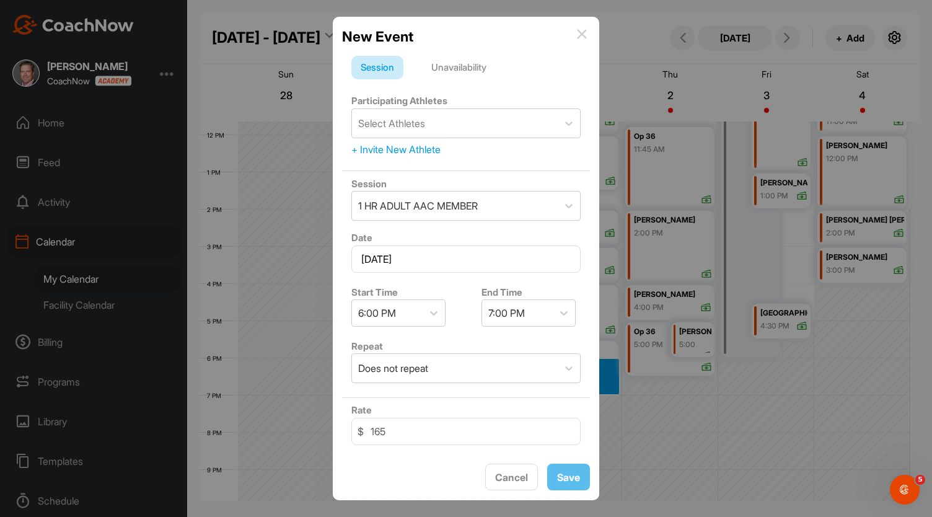
click at [581, 35] on img at bounding box center [582, 34] width 10 height 10
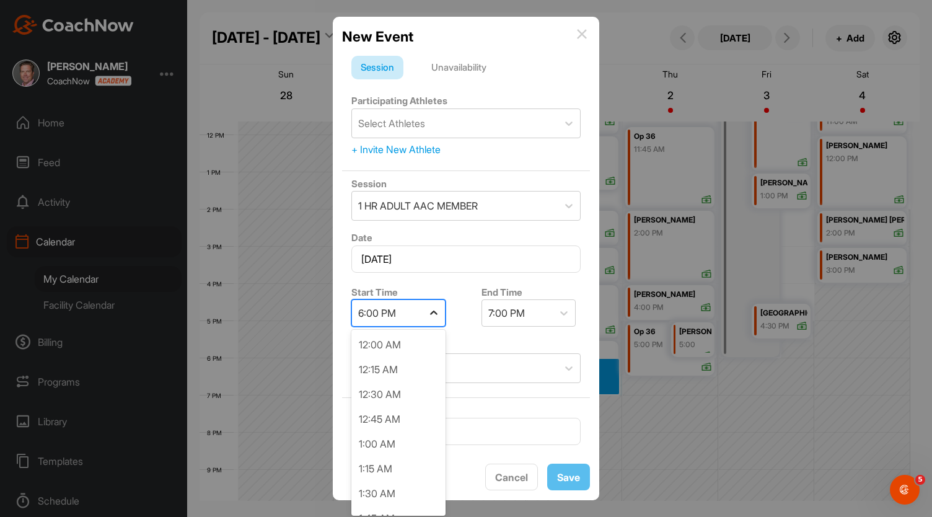
click at [437, 312] on icon at bounding box center [434, 313] width 12 height 12
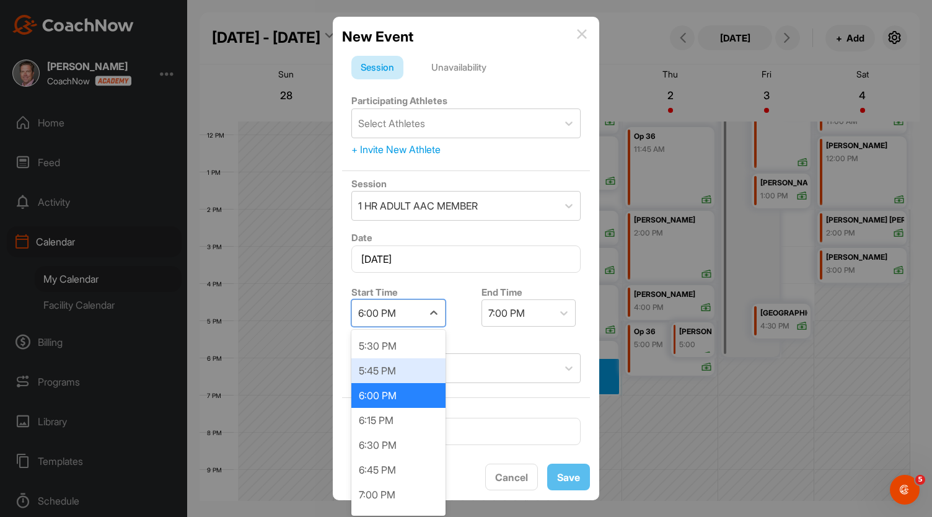
scroll to position [1758, 0]
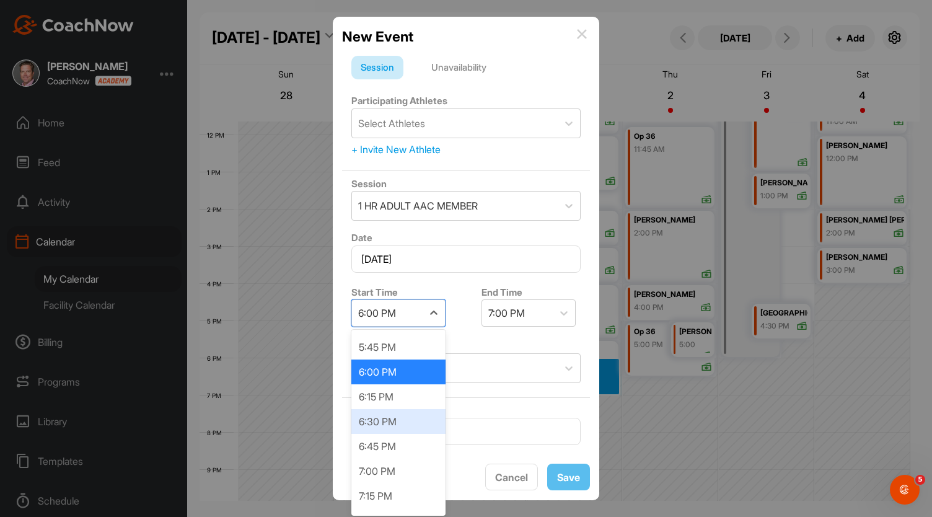
click at [402, 417] on div "6:30 PM" at bounding box center [398, 421] width 94 height 25
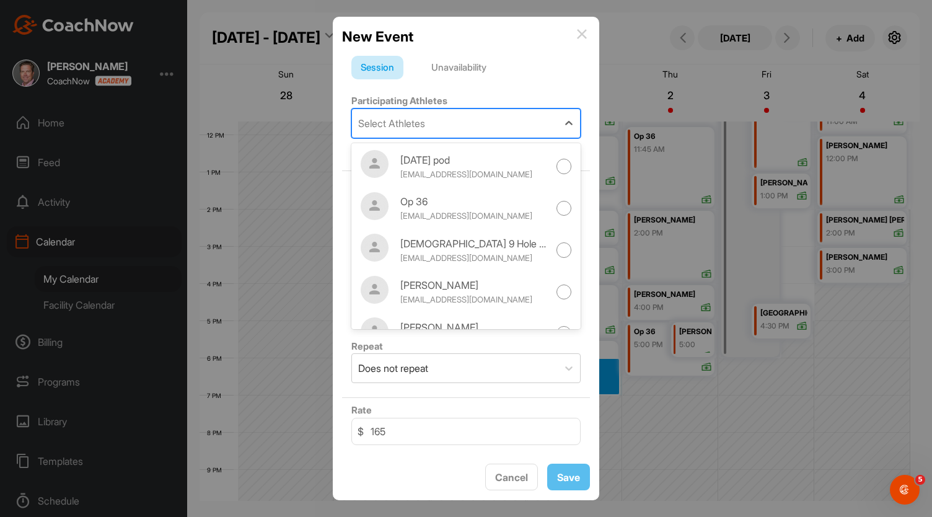
click at [378, 123] on div "Select Athletes" at bounding box center [391, 123] width 67 height 15
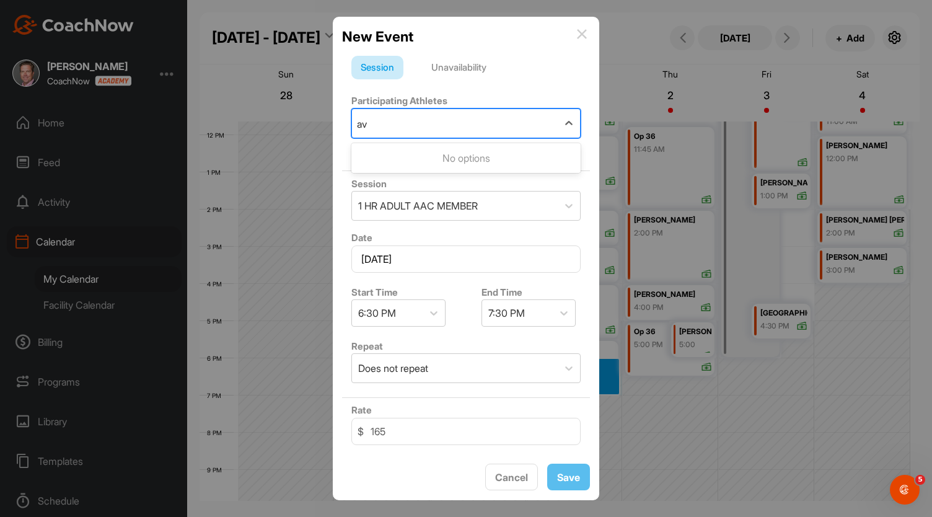
type input "a"
type input "mason"
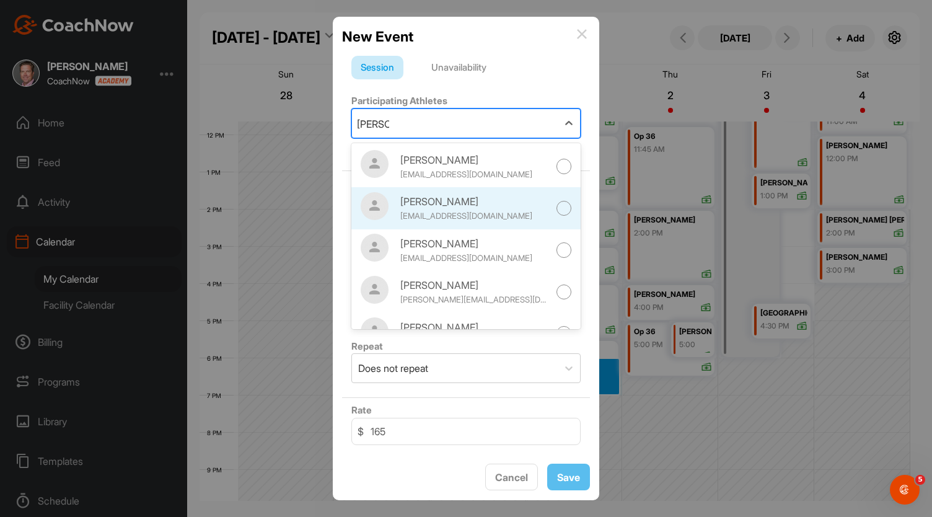
click at [557, 205] on div at bounding box center [564, 208] width 15 height 15
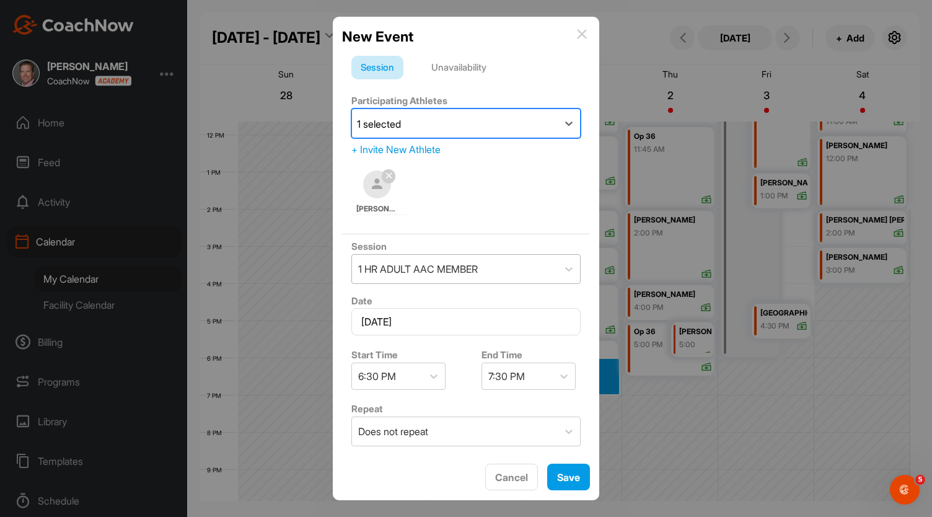
click at [547, 273] on div "1 HR ADULT AAC MEMBER" at bounding box center [455, 269] width 206 height 29
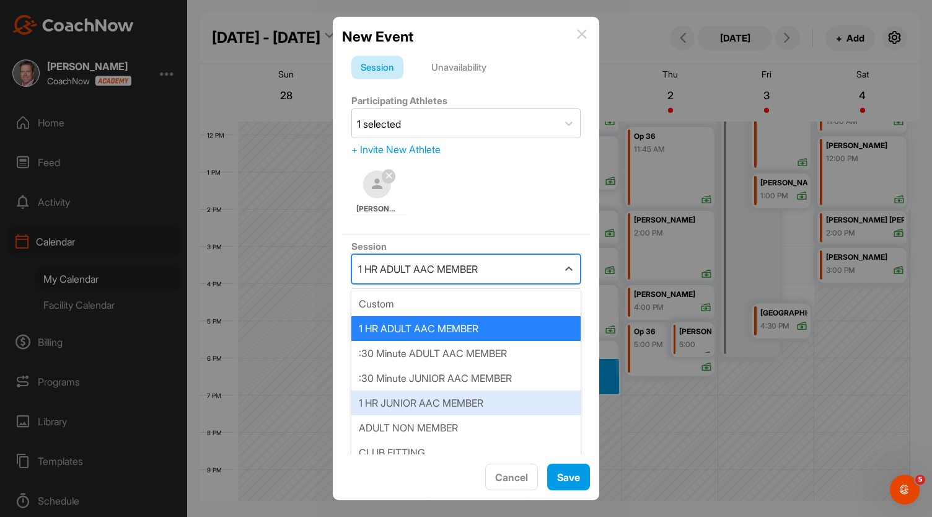
click at [464, 407] on div "1 HR JUNIOR AAC MEMBER" at bounding box center [465, 403] width 229 height 25
type input "145"
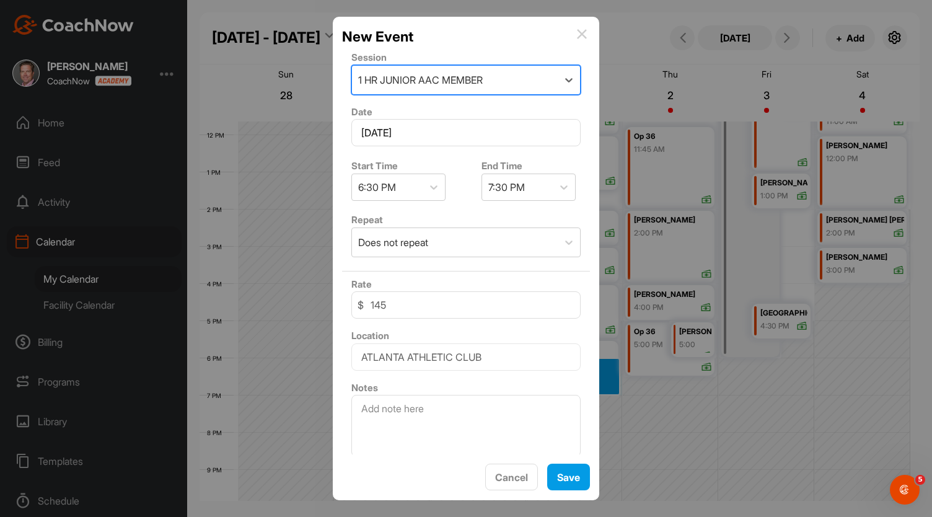
scroll to position [192, 0]
click at [570, 479] on span "Save" at bounding box center [568, 477] width 23 height 12
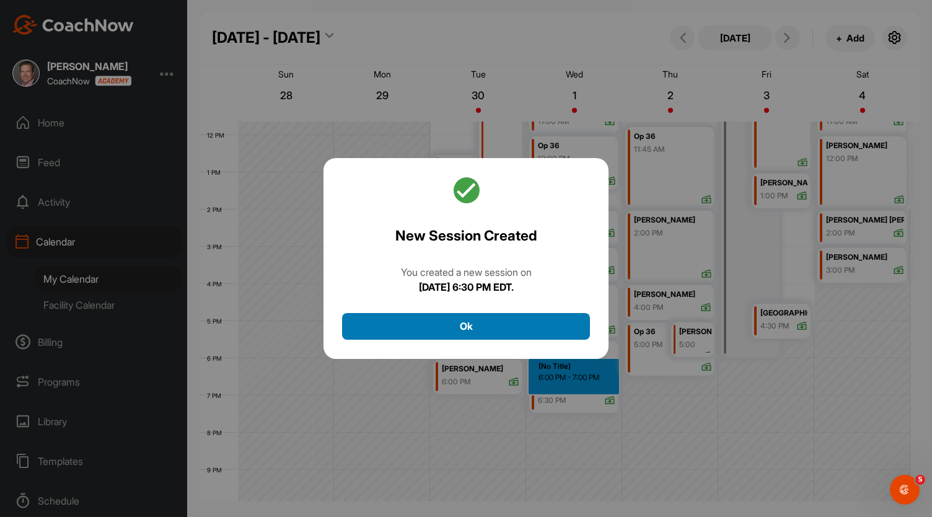
click at [525, 327] on button "Ok" at bounding box center [466, 326] width 248 height 27
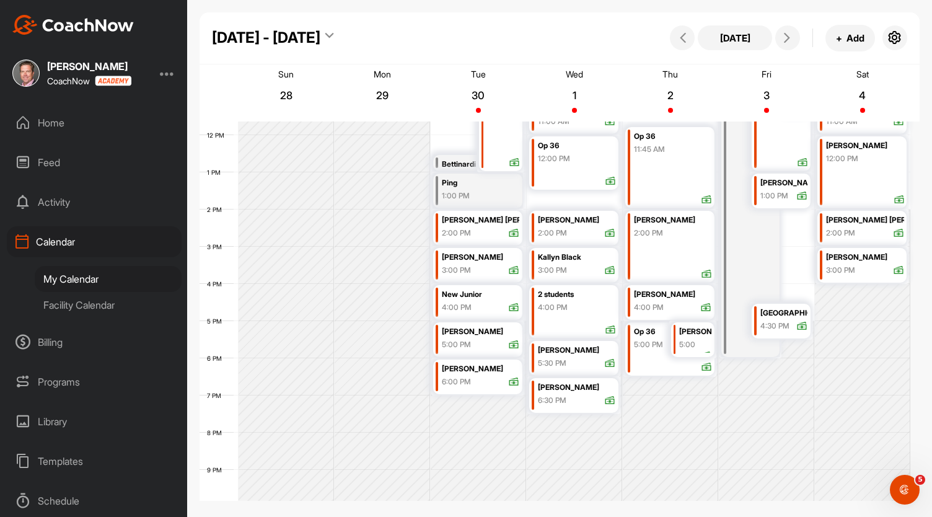
click at [549, 358] on div "5:30 PM" at bounding box center [552, 363] width 29 height 11
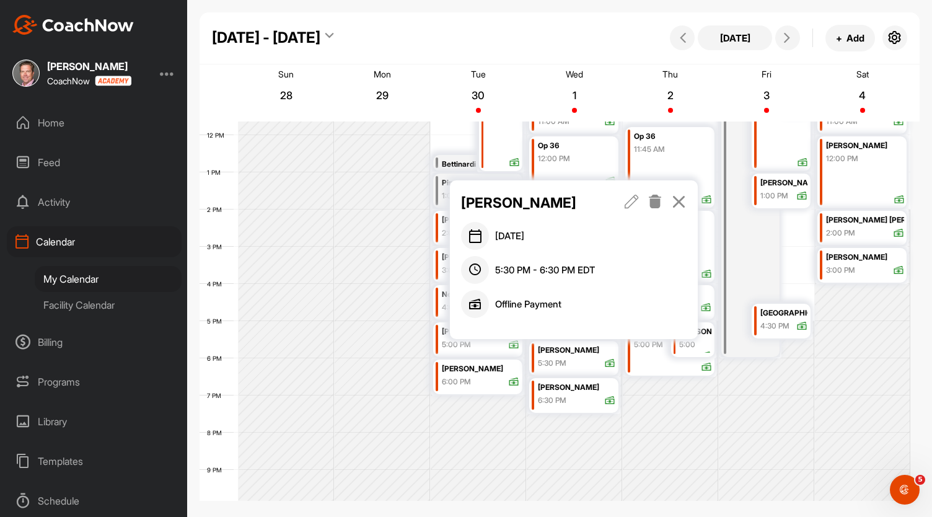
click at [475, 305] on icon at bounding box center [475, 304] width 28 height 28
click at [676, 195] on icon at bounding box center [679, 202] width 14 height 14
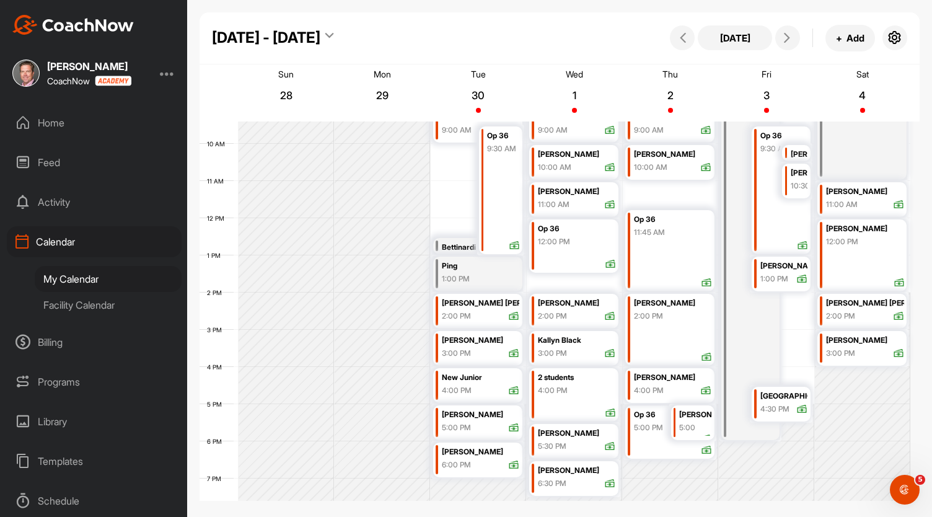
scroll to position [351, 0]
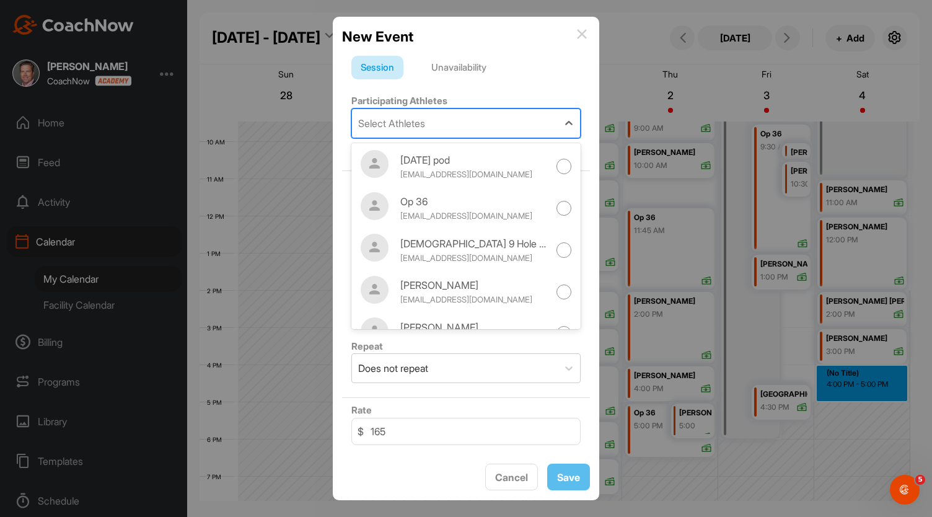
click at [397, 125] on div "Select Athletes" at bounding box center [391, 123] width 67 height 15
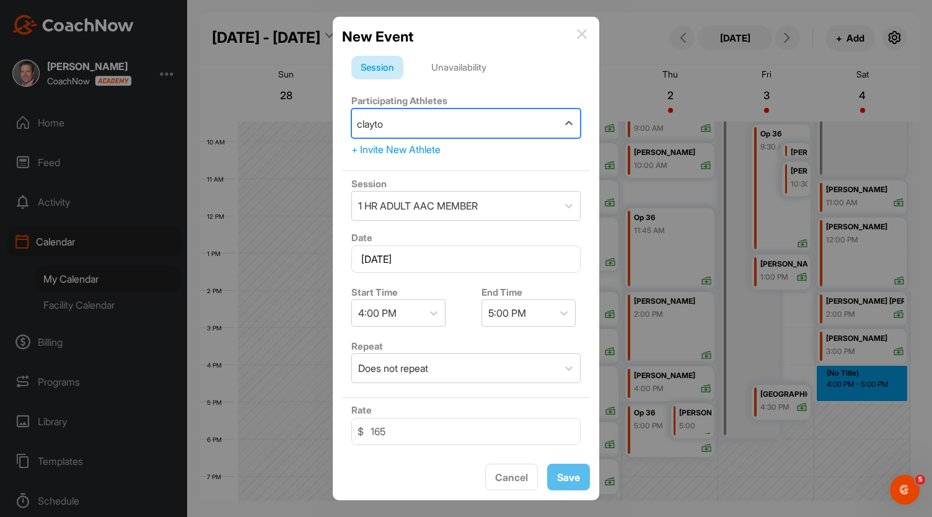
type input "clayton"
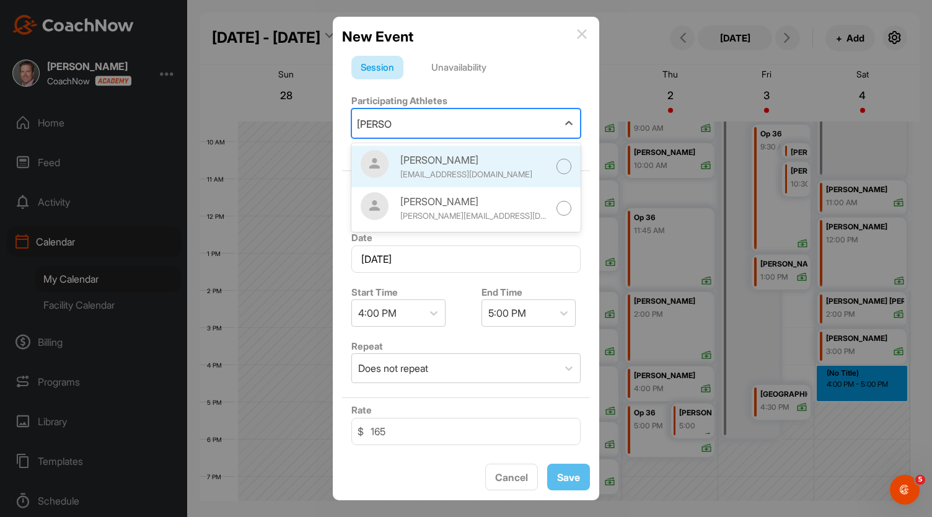
click at [559, 163] on div at bounding box center [564, 166] width 15 height 15
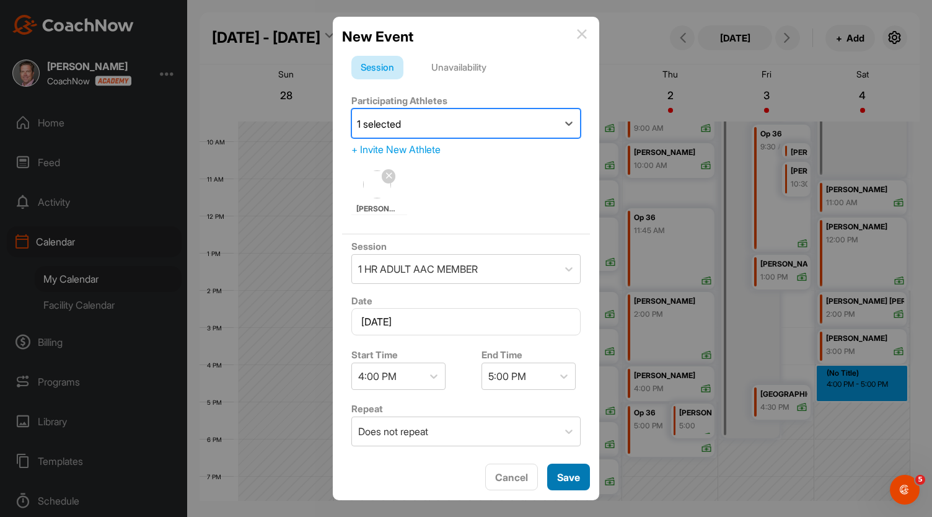
click at [567, 483] on div "Save" at bounding box center [568, 477] width 23 height 15
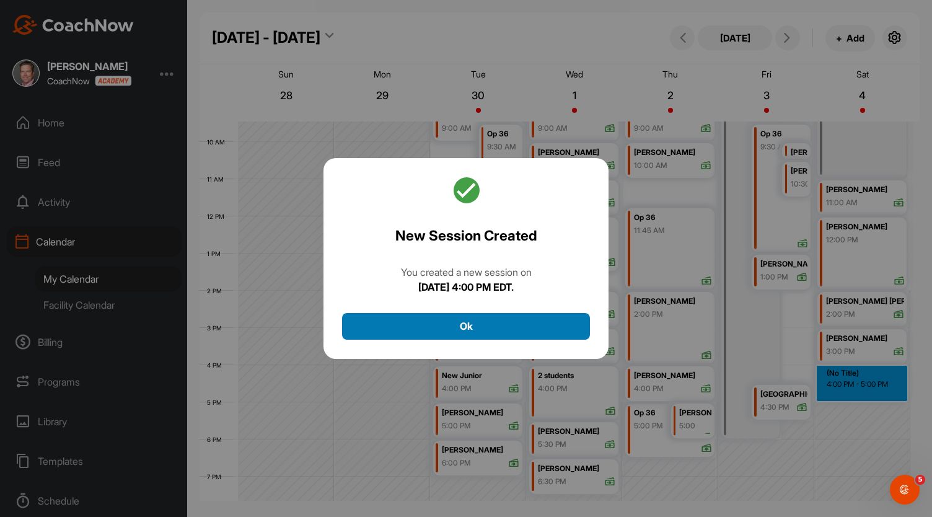
click at [513, 327] on button "Ok" at bounding box center [466, 326] width 248 height 27
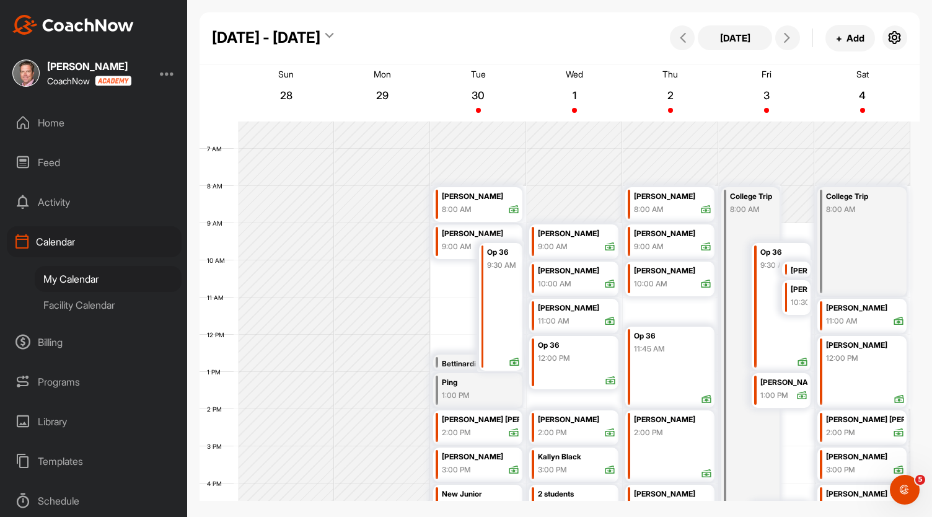
scroll to position [198, 0]
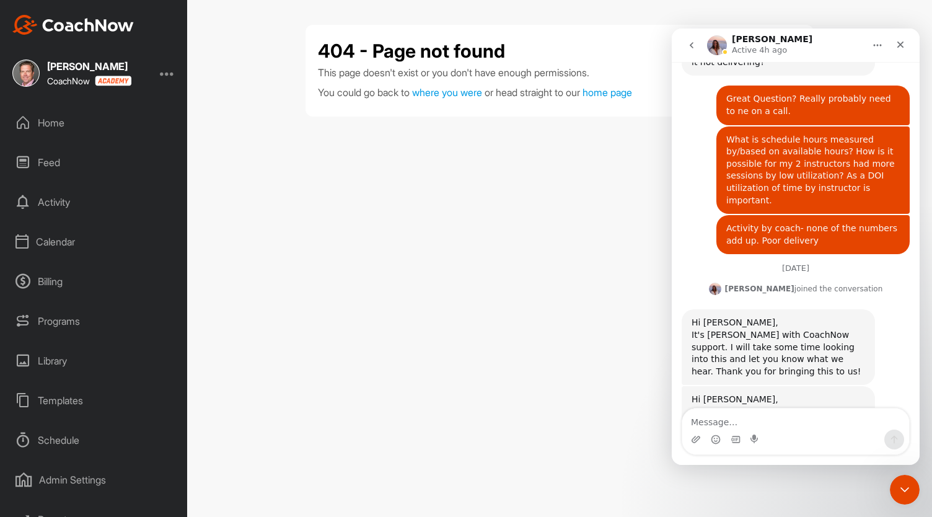
scroll to position [573, 0]
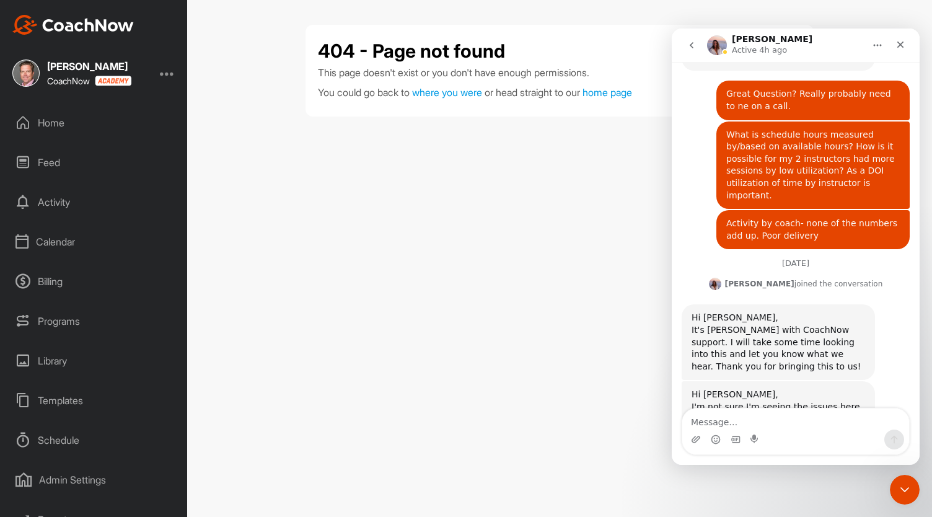
click at [763, 426] on link "here" at bounding box center [773, 431] width 20 height 10
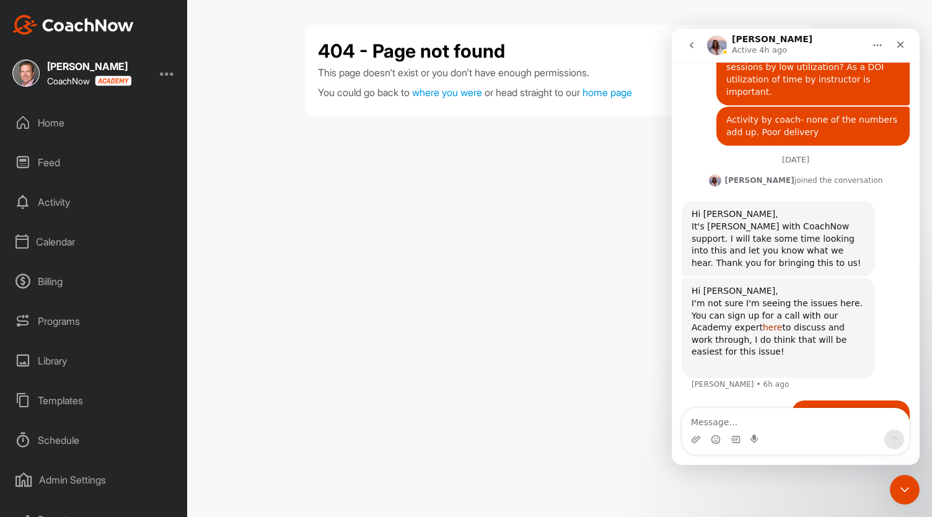
scroll to position [678, 0]
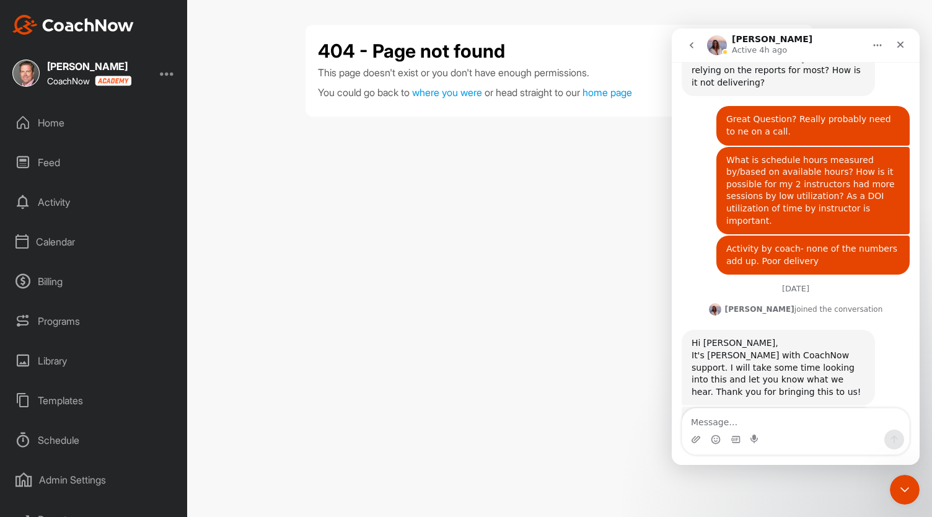
scroll to position [573, 0]
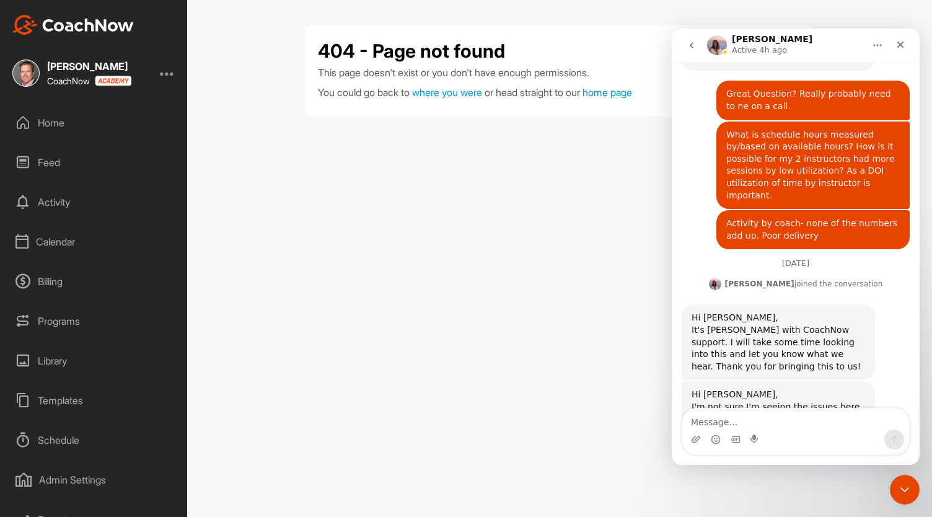
click at [753, 413] on textarea "Message…" at bounding box center [795, 418] width 227 height 21
type textarea "404-PAGE NOT FOUND"
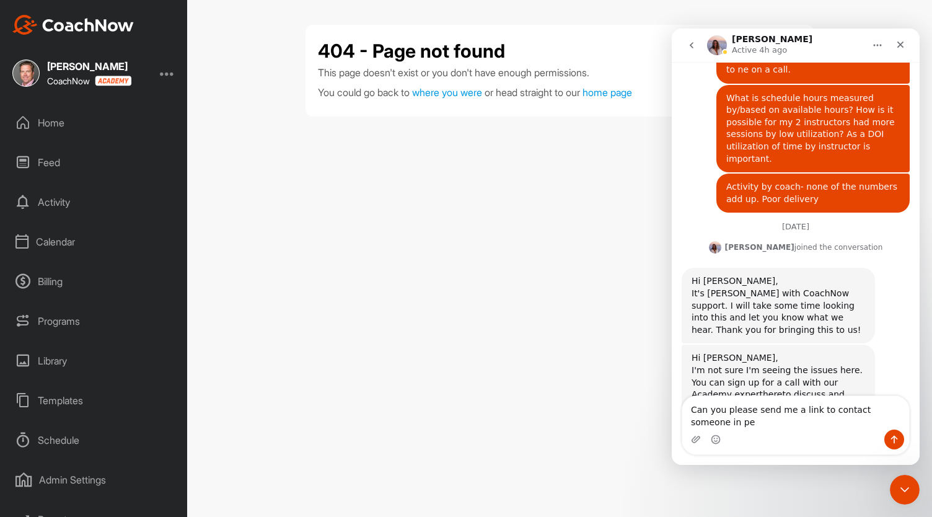
scroll to position [622, 0]
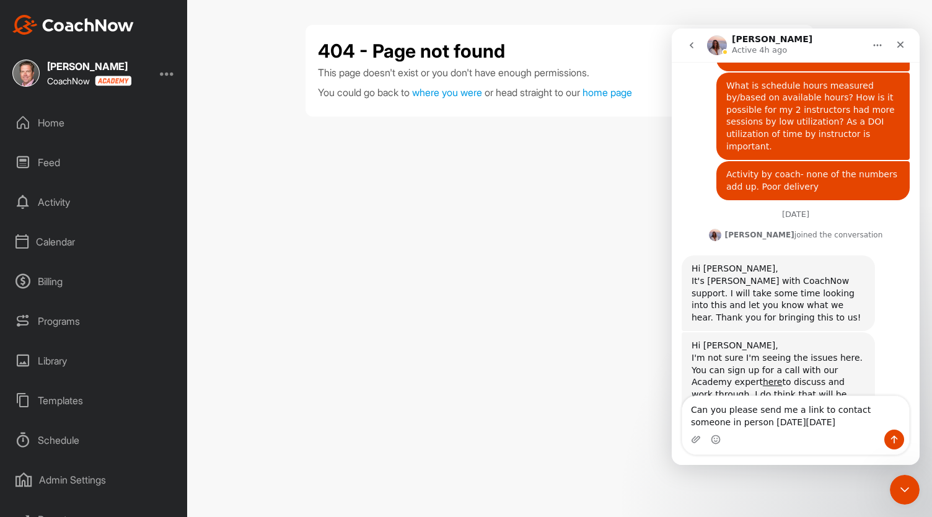
type textarea "Can you please send me a link to contact someone in person [DATE][DATE]"
click at [899, 441] on icon "Send a message…" at bounding box center [895, 440] width 10 height 10
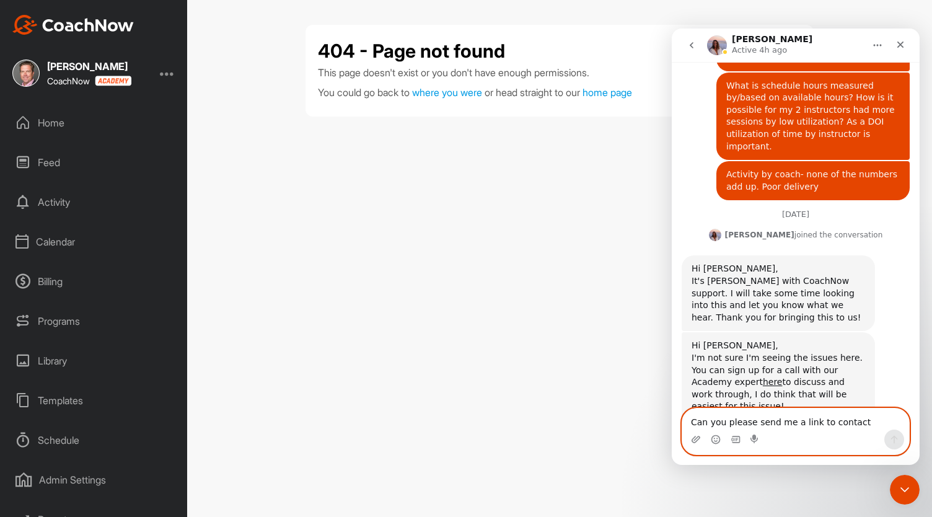
scroll to position [650, 0]
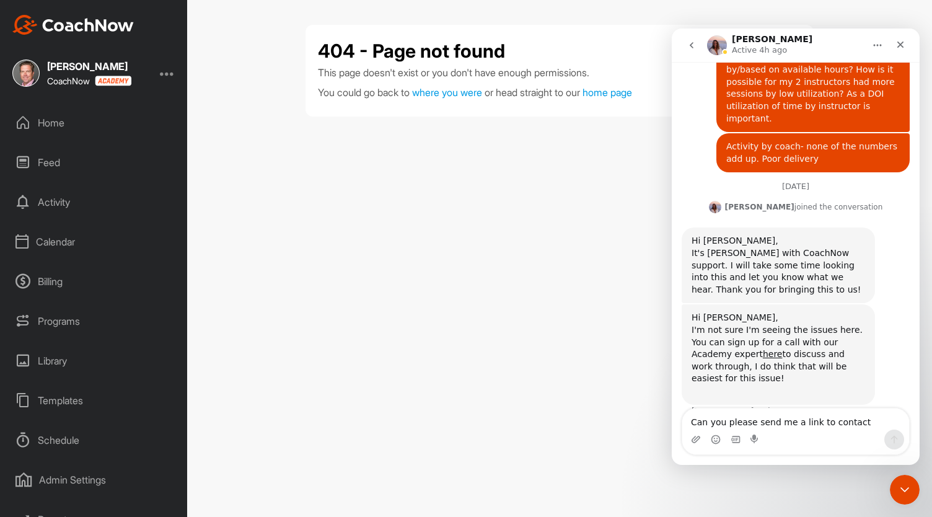
click at [49, 277] on div "Billing" at bounding box center [94, 281] width 175 height 31
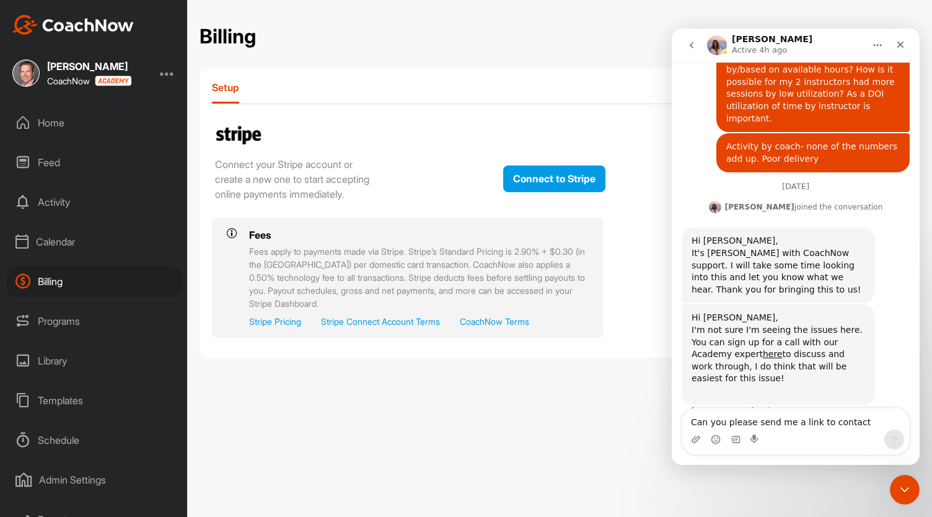
click at [58, 249] on div "Calendar" at bounding box center [94, 241] width 175 height 31
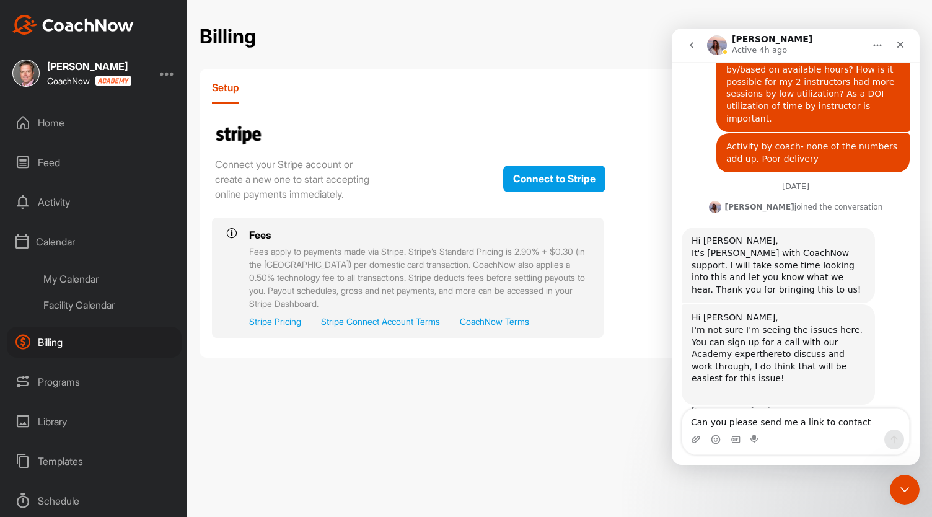
click at [66, 204] on div "Activity" at bounding box center [94, 202] width 175 height 31
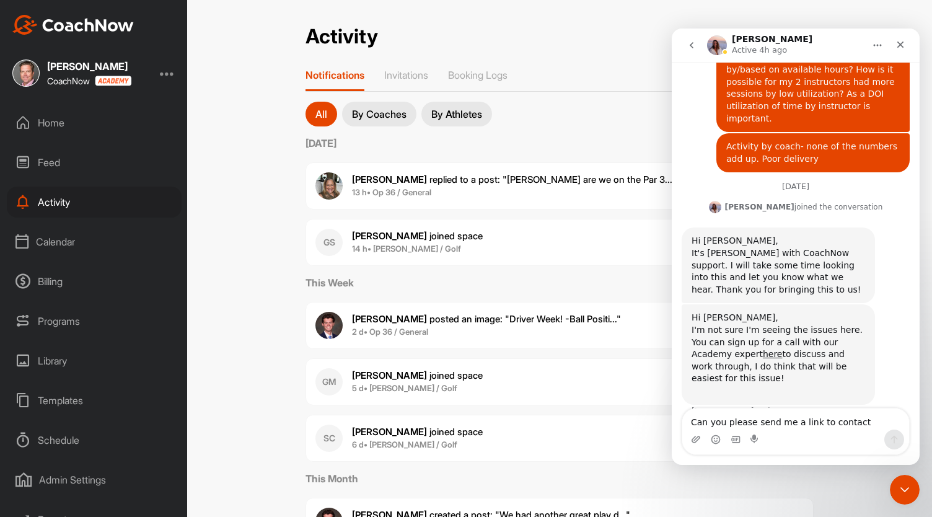
click at [464, 118] on p "By Athletes" at bounding box center [456, 114] width 51 height 10
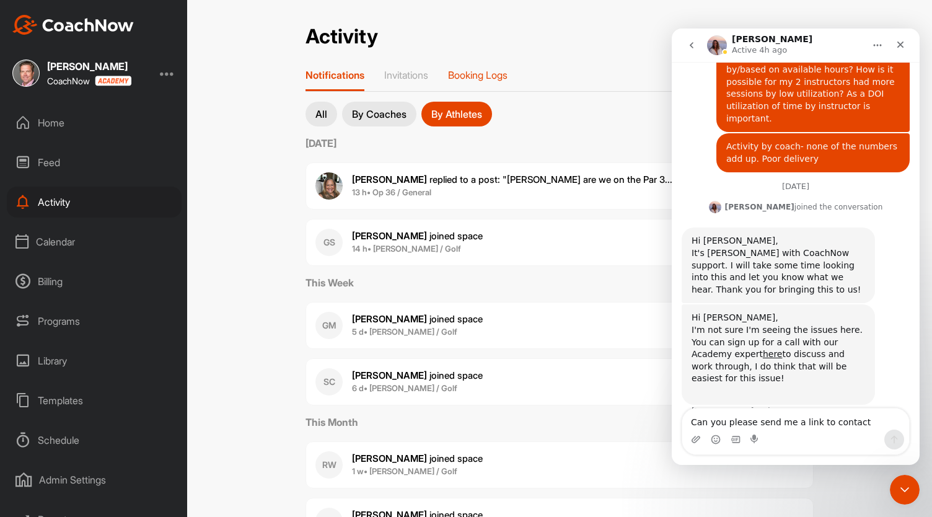
click at [487, 75] on p "Booking Logs" at bounding box center [478, 75] width 60 height 12
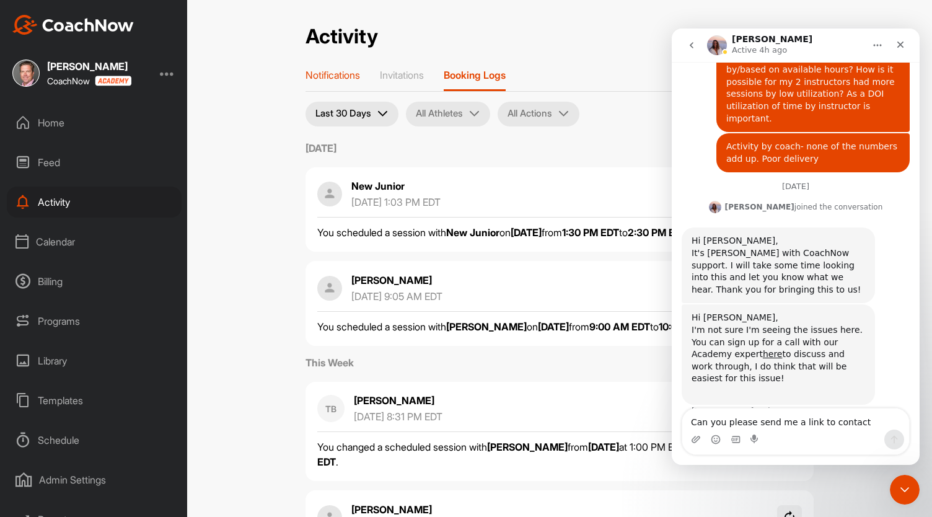
click at [332, 77] on p "Notifications" at bounding box center [333, 75] width 55 height 12
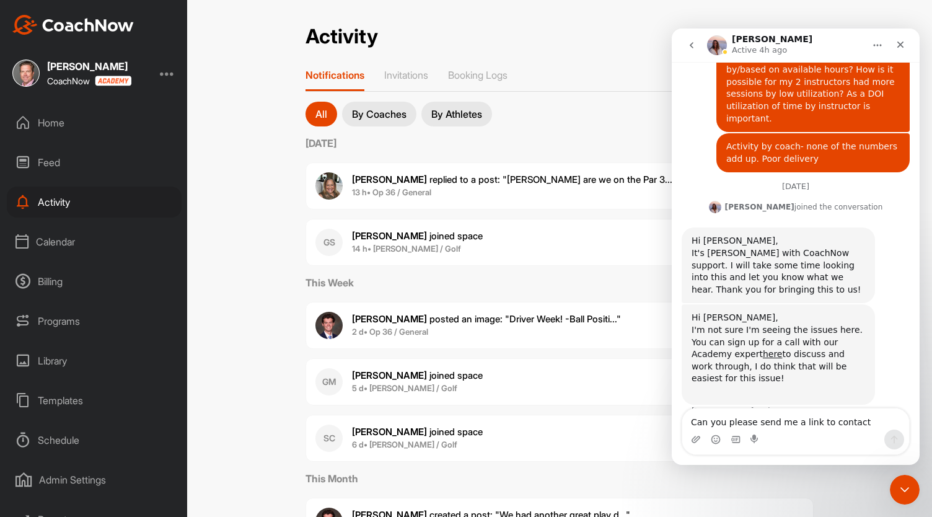
click at [378, 112] on p "By Coaches" at bounding box center [379, 114] width 55 height 10
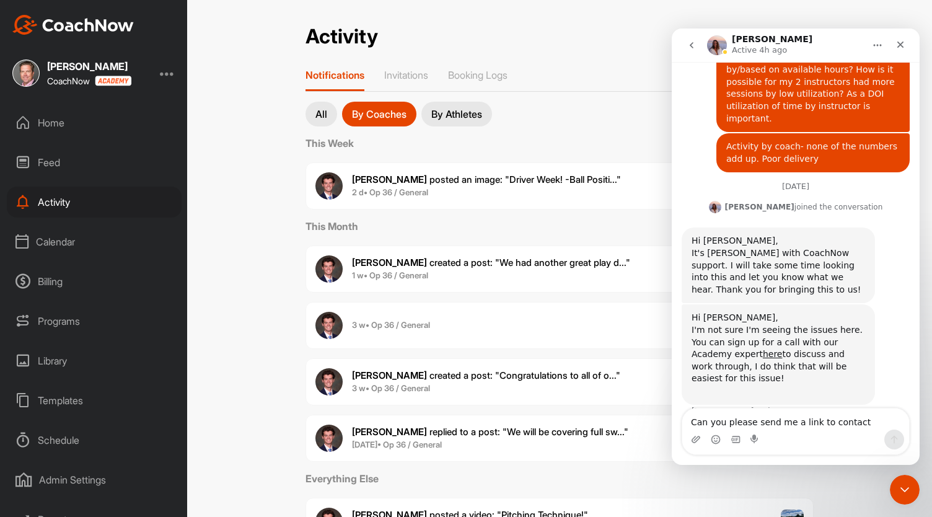
click at [316, 113] on p "All" at bounding box center [322, 114] width 12 height 10
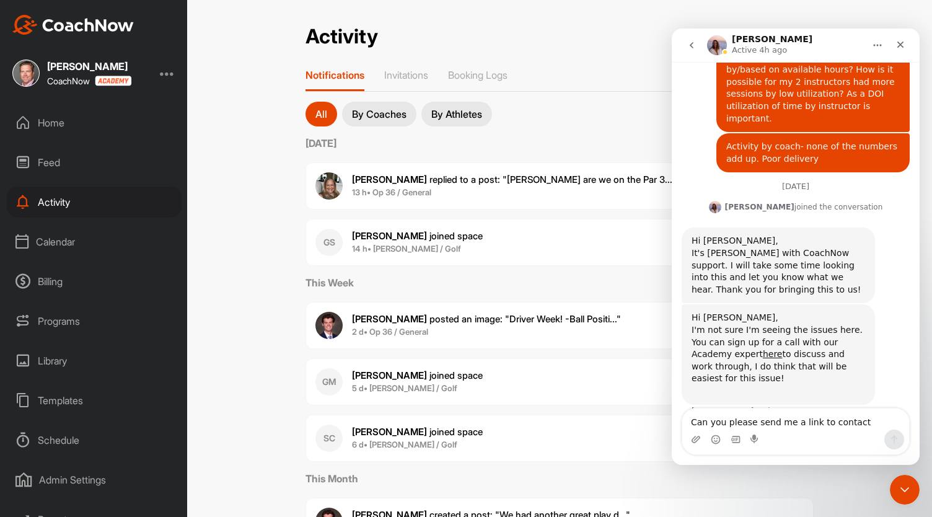
scroll to position [57, 0]
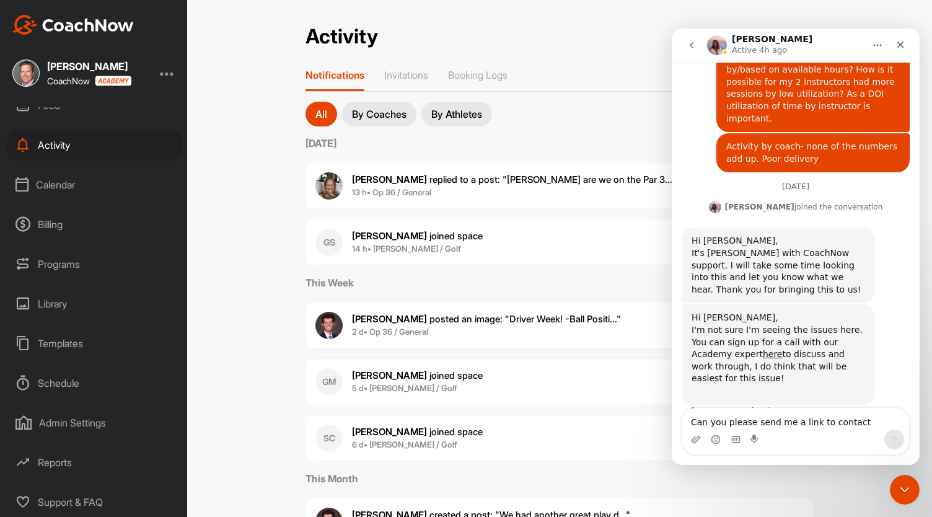
click at [86, 421] on div "Admin Settings" at bounding box center [94, 422] width 175 height 31
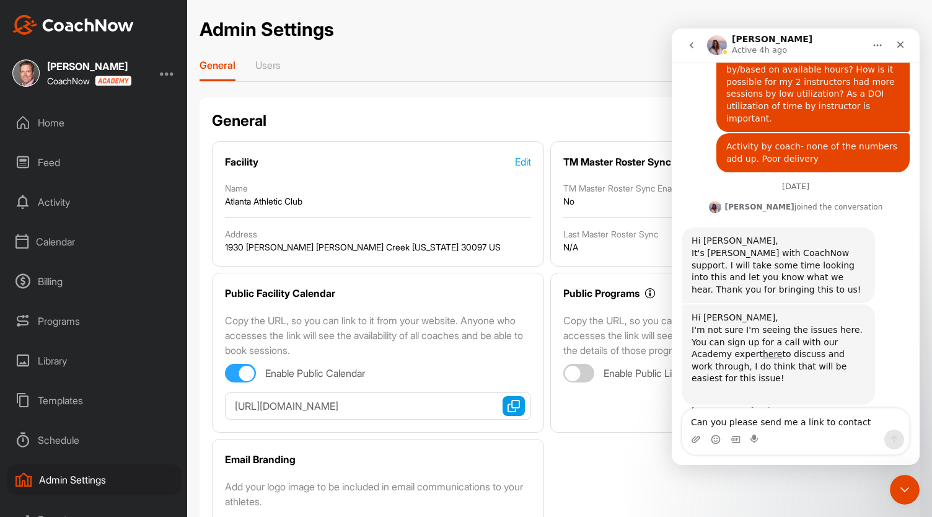
scroll to position [57, 0]
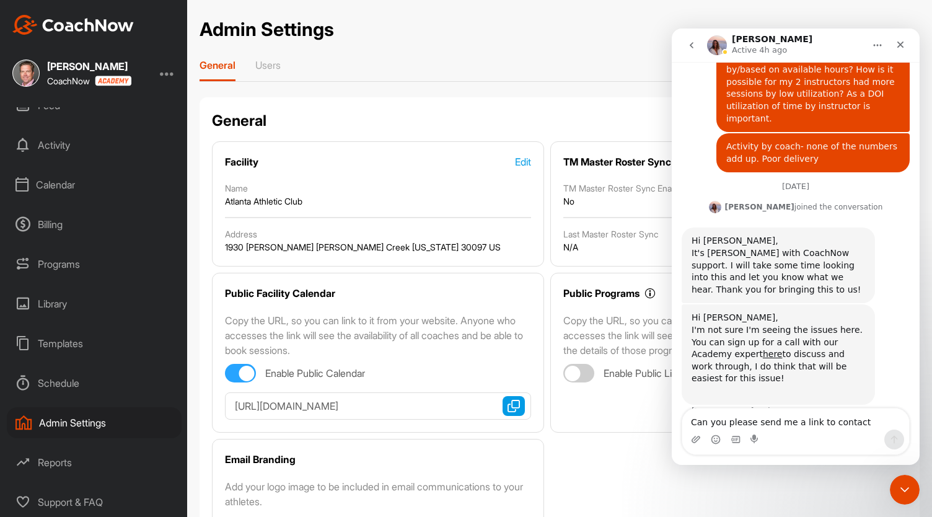
click at [66, 461] on div "Reports" at bounding box center [94, 462] width 175 height 31
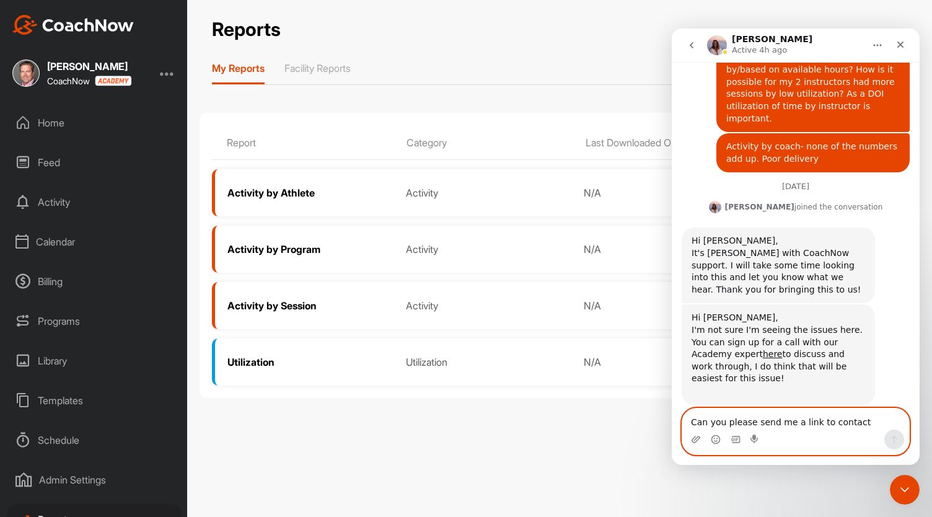
click at [689, 421] on textarea "Can you please send me a link to contact someone in person [DATE][DATE]" at bounding box center [795, 418] width 227 height 21
type textarea "I cannot add a coach either"
click at [896, 438] on icon "Send a message…" at bounding box center [894, 440] width 7 height 8
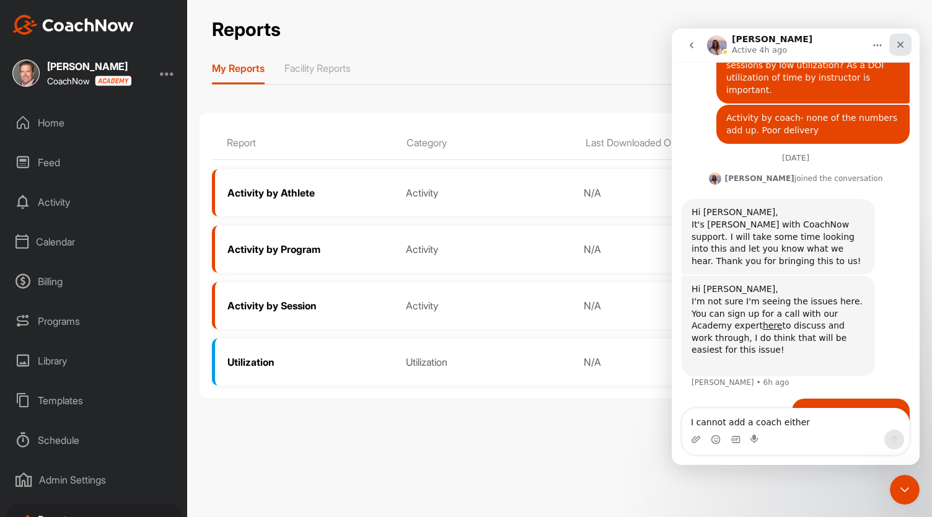
click at [901, 40] on icon "Close" at bounding box center [901, 45] width 10 height 10
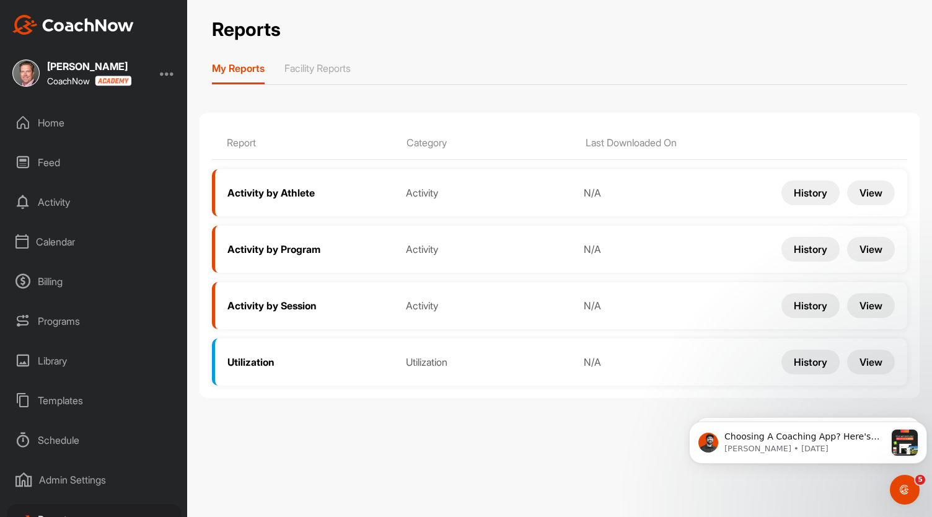
click at [870, 192] on button "View" at bounding box center [871, 192] width 48 height 25
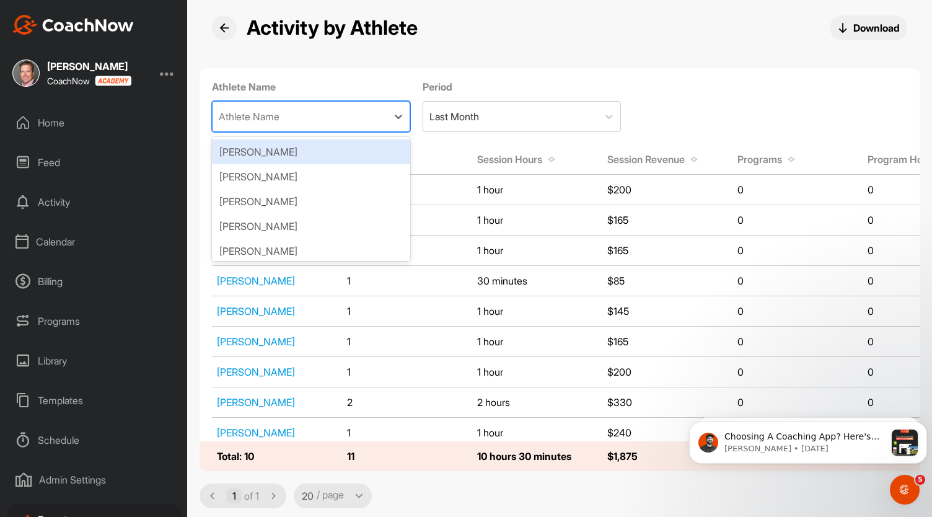
click at [259, 111] on div "Athlete Name" at bounding box center [249, 116] width 61 height 15
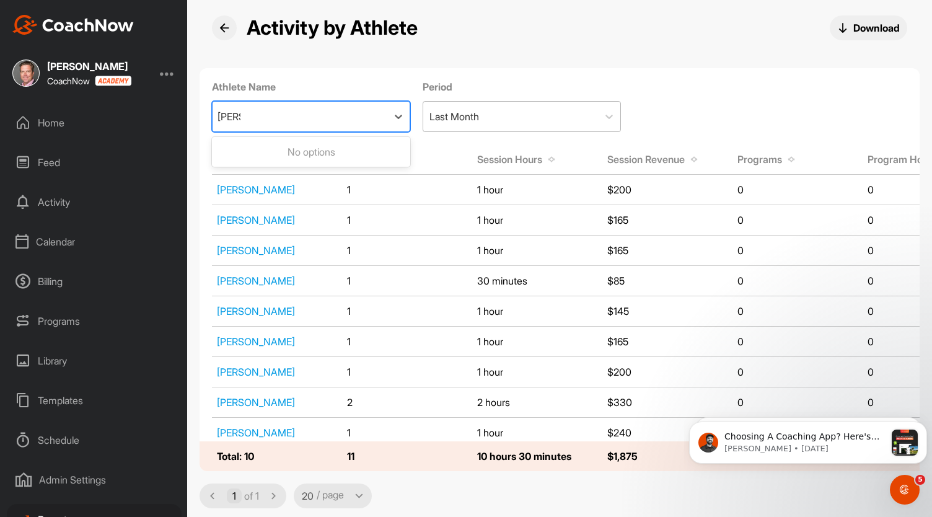
type input "alex"
click at [479, 118] on div "Last Month" at bounding box center [455, 116] width 50 height 15
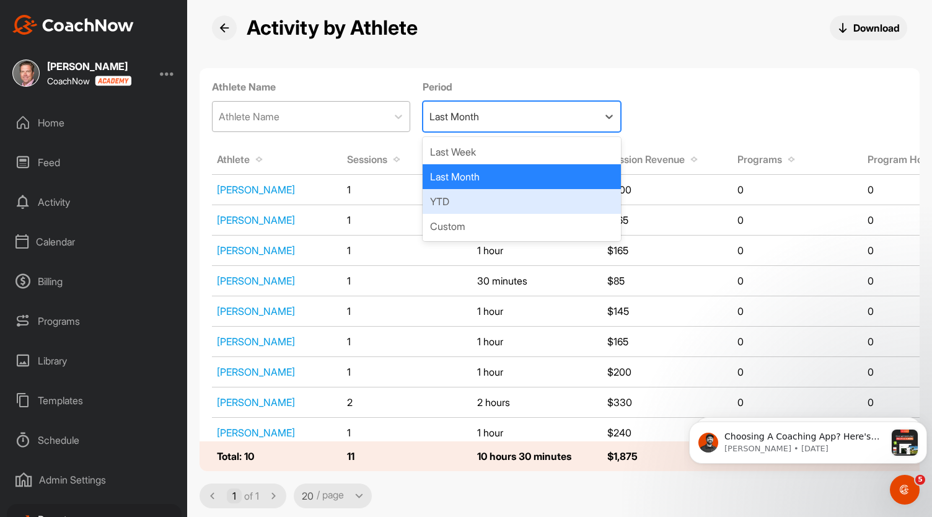
click at [444, 198] on div "YTD" at bounding box center [522, 201] width 198 height 25
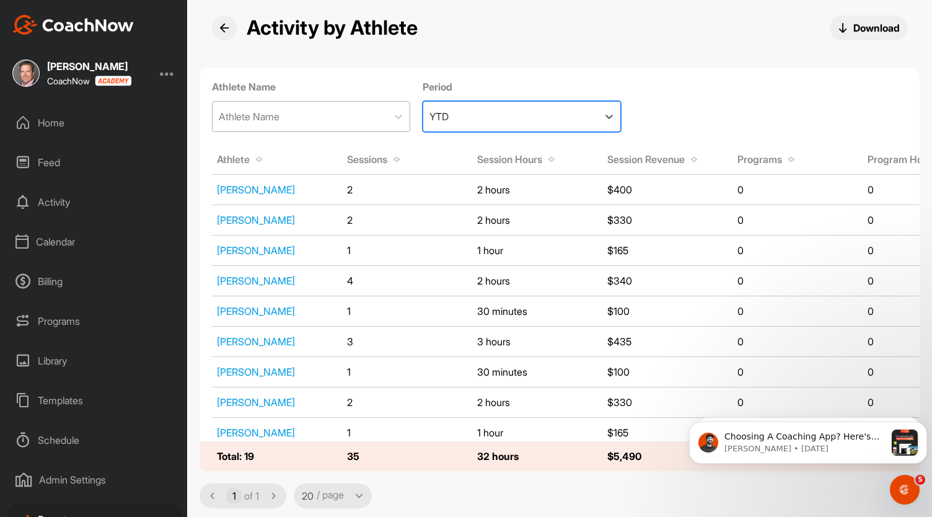
click at [278, 108] on div "Athlete Name" at bounding box center [300, 117] width 175 height 30
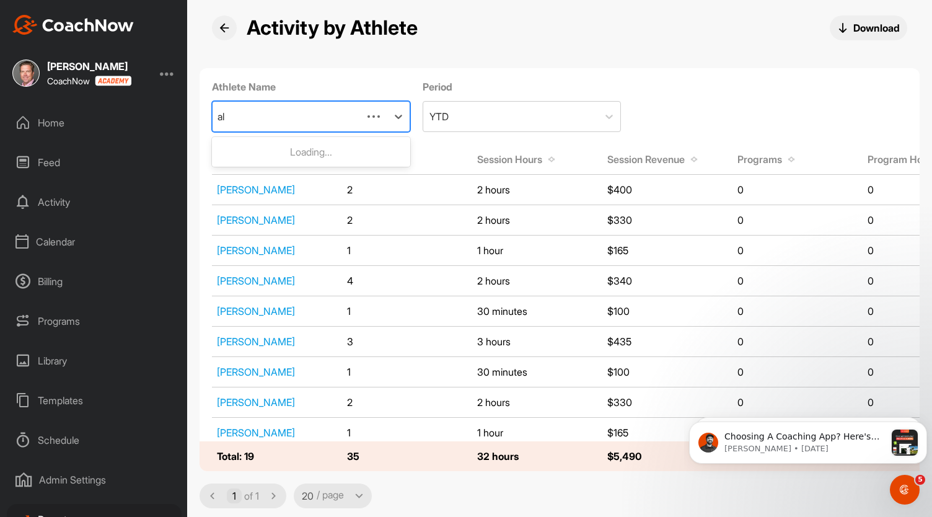
type input "a"
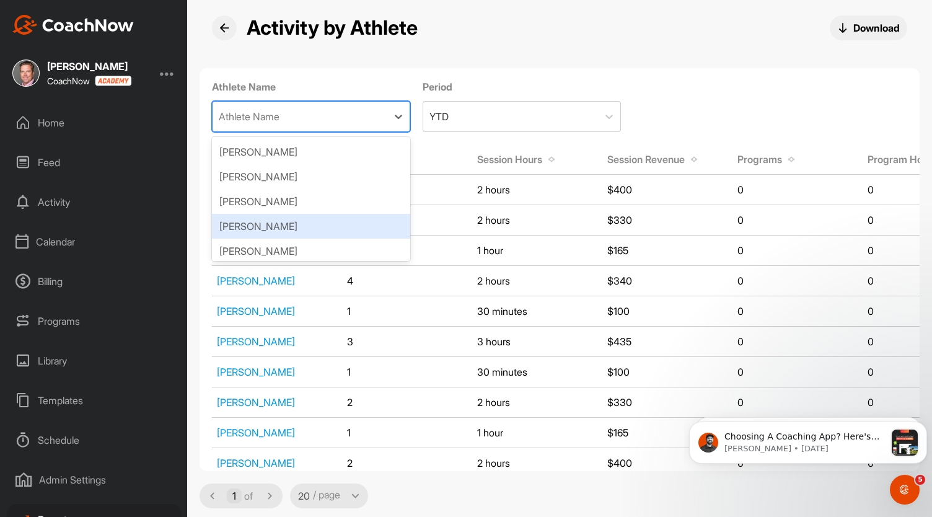
click at [60, 123] on div "Home" at bounding box center [94, 122] width 175 height 31
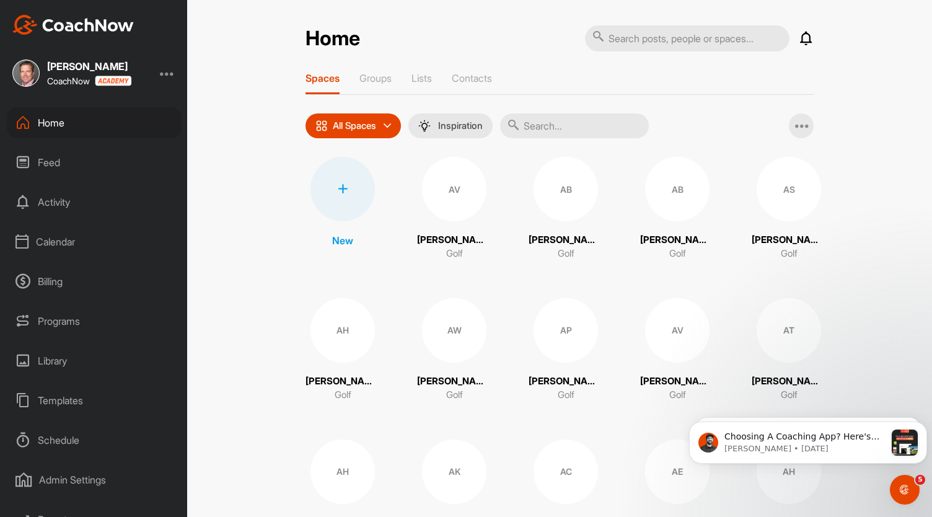
click at [559, 121] on input "text" at bounding box center [574, 125] width 149 height 25
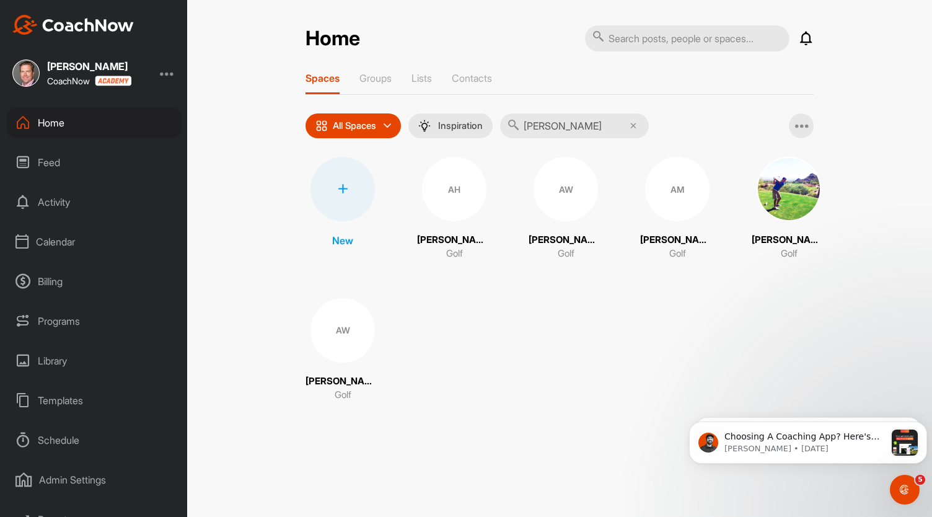
type input "alex"
click at [575, 196] on div "AW" at bounding box center [566, 189] width 64 height 64
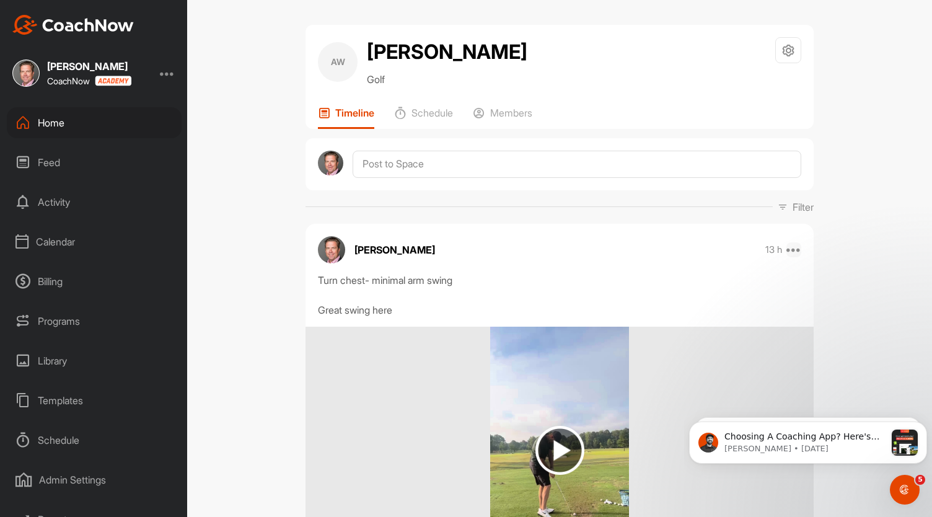
click at [788, 250] on icon at bounding box center [794, 249] width 15 height 15
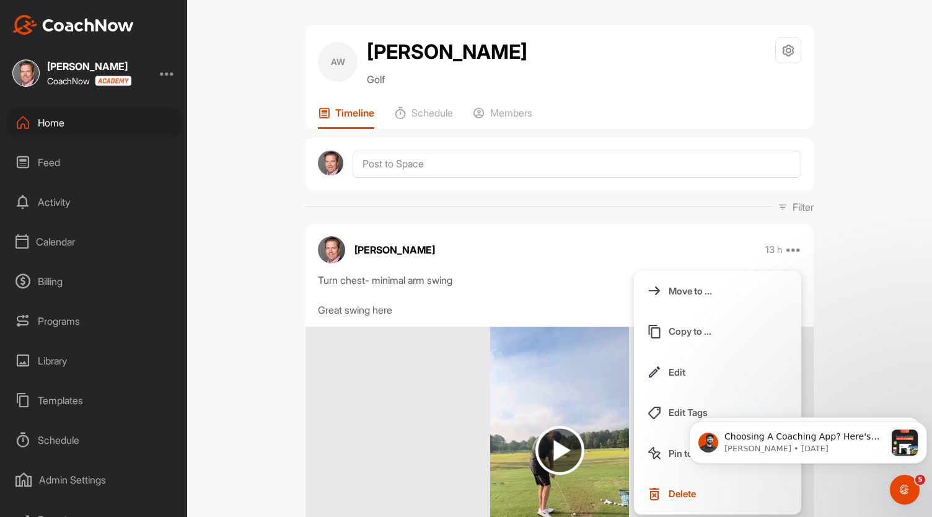
click at [647, 237] on div "Shawn Koch 13 h Move to ... Copy to ... Edit Edit Tags Pin to top Delete" at bounding box center [560, 249] width 508 height 27
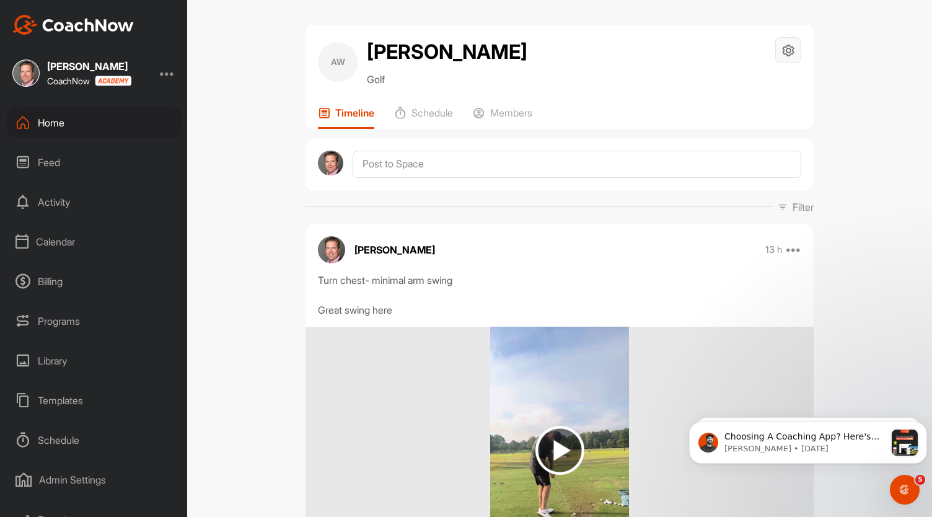
click at [782, 56] on icon at bounding box center [789, 50] width 14 height 14
click at [734, 81] on li "Space Settings" at bounding box center [751, 86] width 101 height 40
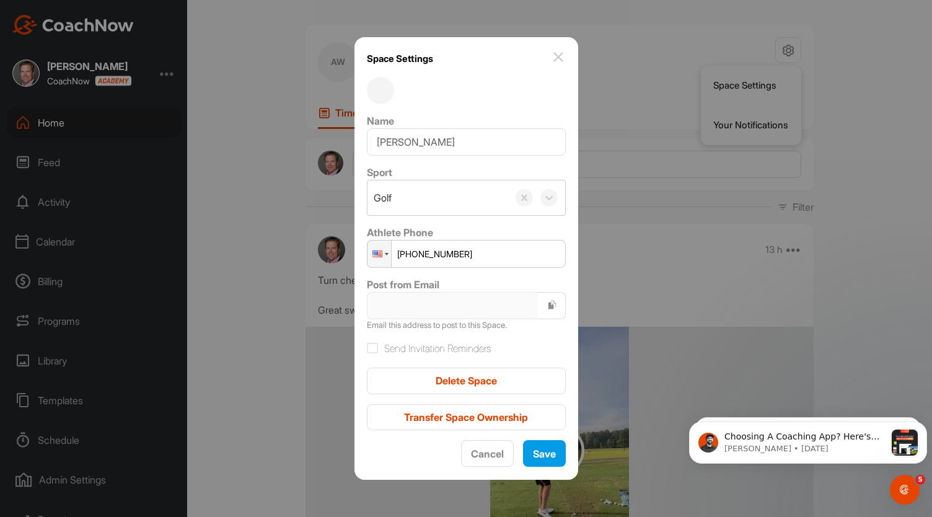
click at [551, 55] on img at bounding box center [558, 57] width 15 height 15
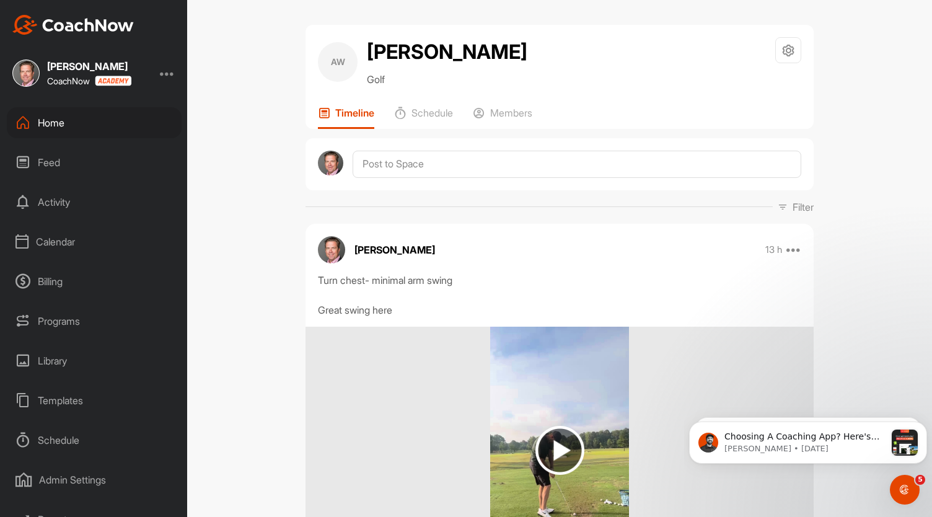
click at [769, 49] on div "AW Alex Watterson Golf Space Settings Your Notifications" at bounding box center [560, 62] width 484 height 50
click at [782, 49] on icon at bounding box center [789, 50] width 14 height 14
click at [739, 123] on li "Your Notifications" at bounding box center [751, 125] width 101 height 40
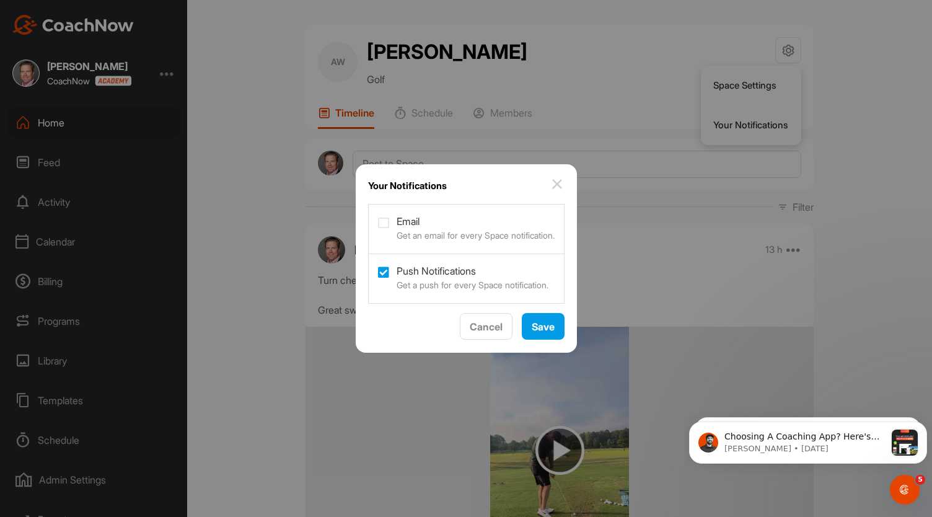
click at [560, 186] on img at bounding box center [557, 184] width 15 height 15
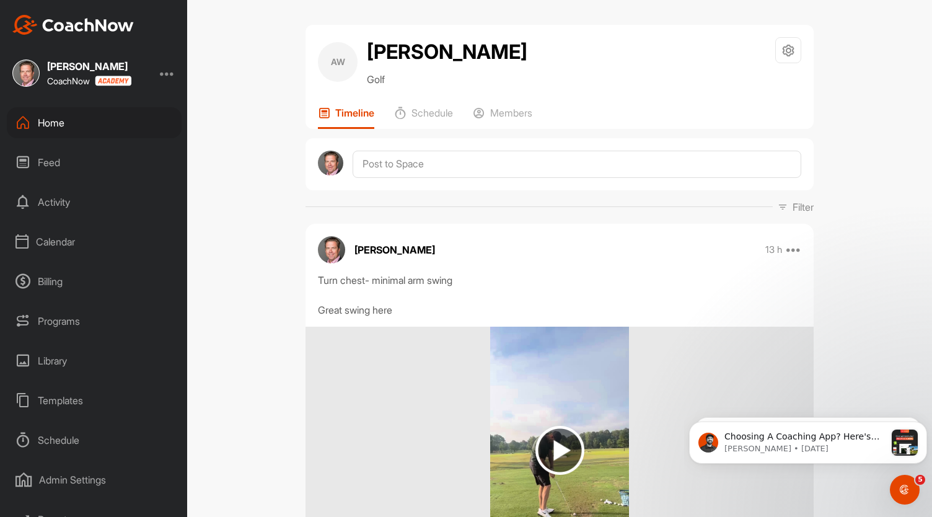
scroll to position [57, 0]
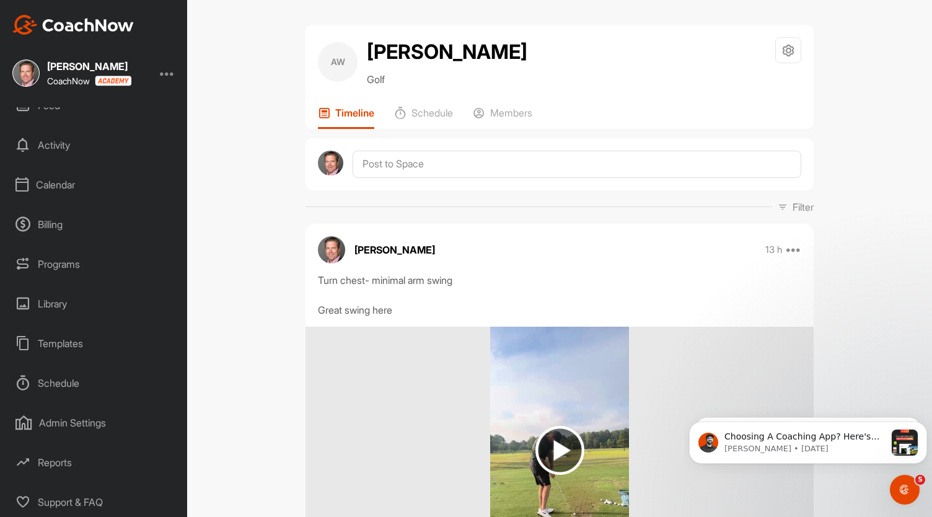
click at [81, 500] on div "Support & FAQ" at bounding box center [94, 502] width 175 height 31
click at [62, 146] on div "Activity" at bounding box center [94, 145] width 175 height 31
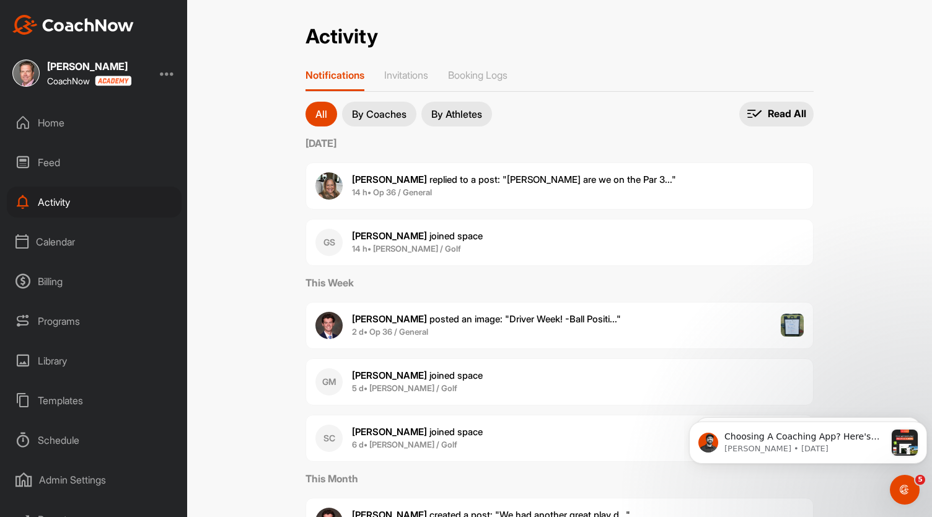
click at [61, 118] on div "Home" at bounding box center [94, 122] width 175 height 31
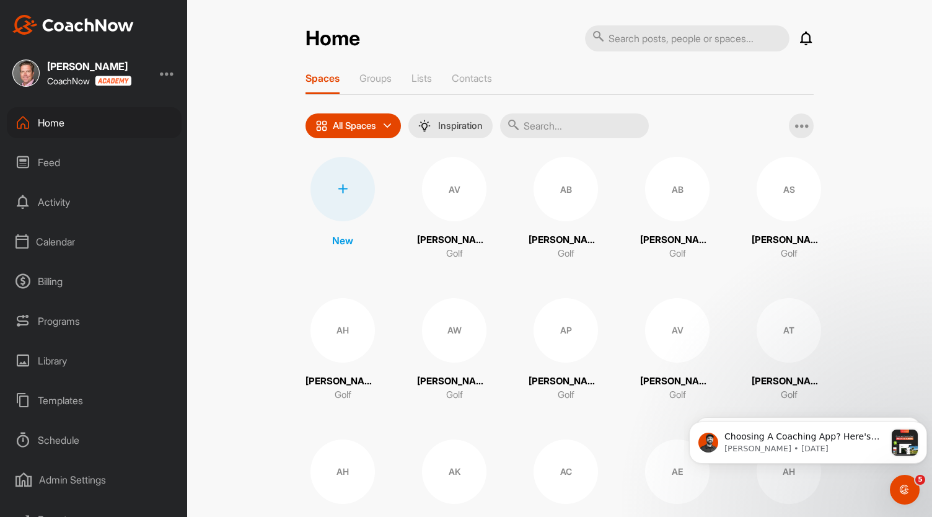
click at [51, 201] on div "Activity" at bounding box center [94, 202] width 175 height 31
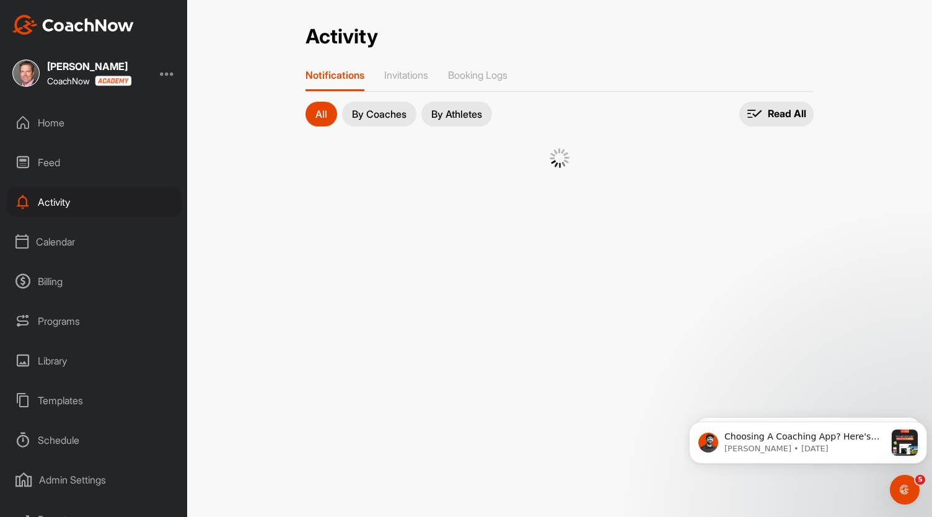
click at [56, 163] on div "Feed" at bounding box center [94, 162] width 175 height 31
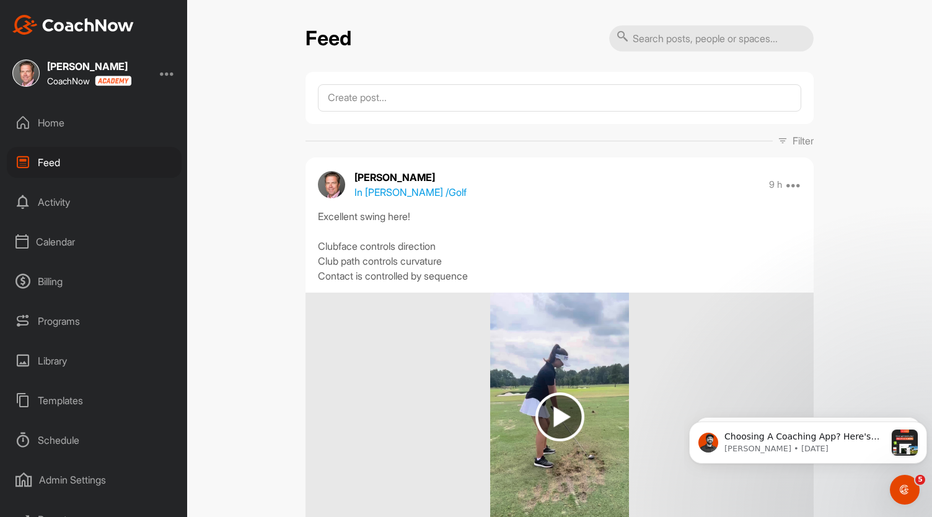
click at [64, 397] on div "Templates" at bounding box center [94, 400] width 175 height 31
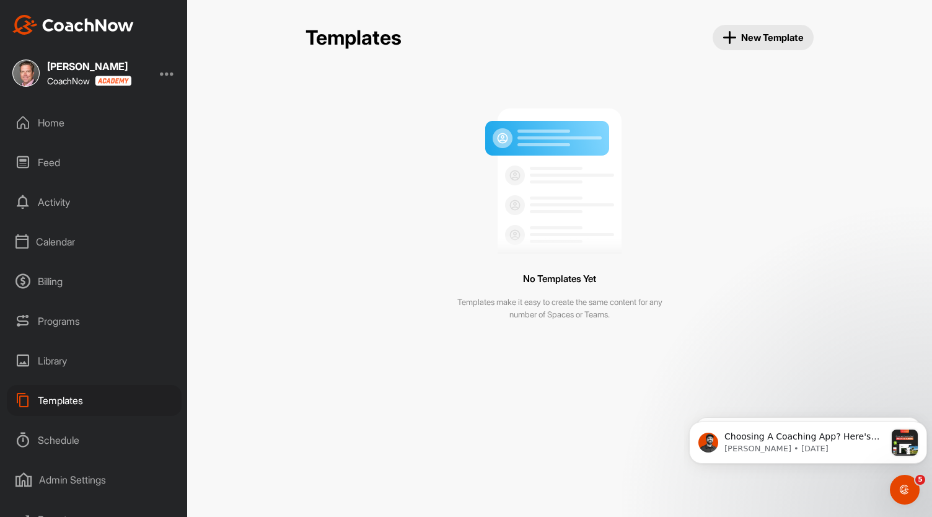
click at [68, 433] on div "Schedule" at bounding box center [94, 440] width 175 height 31
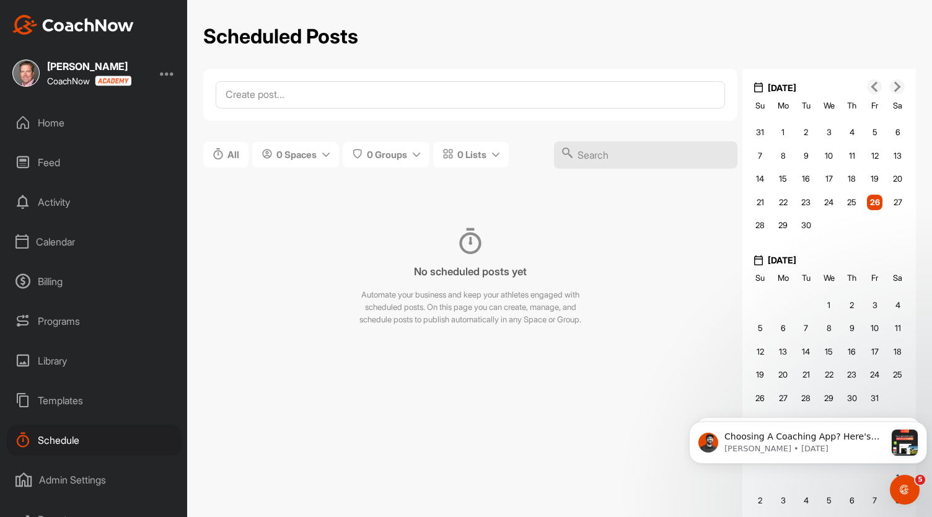
click at [64, 356] on div "Library" at bounding box center [94, 360] width 175 height 31
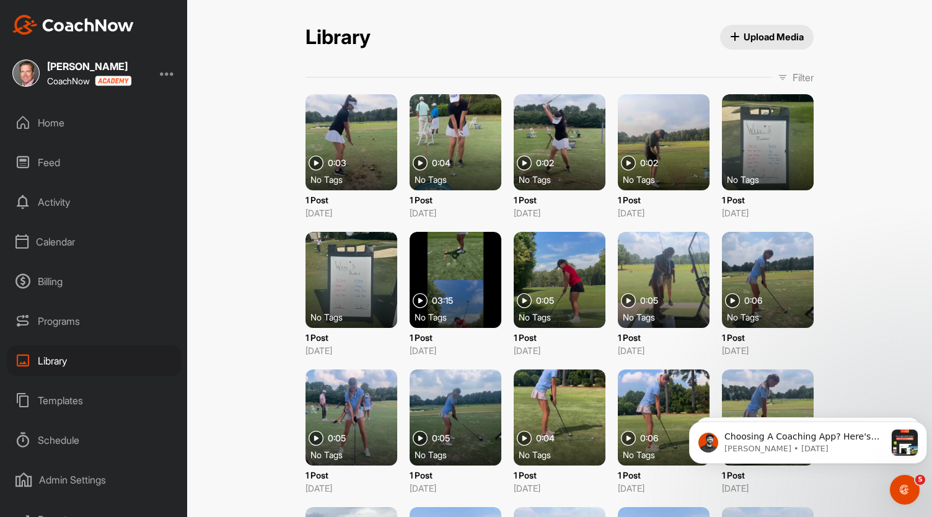
click at [53, 317] on div "Programs" at bounding box center [94, 321] width 175 height 31
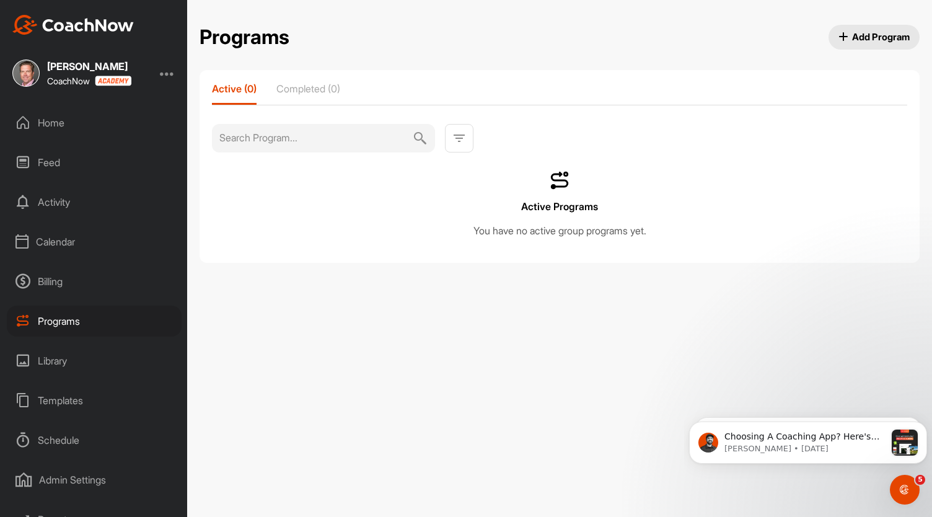
click at [52, 280] on div "Billing" at bounding box center [94, 281] width 175 height 31
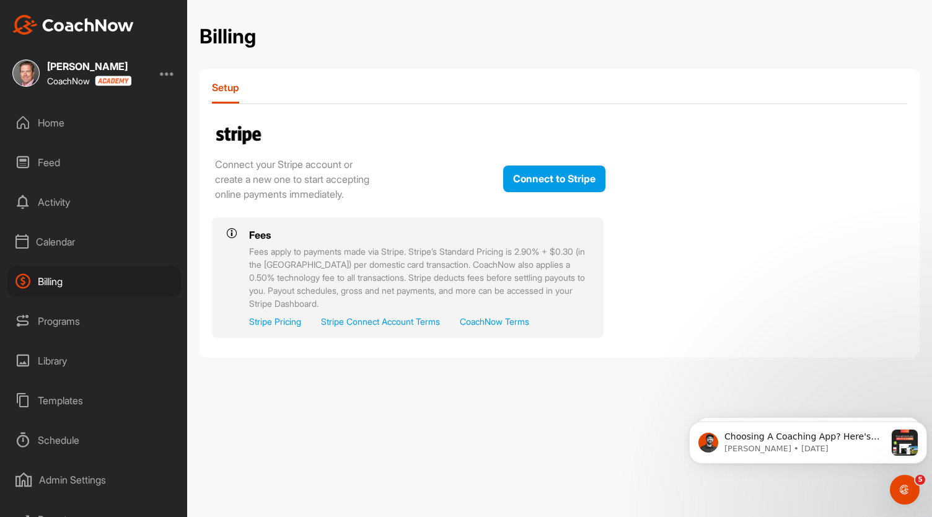
scroll to position [57, 0]
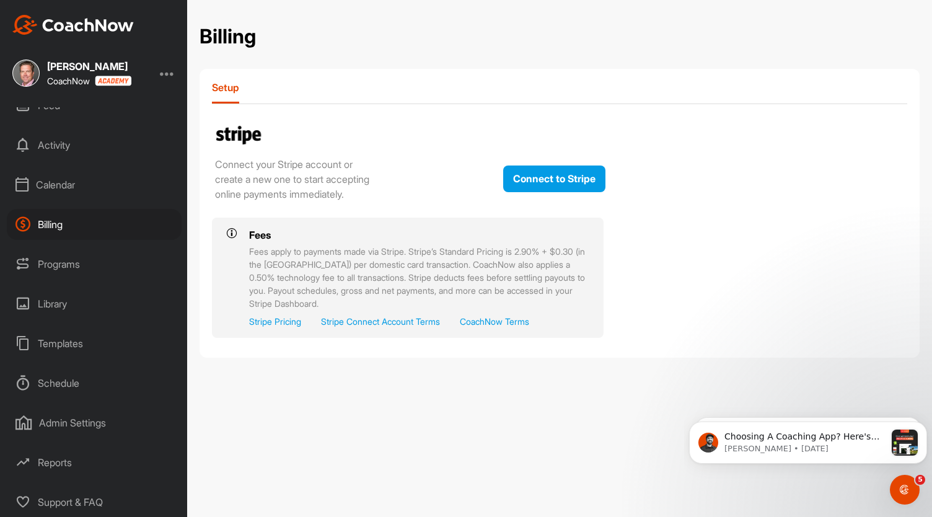
click at [55, 458] on div "Reports" at bounding box center [94, 462] width 175 height 31
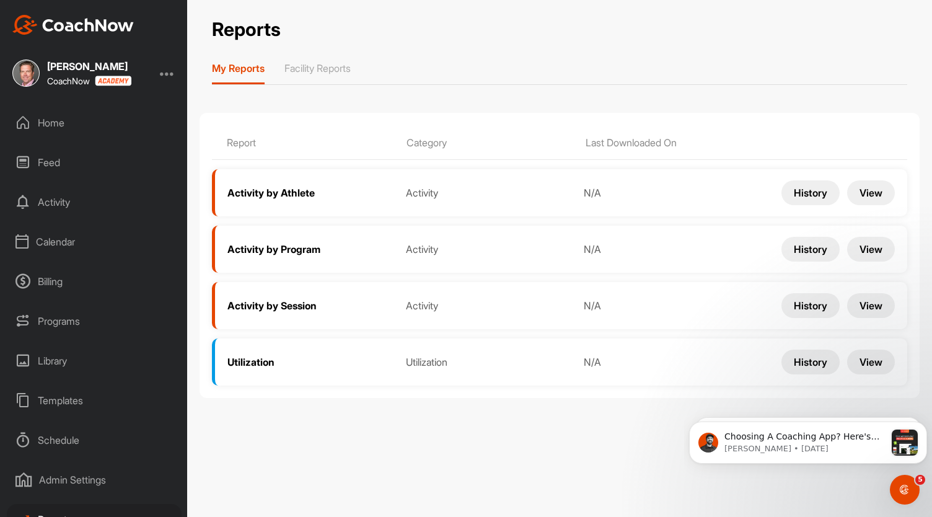
click at [814, 192] on button "History" at bounding box center [811, 192] width 58 height 25
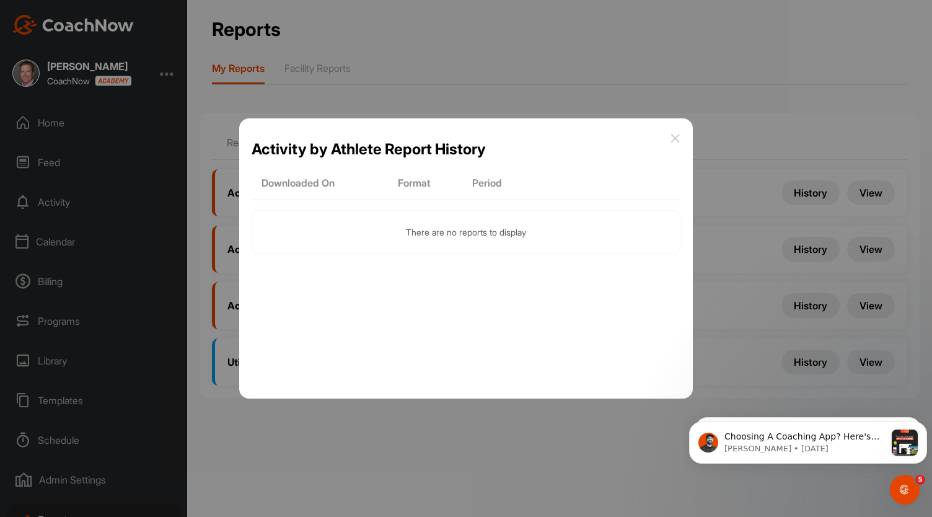
click at [677, 134] on icon at bounding box center [676, 138] width 10 height 10
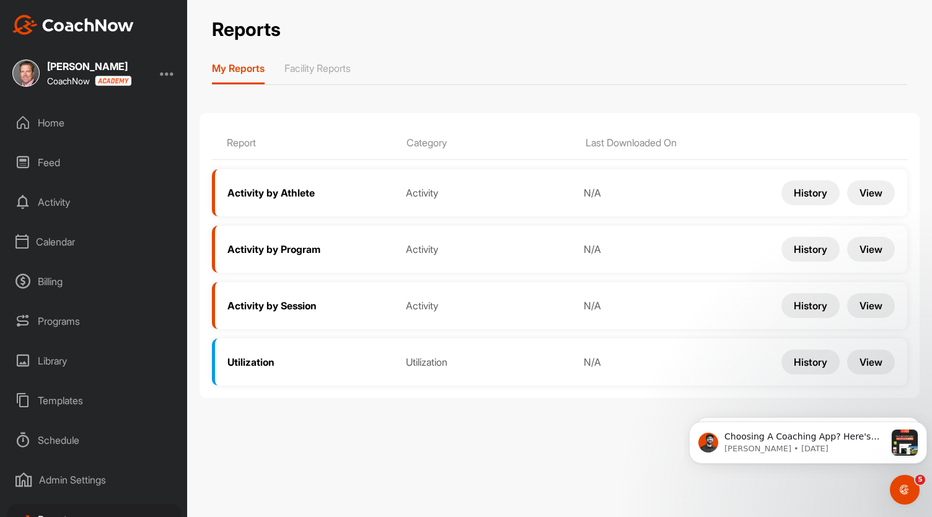
click at [867, 192] on button "View" at bounding box center [871, 192] width 48 height 25
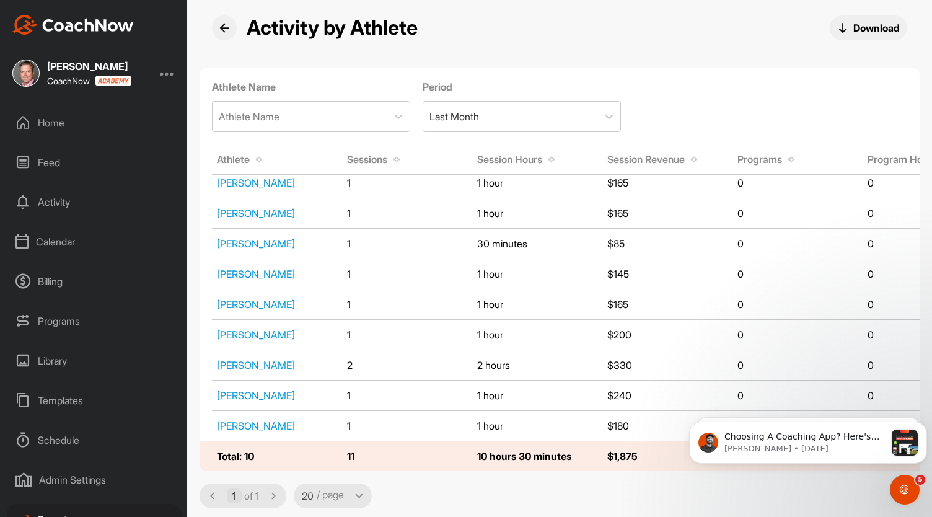
scroll to position [44, 0]
click at [356, 495] on select "20 40 60" at bounding box center [334, 495] width 65 height 15
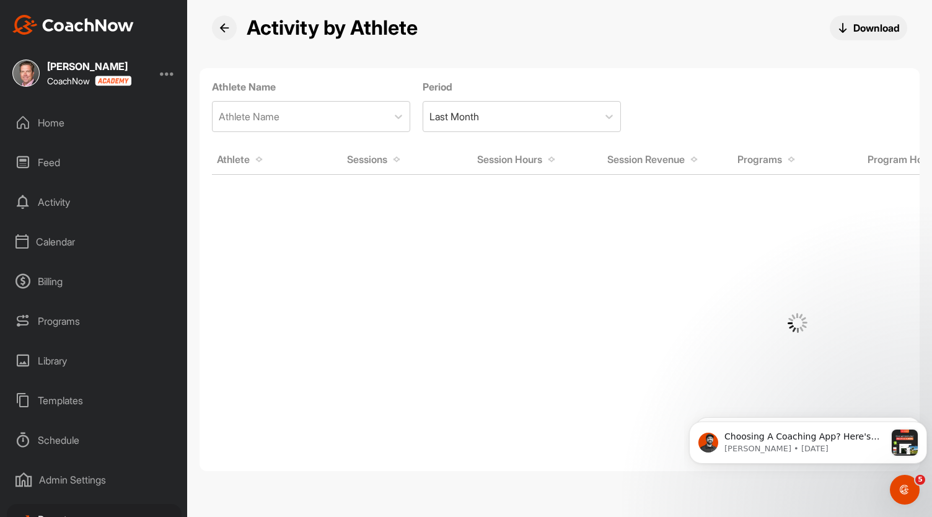
select select "40"
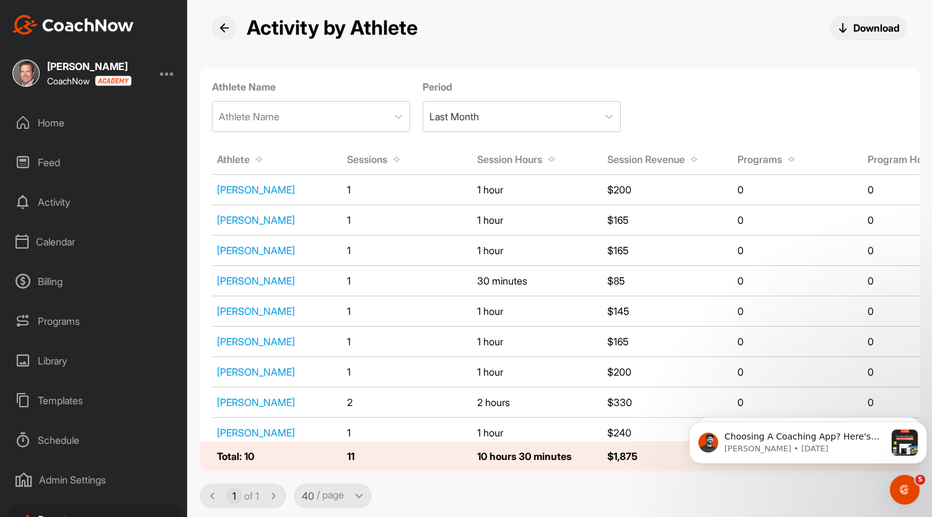
click at [363, 493] on icon at bounding box center [359, 496] width 7 height 7
